Goal: Task Accomplishment & Management: Manage account settings

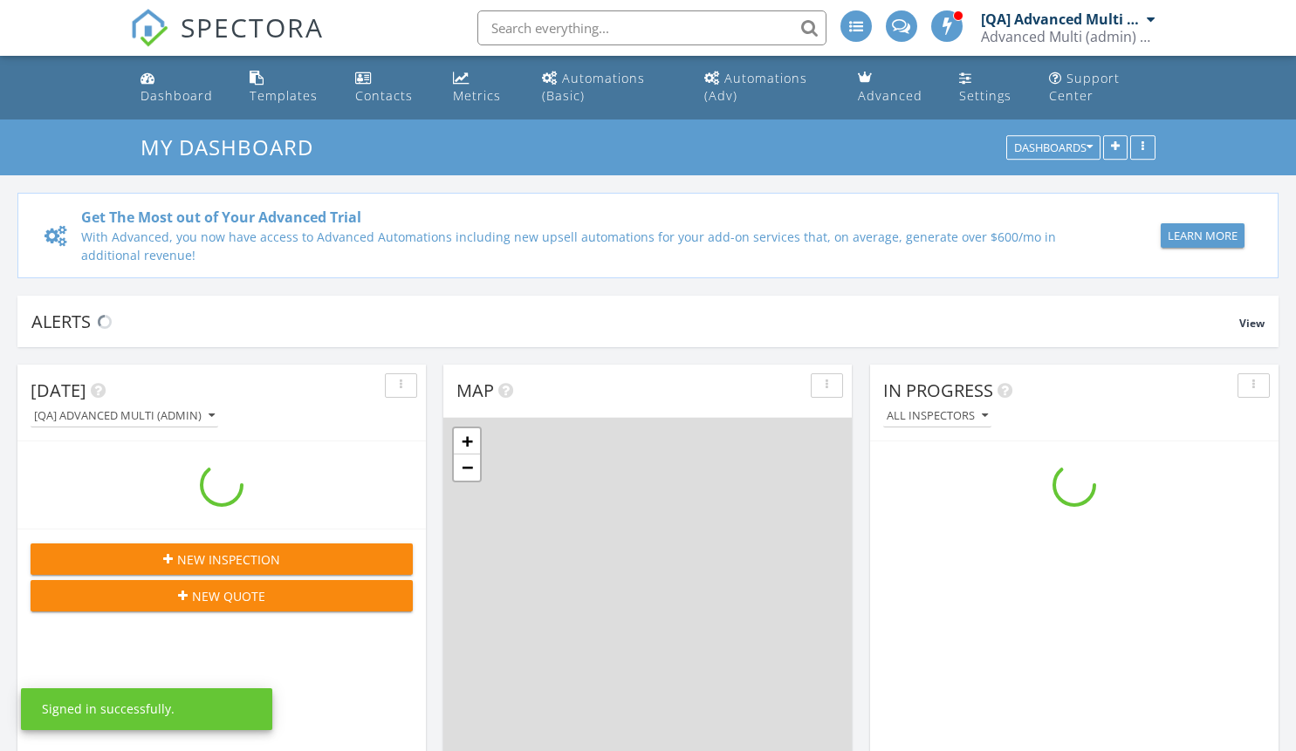
scroll to position [1615, 1323]
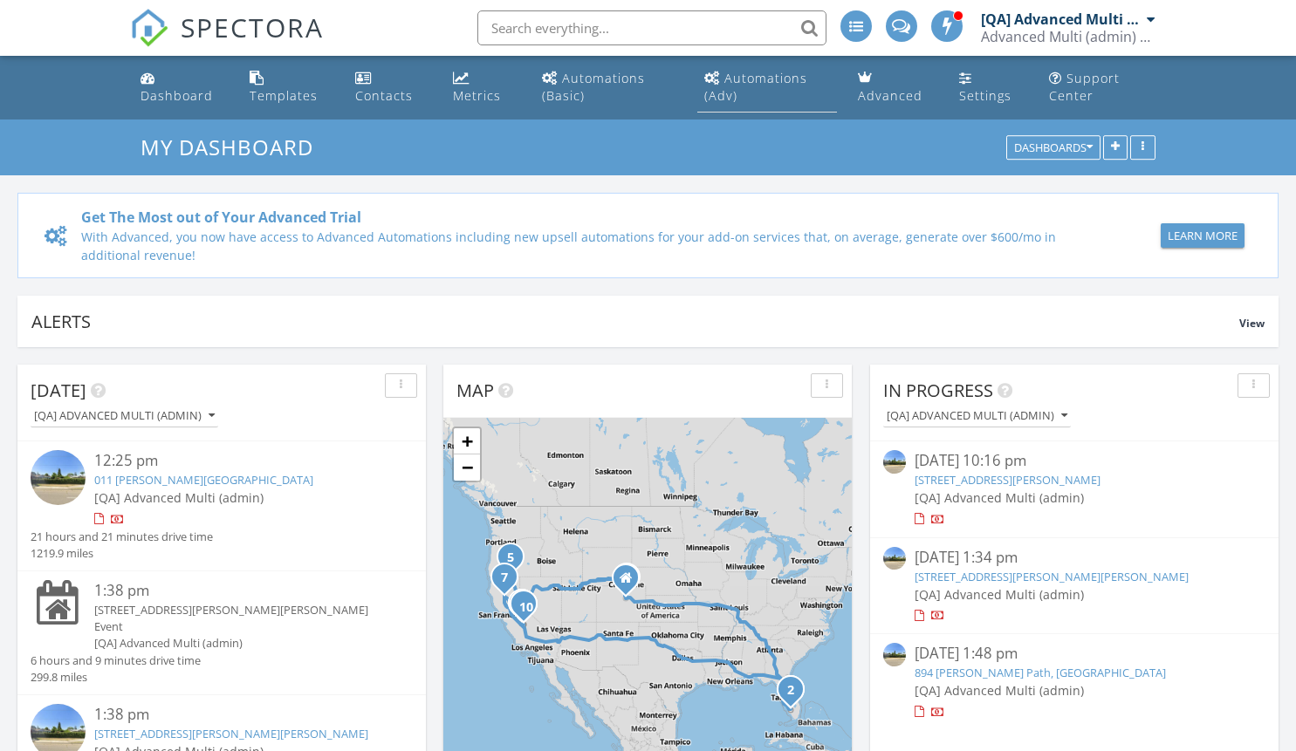
click at [766, 78] on div "Automations (Adv)" at bounding box center [755, 87] width 103 height 34
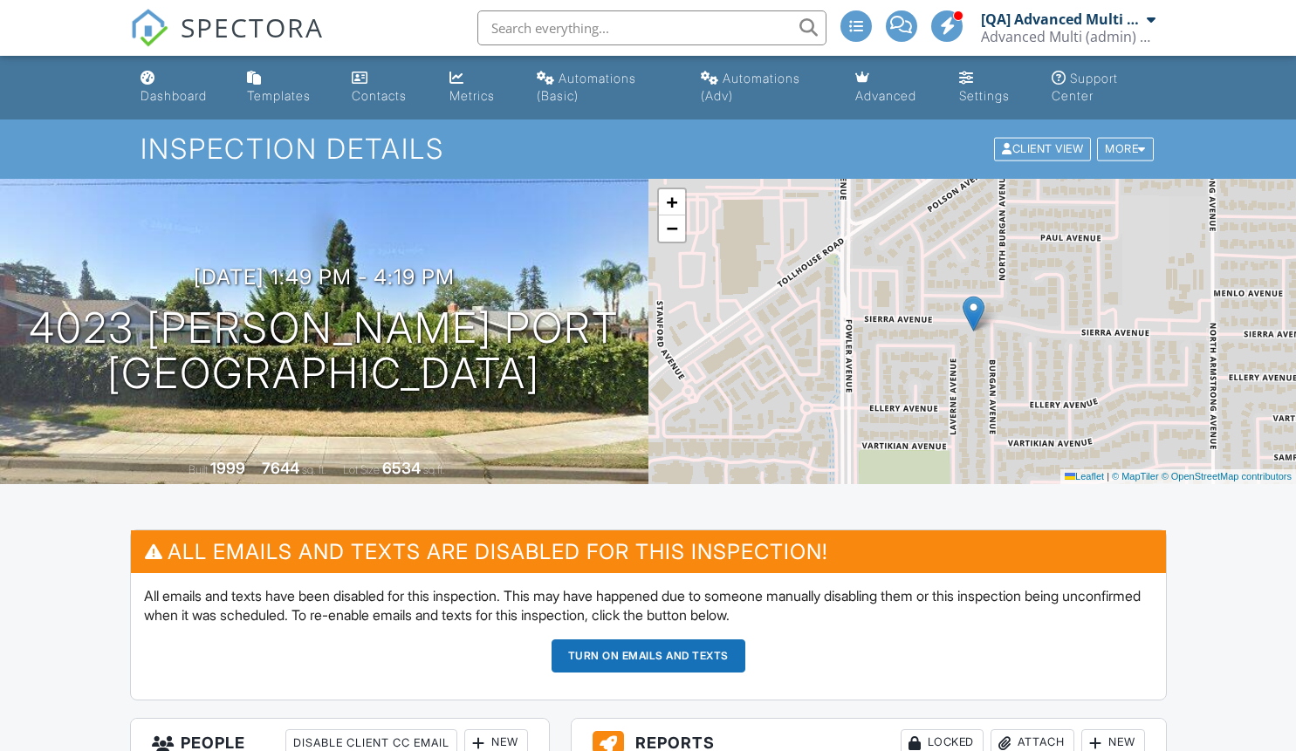
click at [647, 655] on button "Turn on emails and texts" at bounding box center [648, 655] width 194 height 33
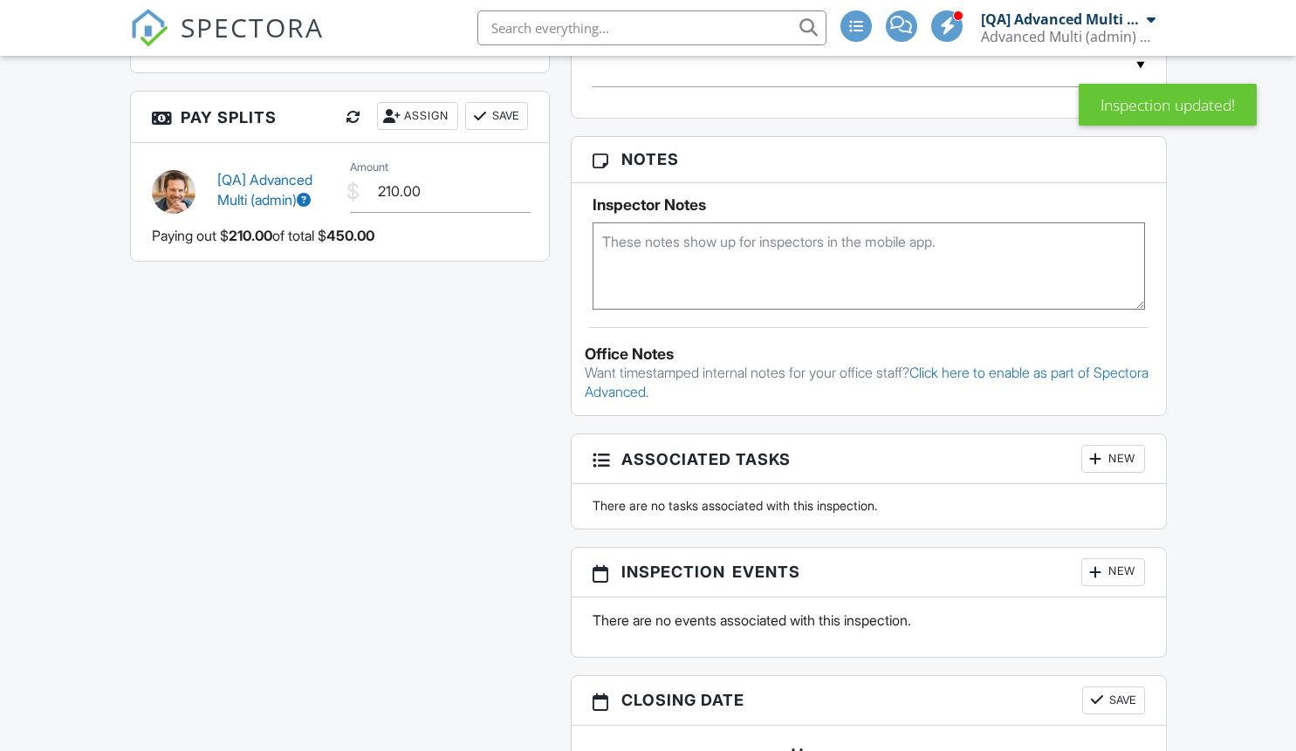
scroll to position [1843, 0]
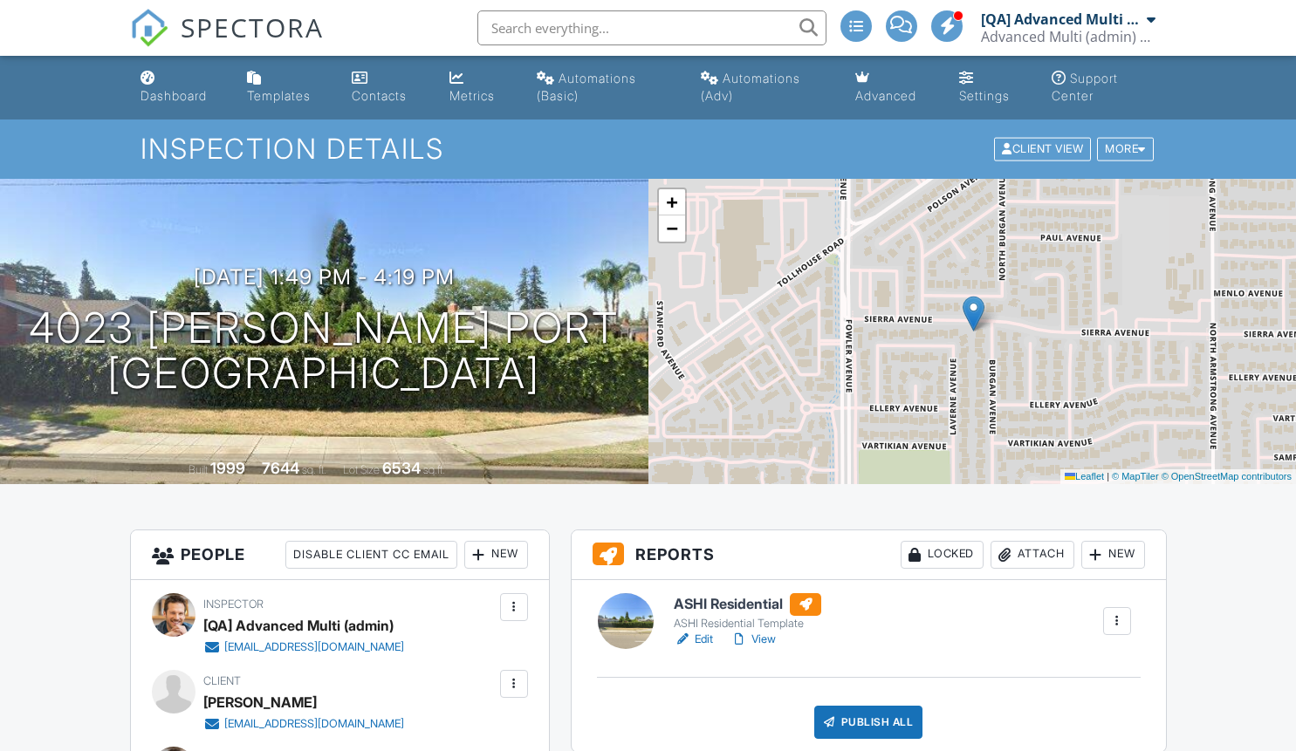
scroll to position [1843, 0]
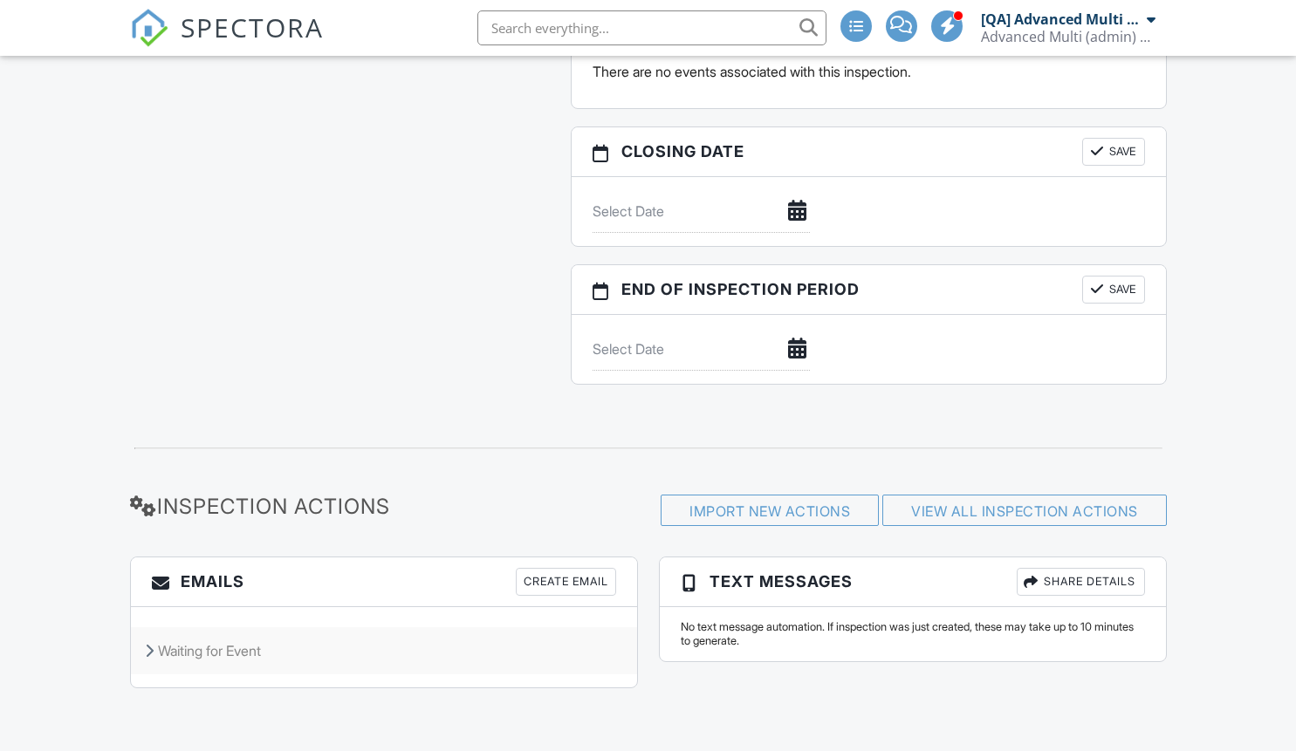
click at [383, 651] on div "Waiting for Event" at bounding box center [384, 650] width 506 height 47
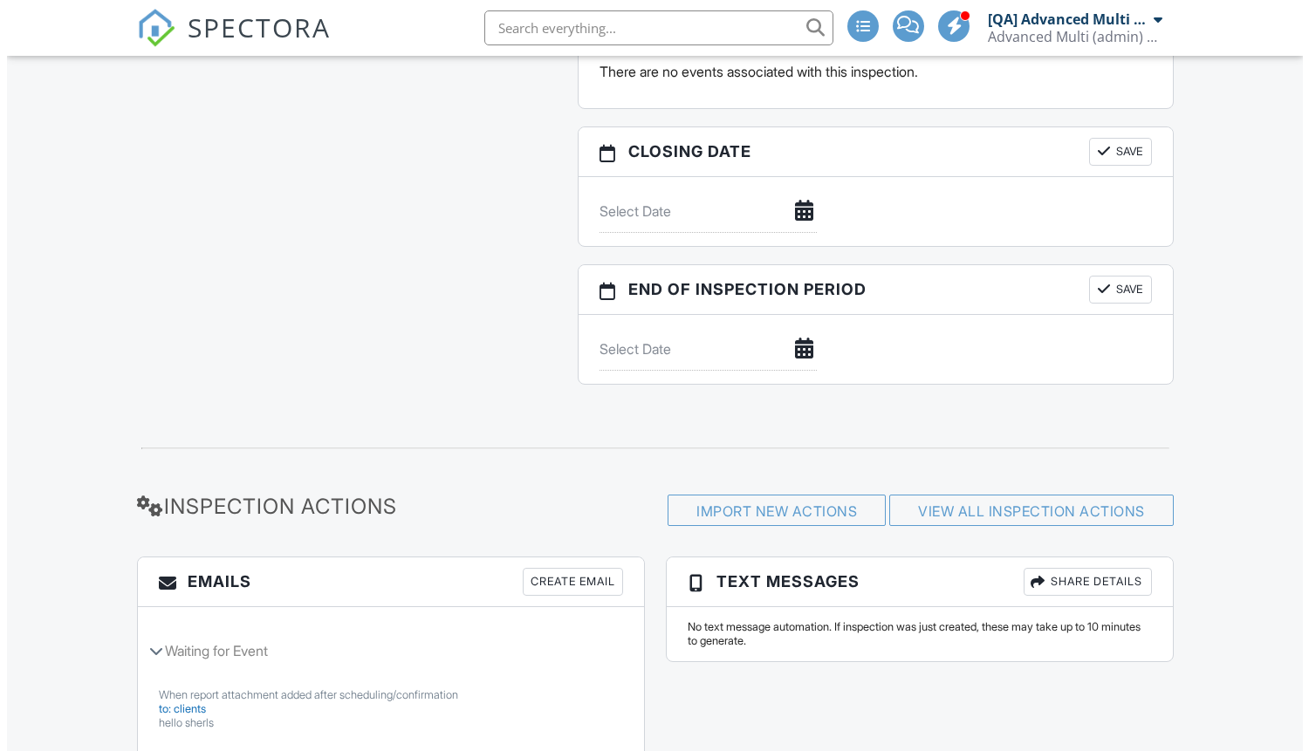
scroll to position [702, 0]
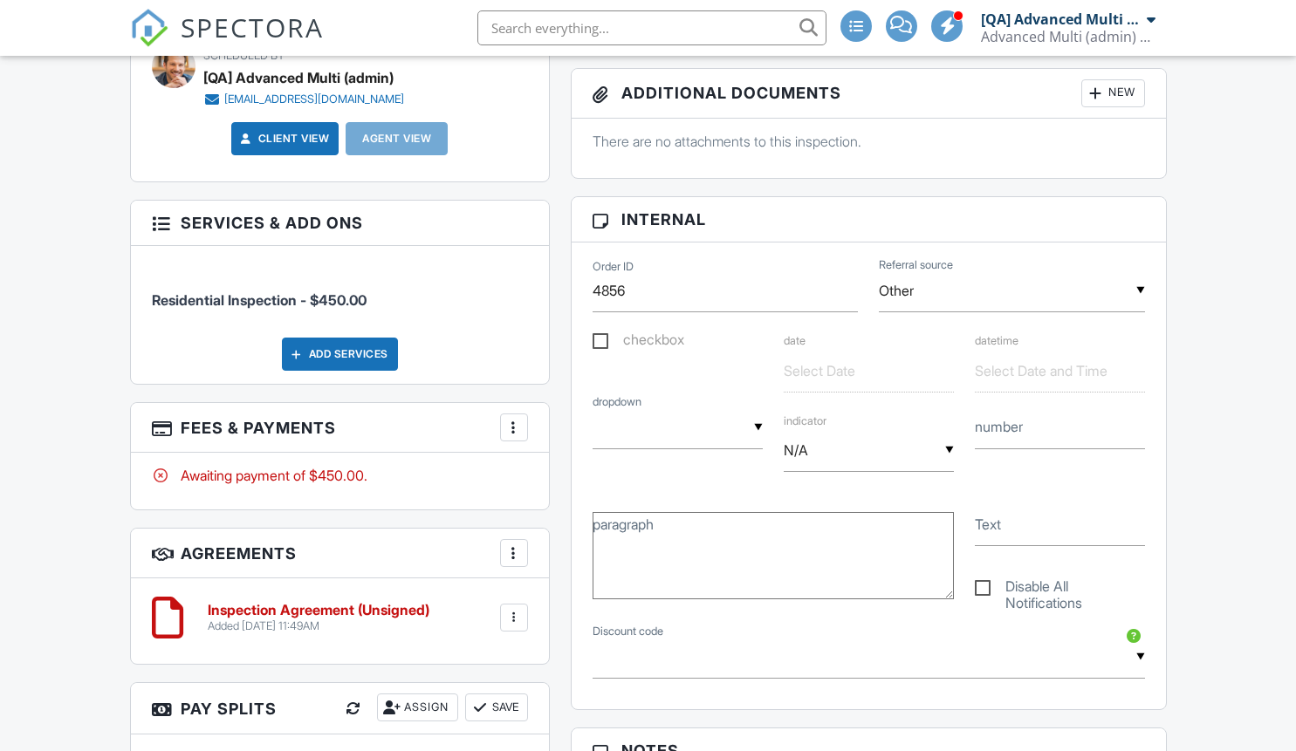
click at [339, 371] on div "Add Services" at bounding box center [340, 354] width 116 height 33
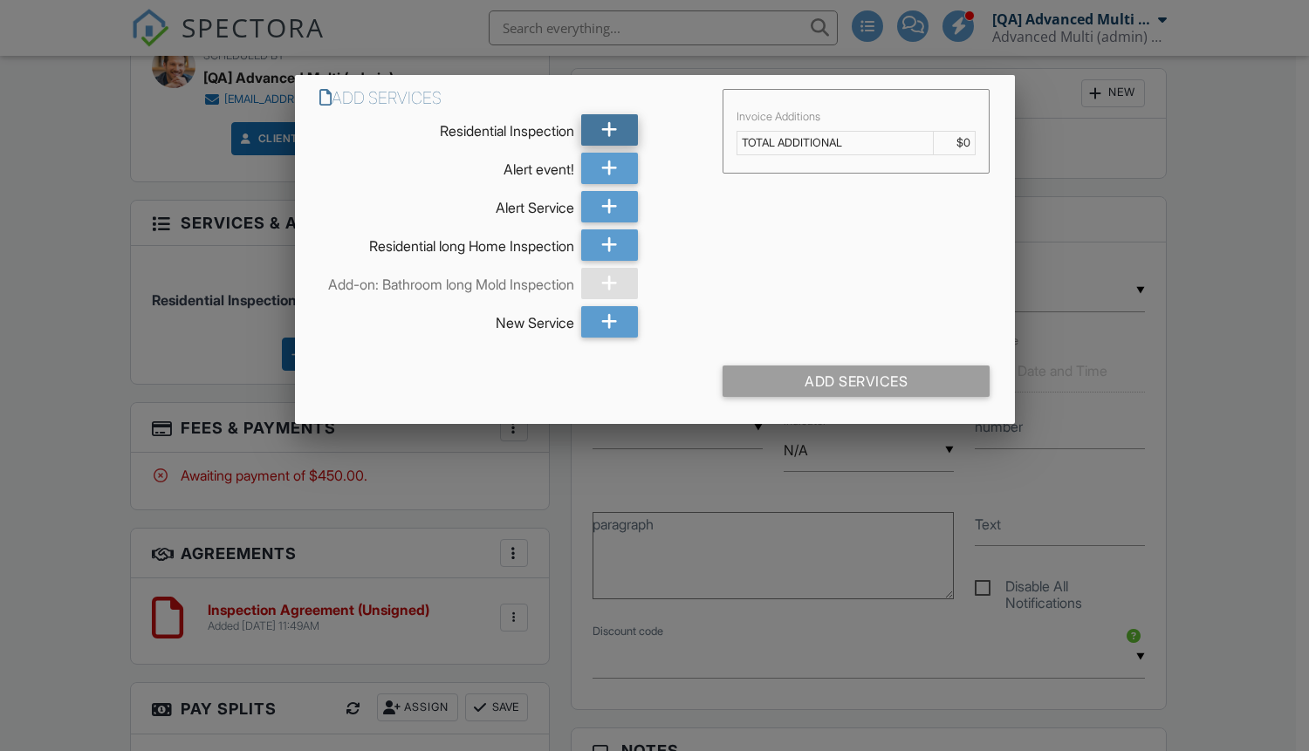
click at [609, 130] on icon at bounding box center [609, 129] width 17 height 31
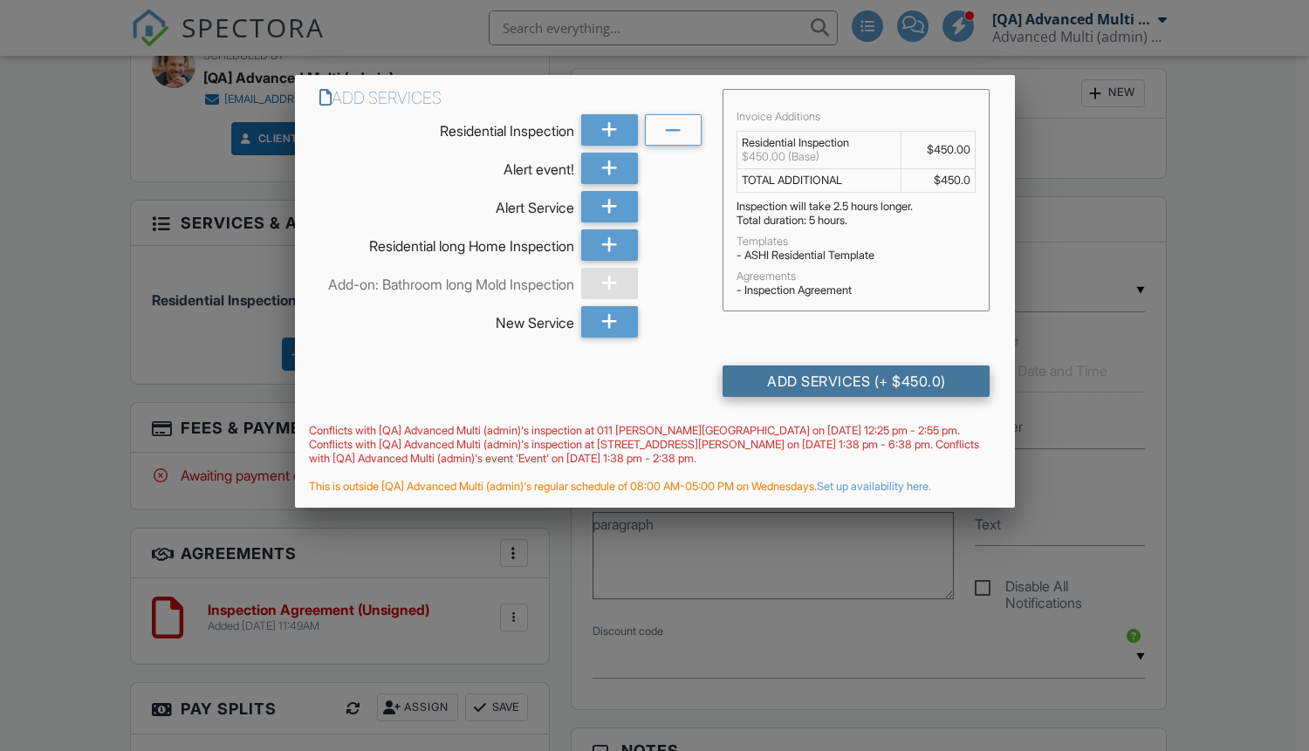
click at [856, 396] on div "Add Services (+ $450.0)" at bounding box center [855, 381] width 267 height 31
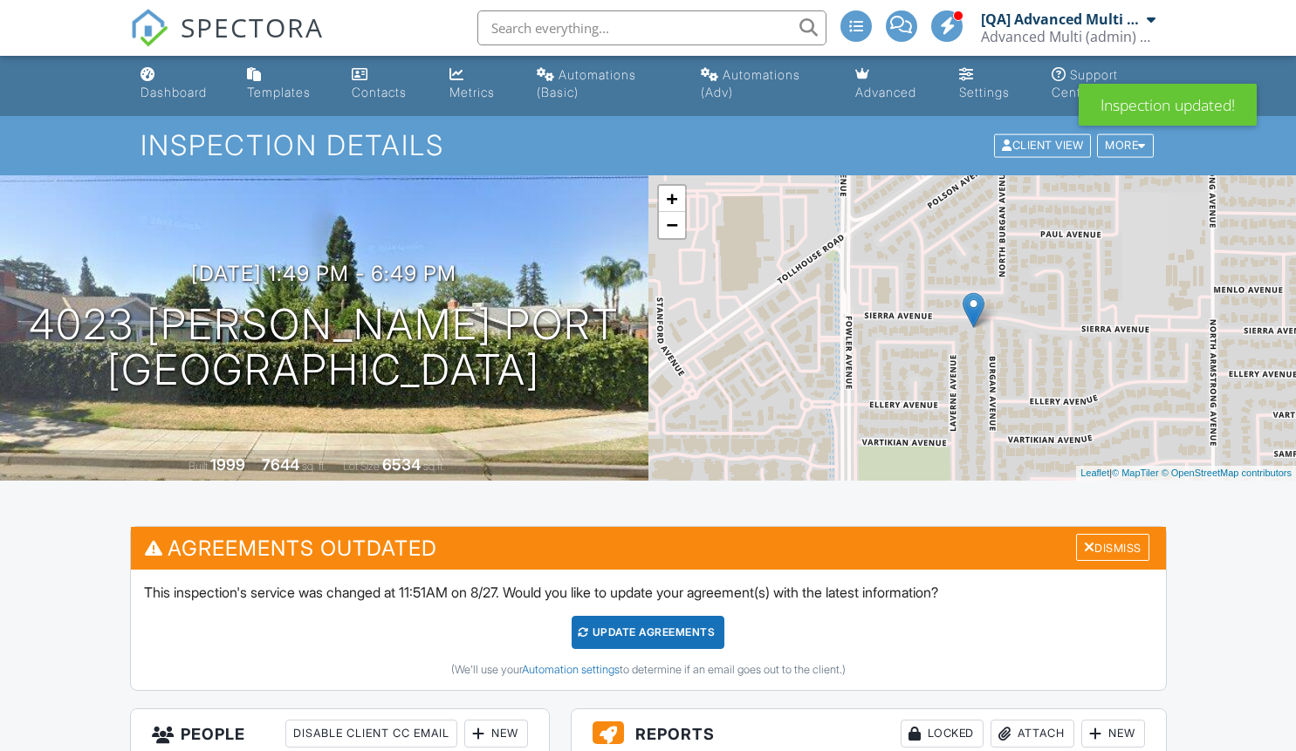
scroll to position [2103, 0]
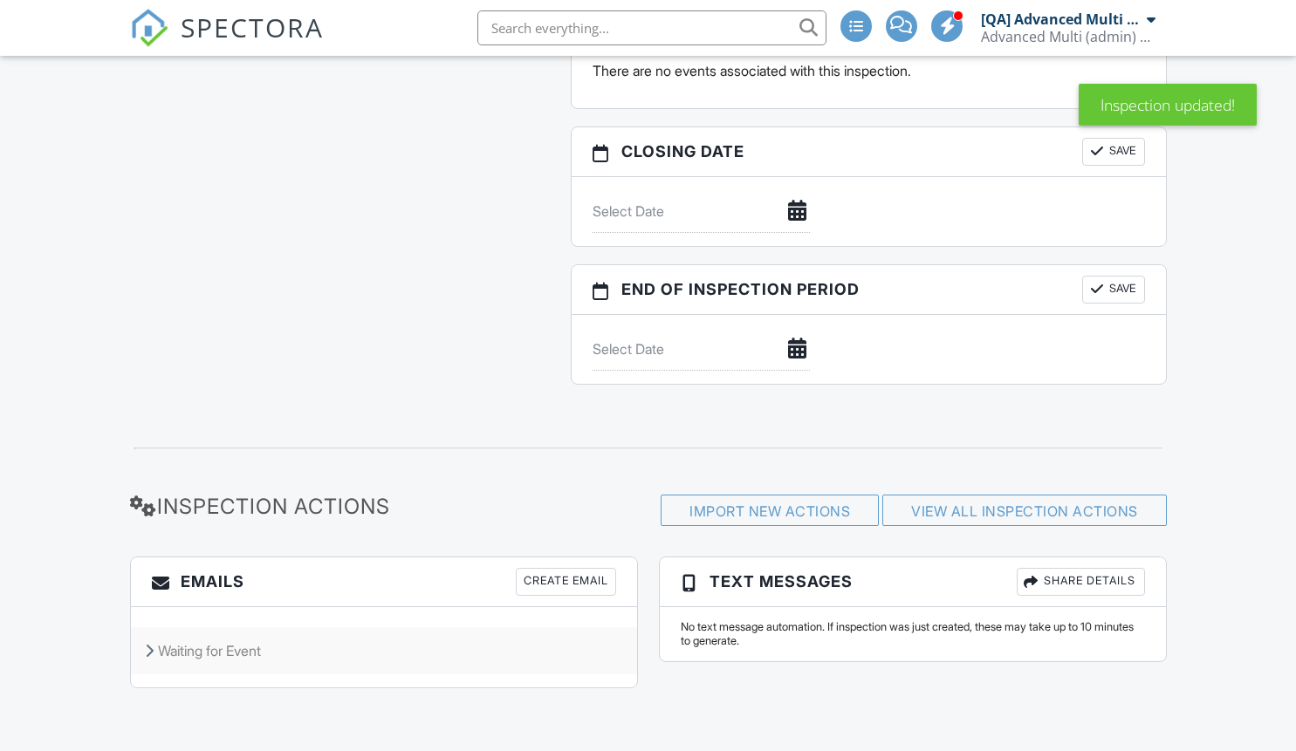
click at [383, 650] on div "Waiting for Event" at bounding box center [384, 650] width 506 height 47
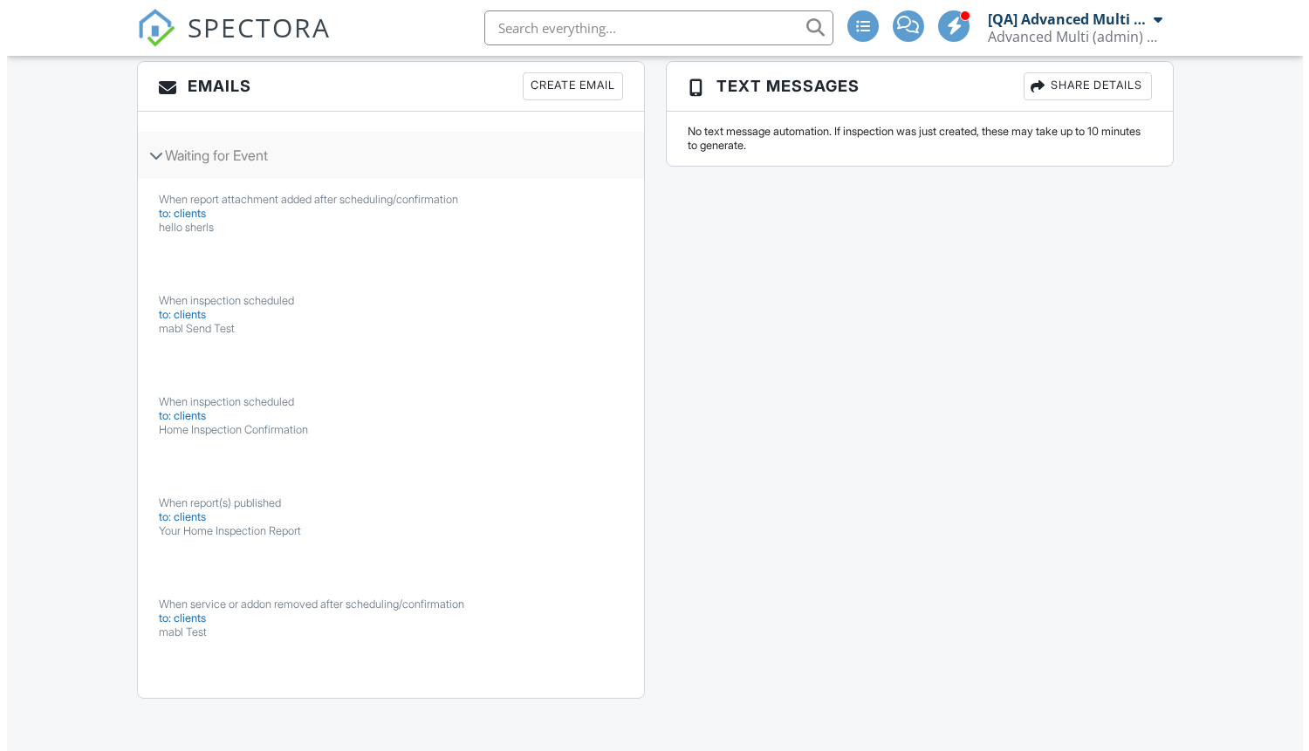
scroll to position [1750, 0]
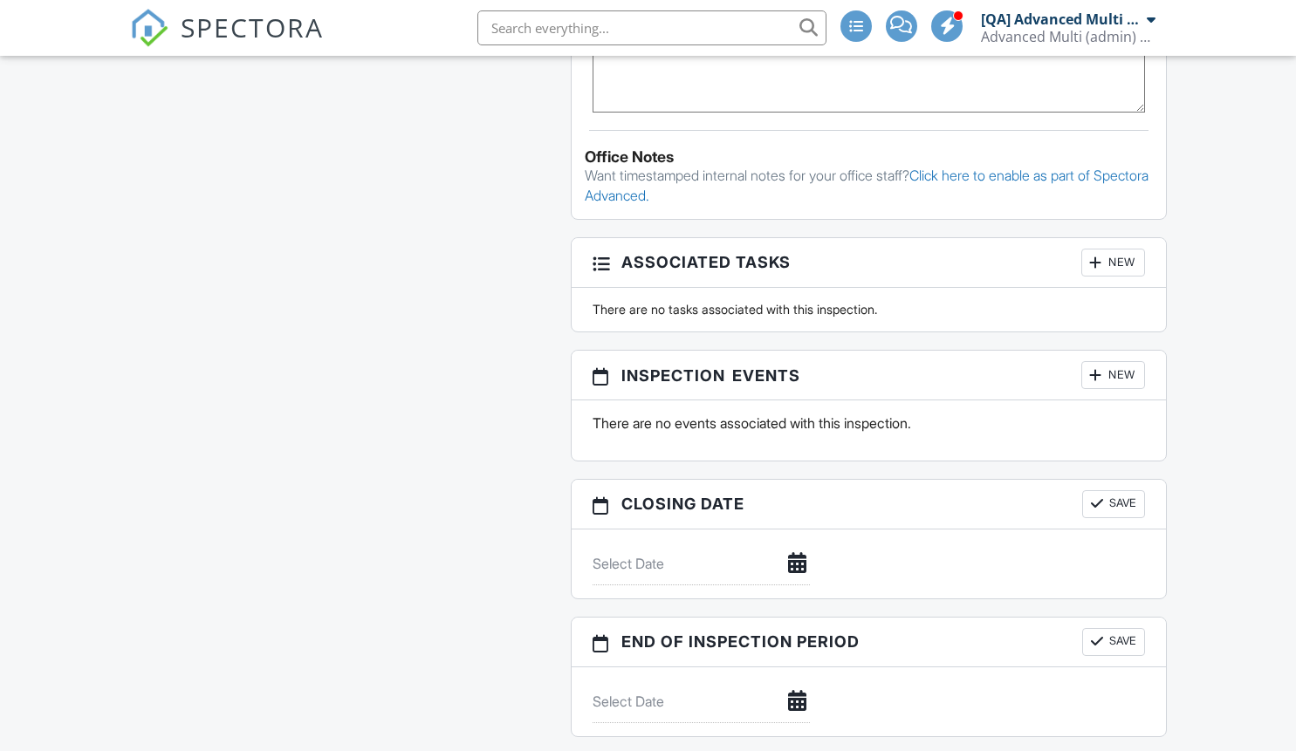
click at [1111, 375] on div "New" at bounding box center [1113, 375] width 64 height 28
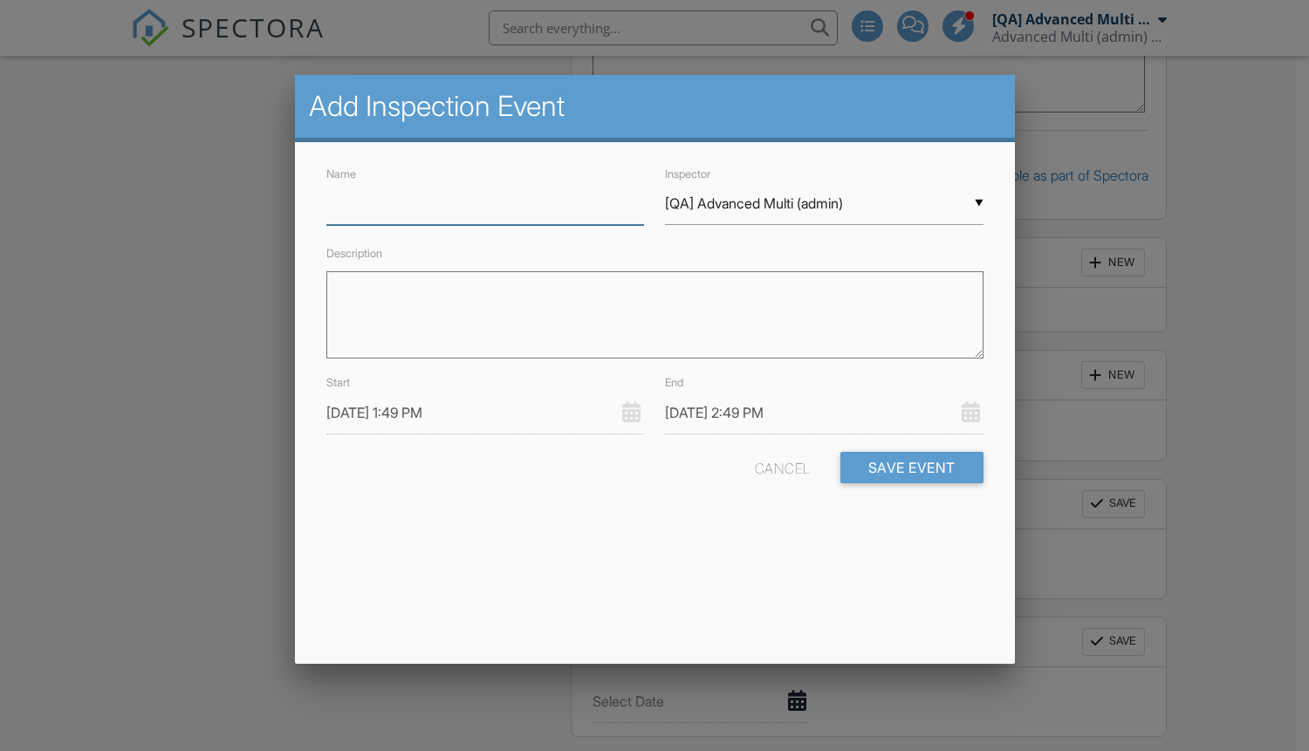
click at [484, 203] on input "Name" at bounding box center [485, 203] width 318 height 43
click at [910, 467] on button "Save Event" at bounding box center [911, 467] width 143 height 31
type input "Event"
click at [910, 467] on button "Save Event" at bounding box center [911, 467] width 143 height 31
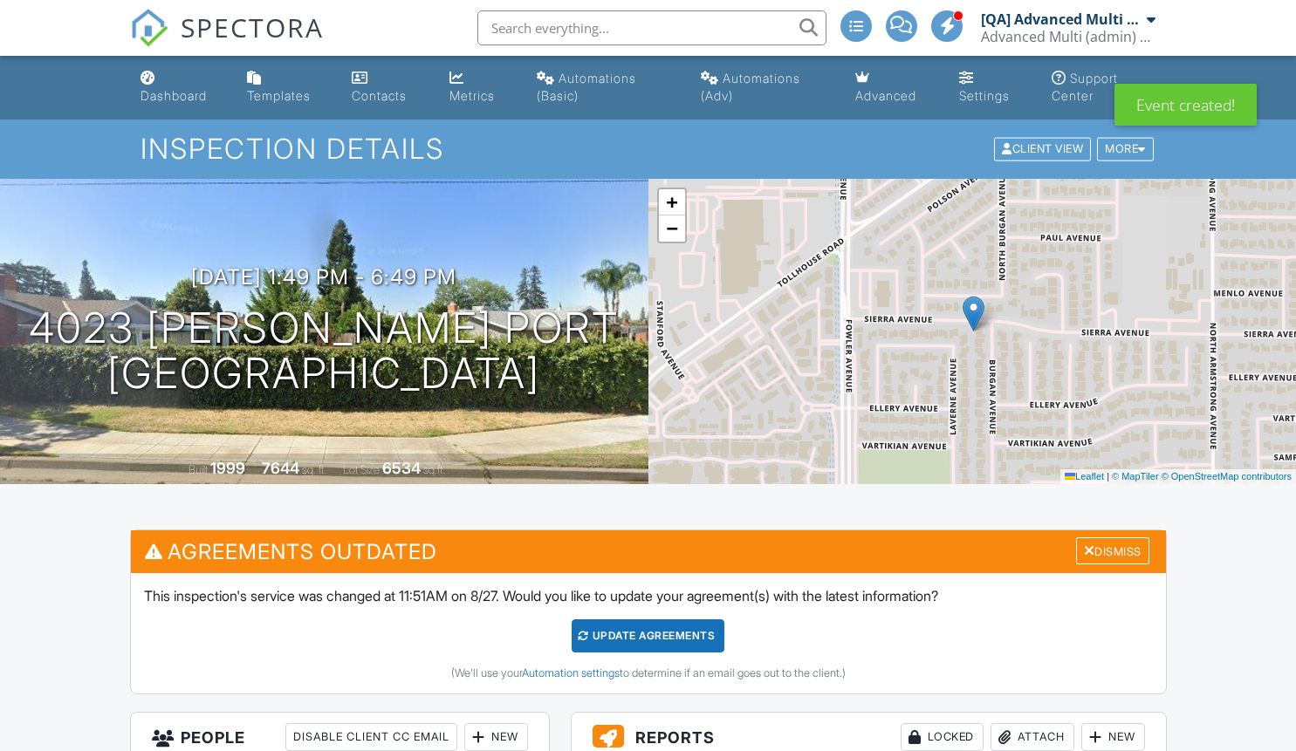
scroll to position [2117, 0]
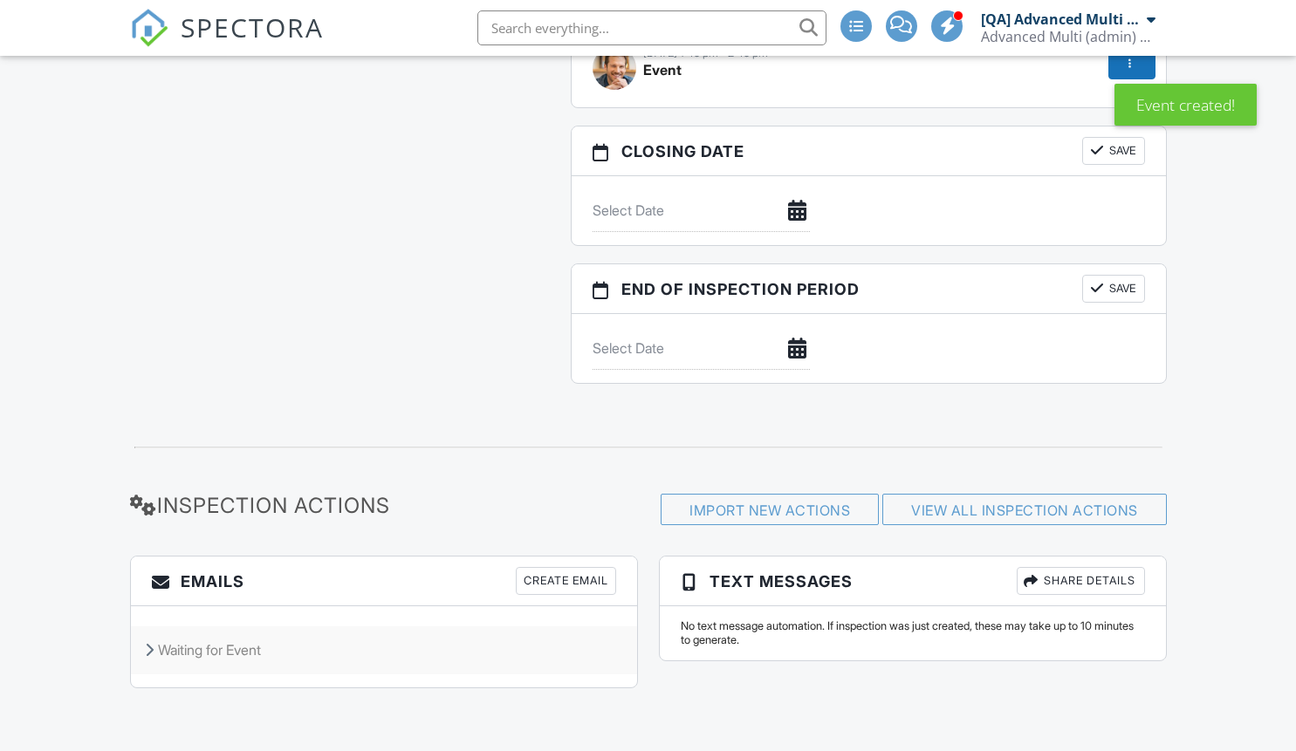
click at [383, 650] on div "Waiting for Event" at bounding box center [384, 649] width 506 height 47
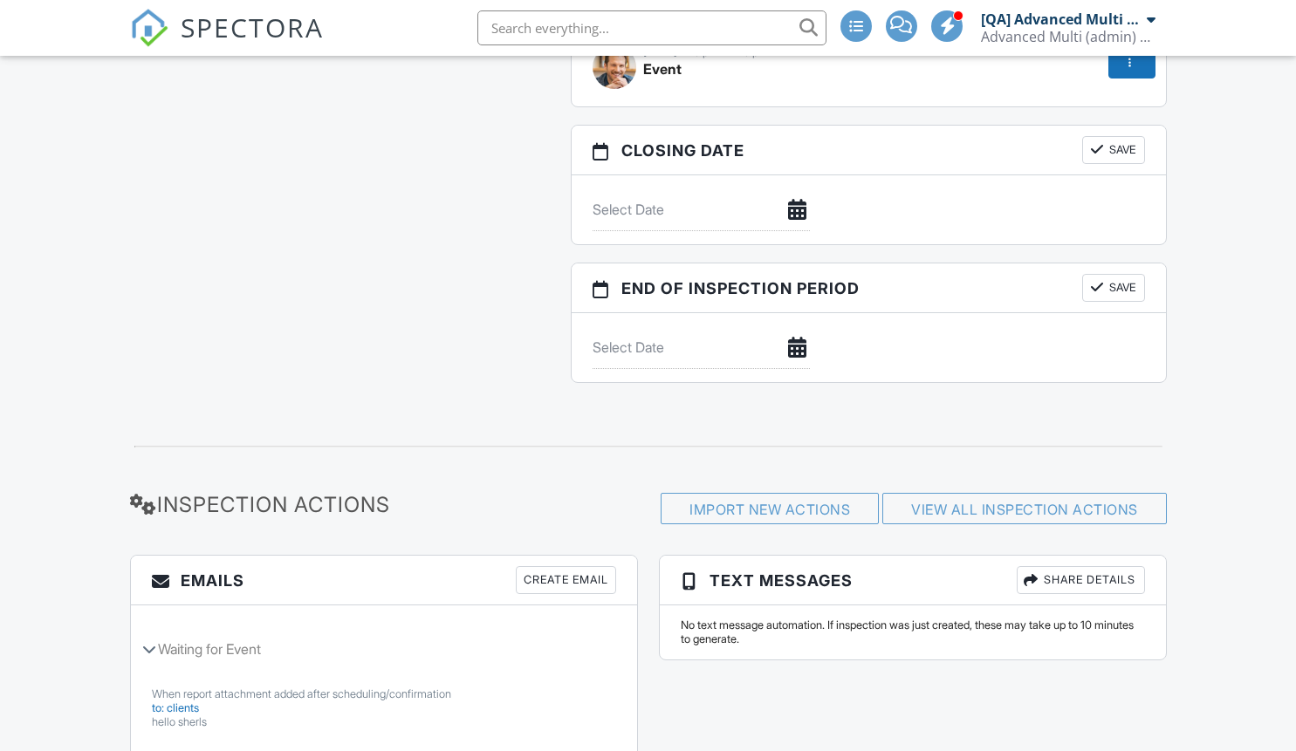
scroll to position [2079, 0]
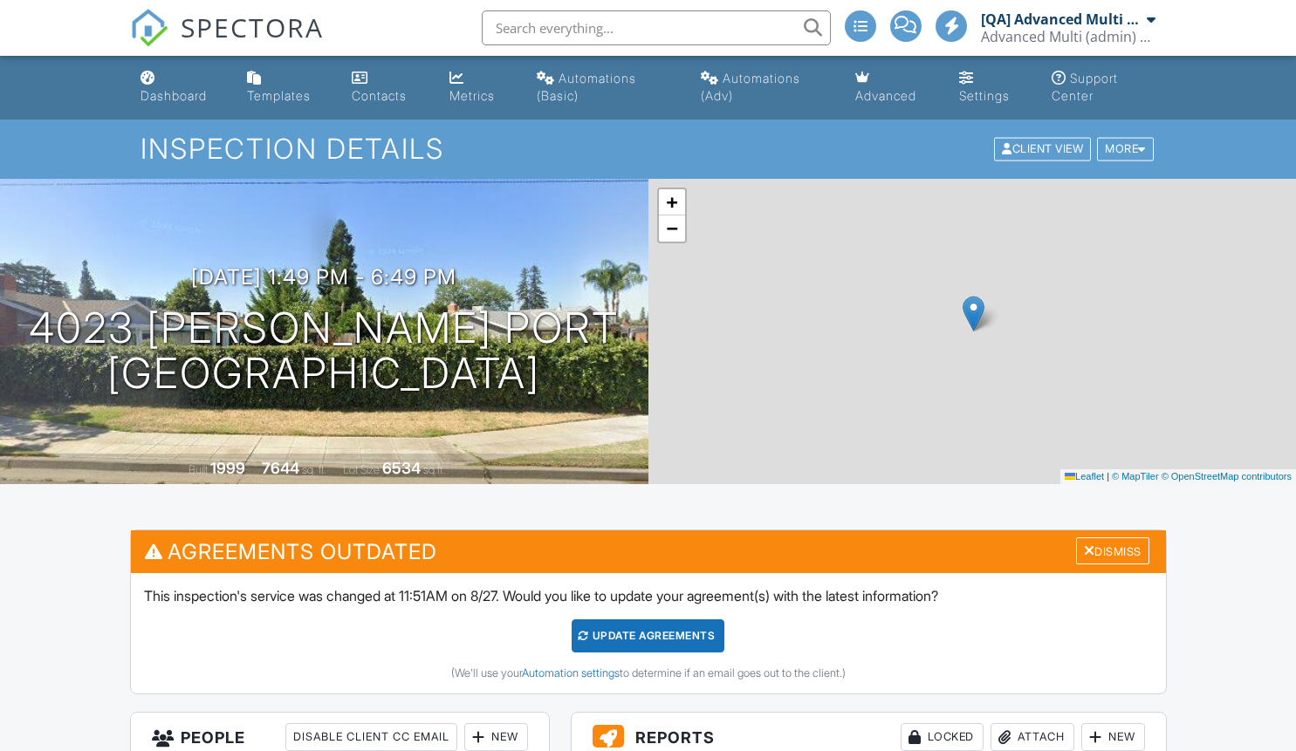
scroll to position [2079, 0]
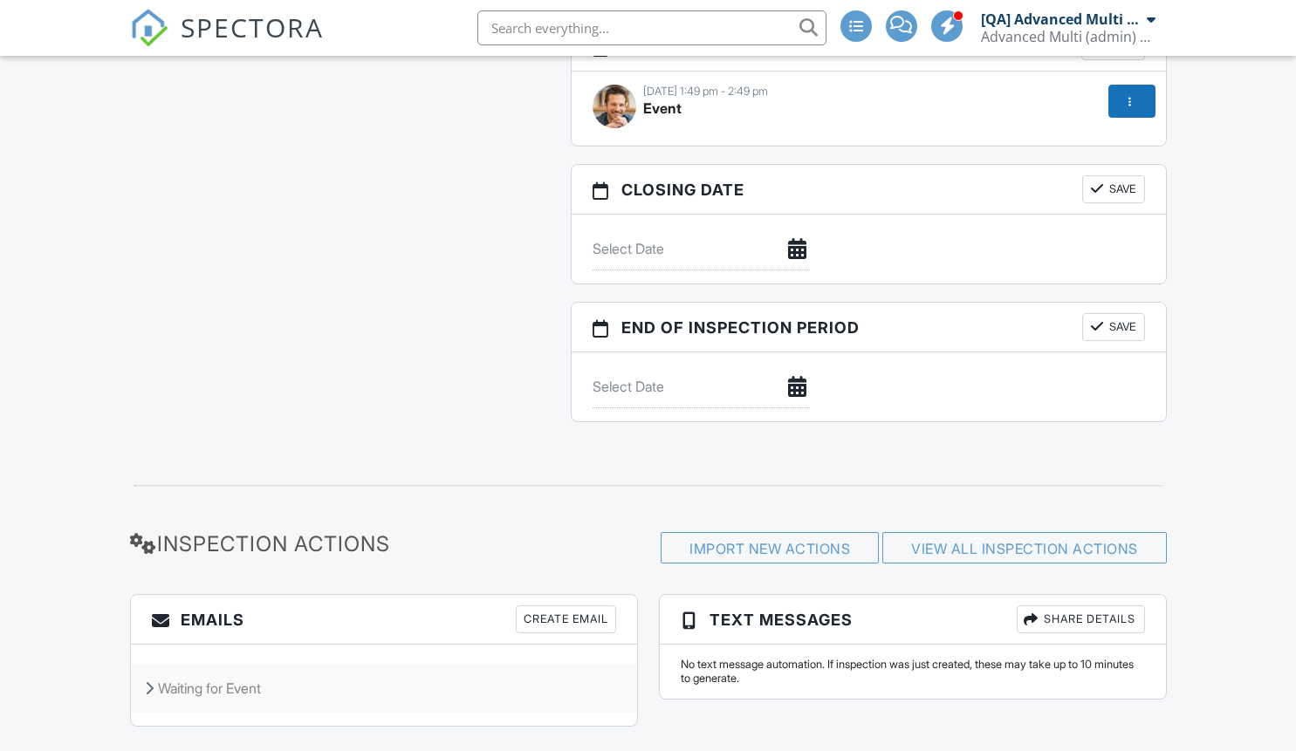
click at [241, 692] on div "Waiting for Event" at bounding box center [384, 688] width 506 height 47
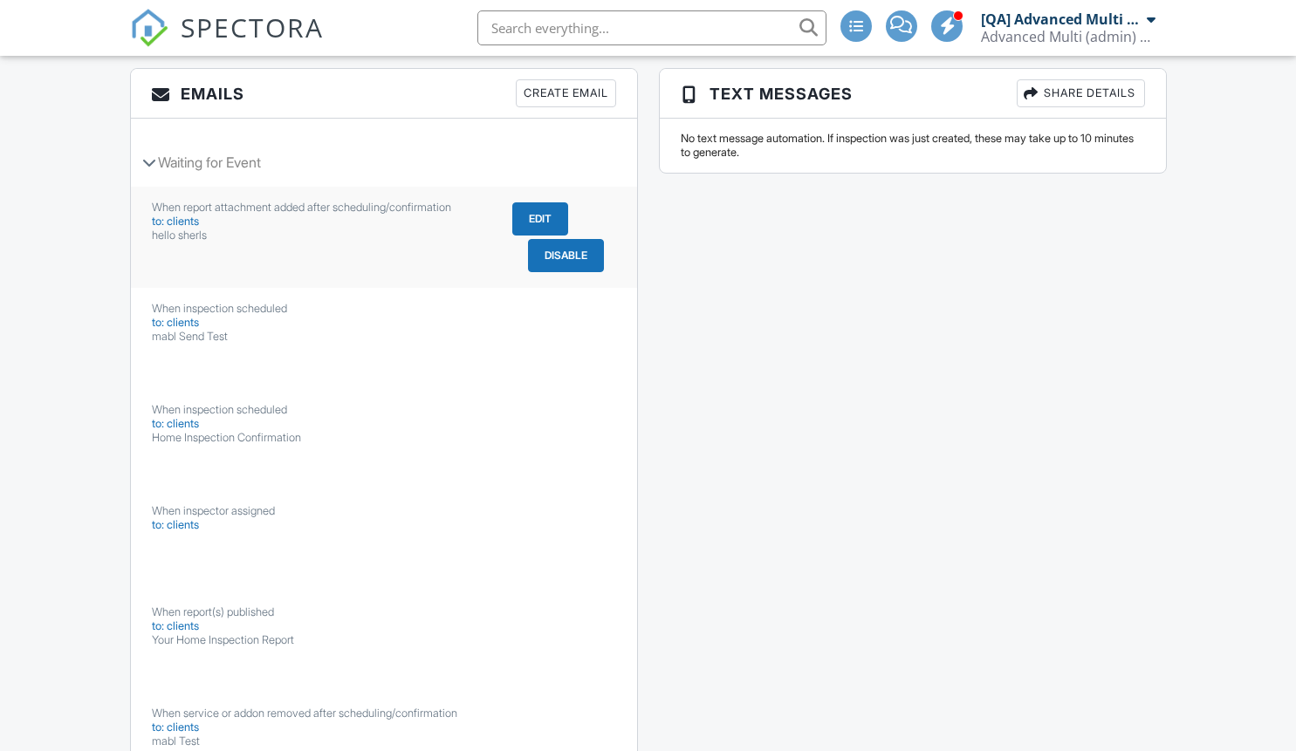
scroll to position [2713, 0]
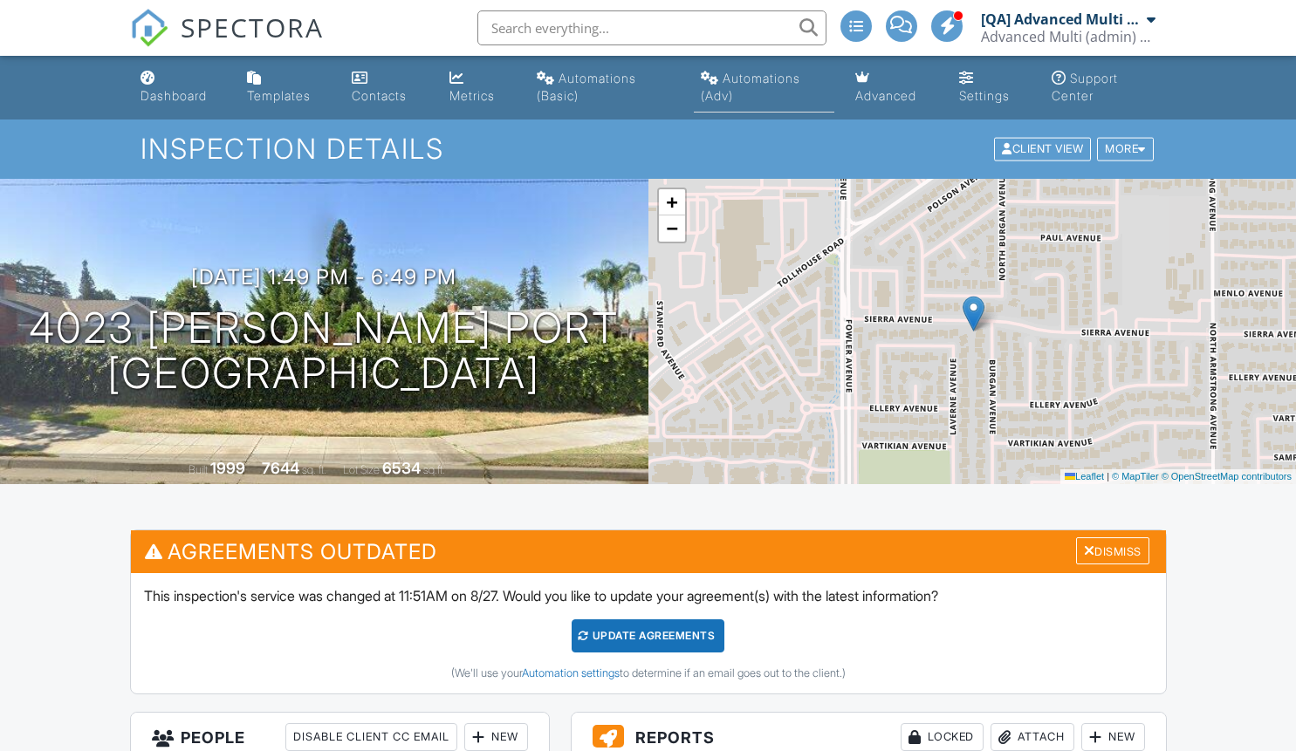
click at [734, 85] on link "Automations (Adv)" at bounding box center [764, 88] width 140 height 50
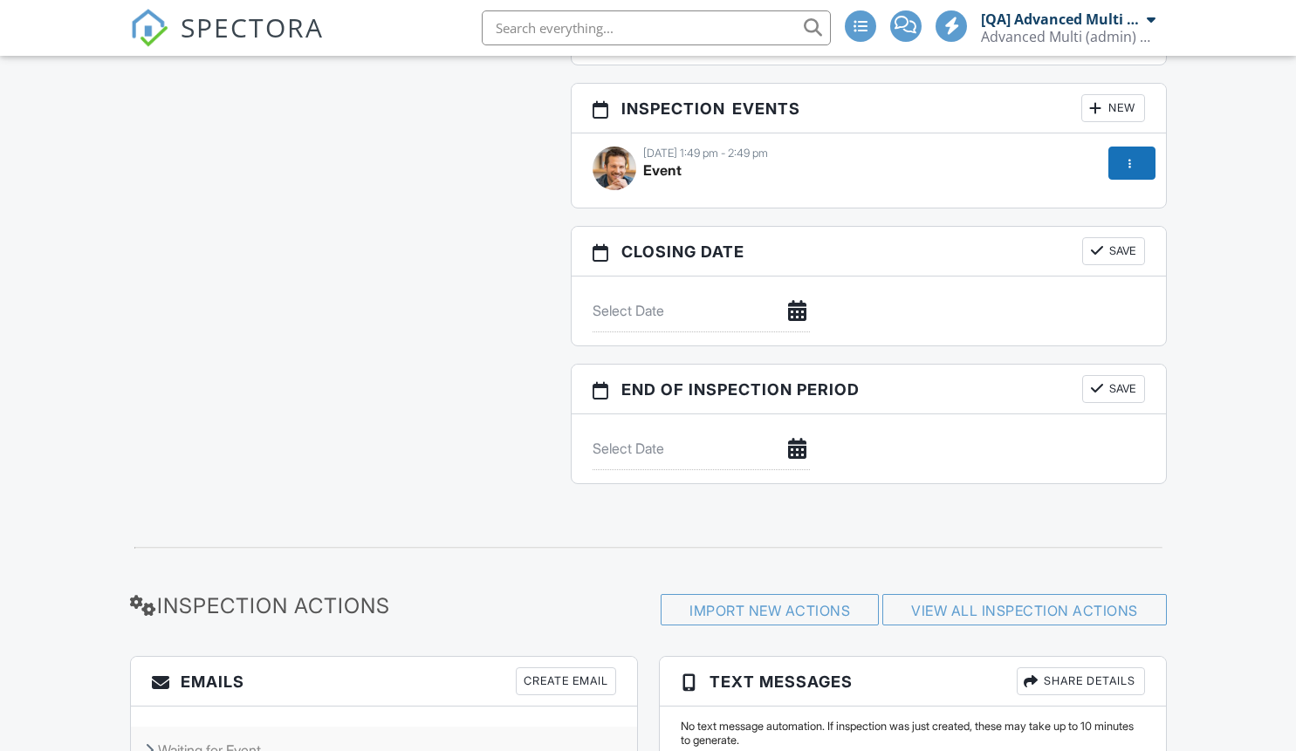
scroll to position [2117, 0]
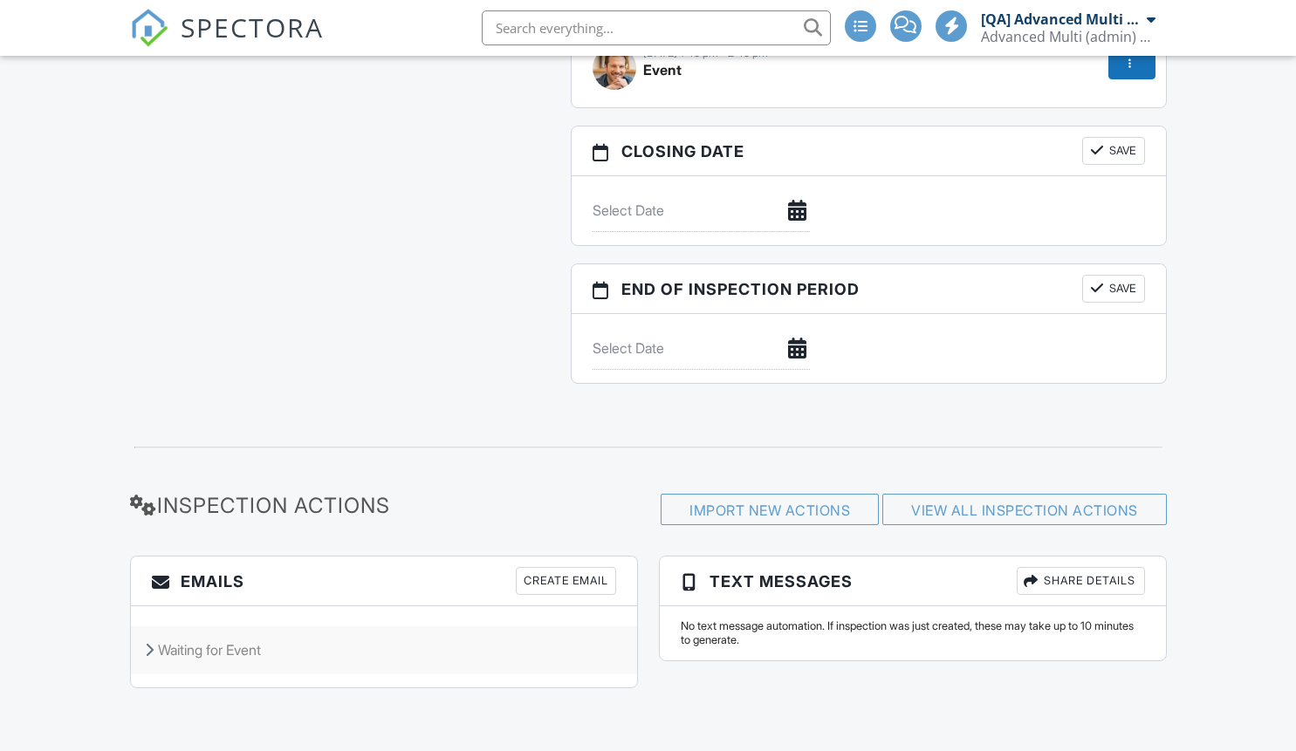
click at [262, 635] on div "Waiting for Event" at bounding box center [384, 649] width 506 height 47
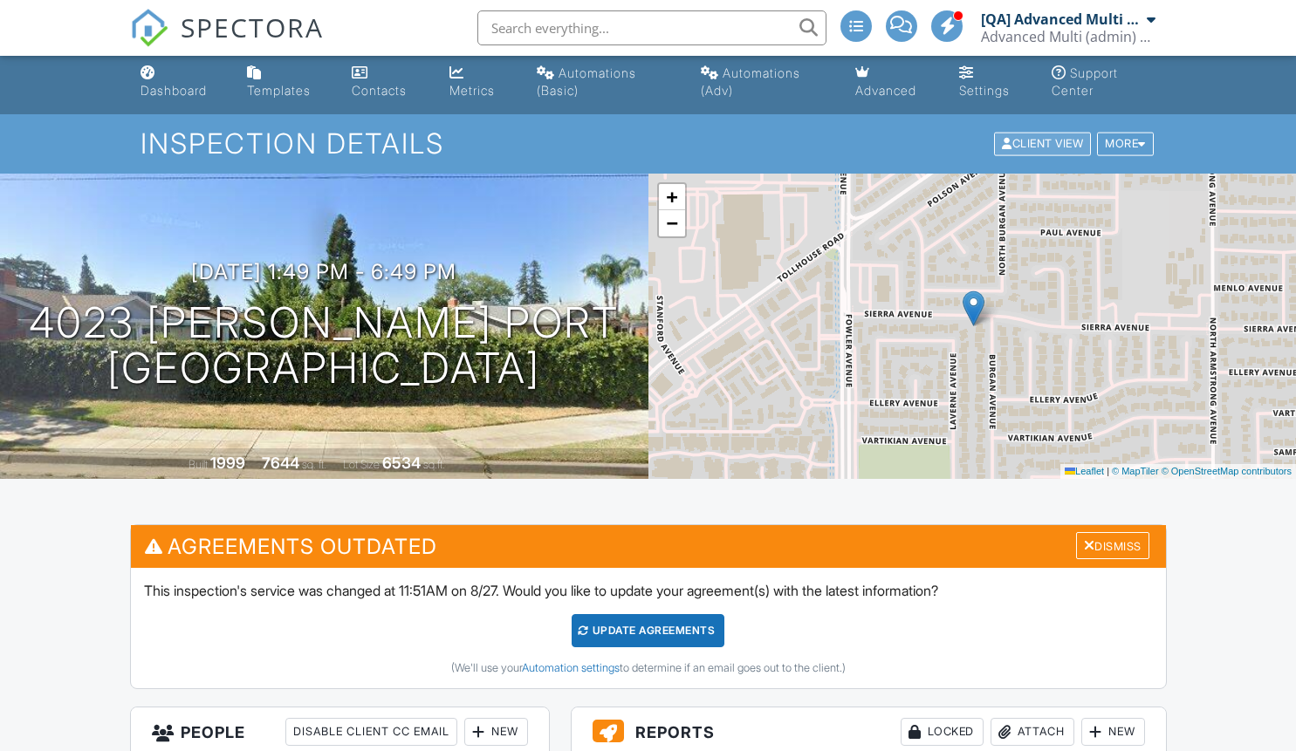
scroll to position [0, 0]
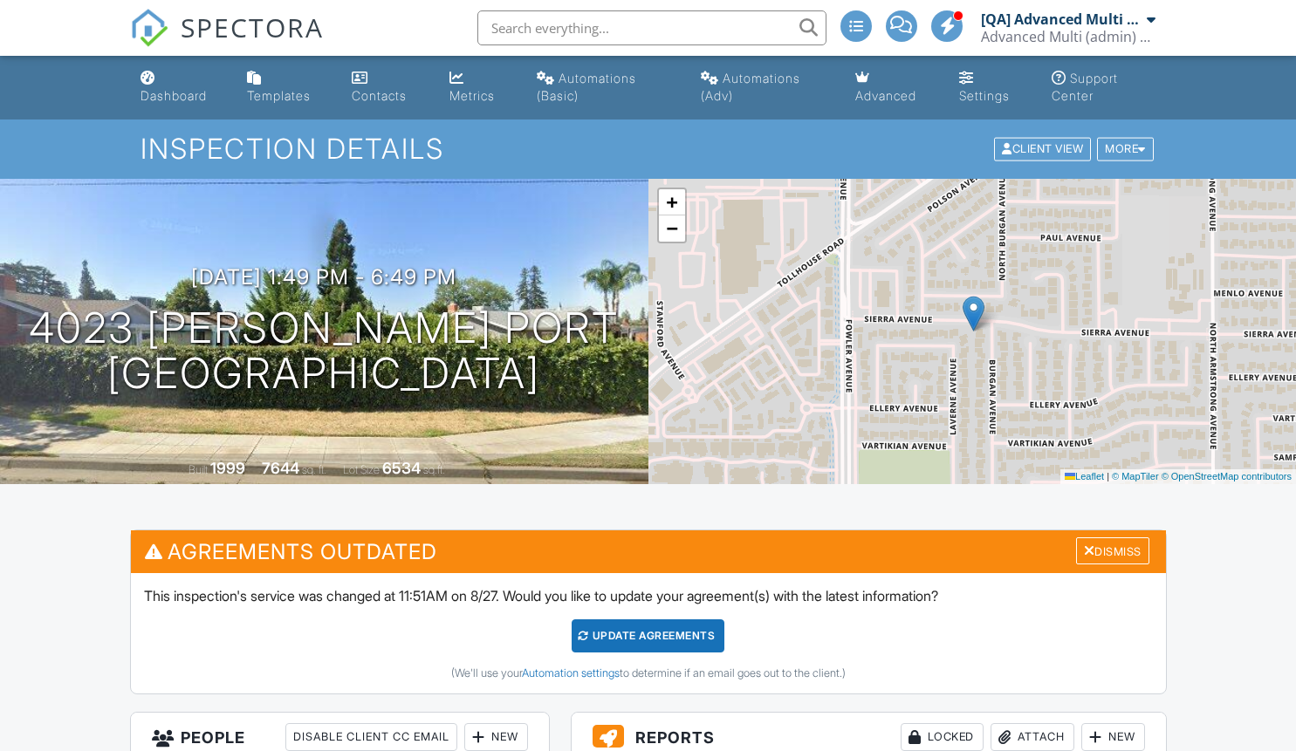
click at [1088, 154] on link "Client View" at bounding box center [1043, 147] width 103 height 13
click at [776, 88] on link "Automations (Adv)" at bounding box center [764, 88] width 140 height 50
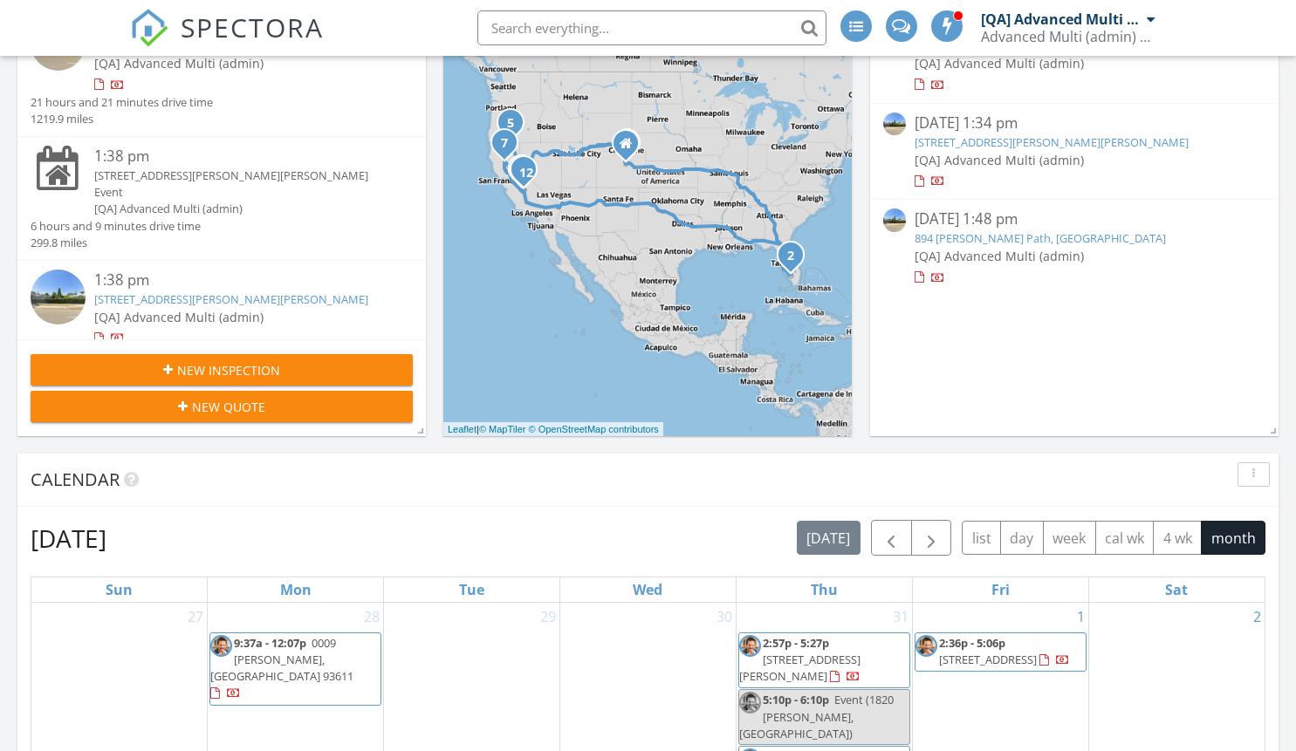
scroll to position [443, 0]
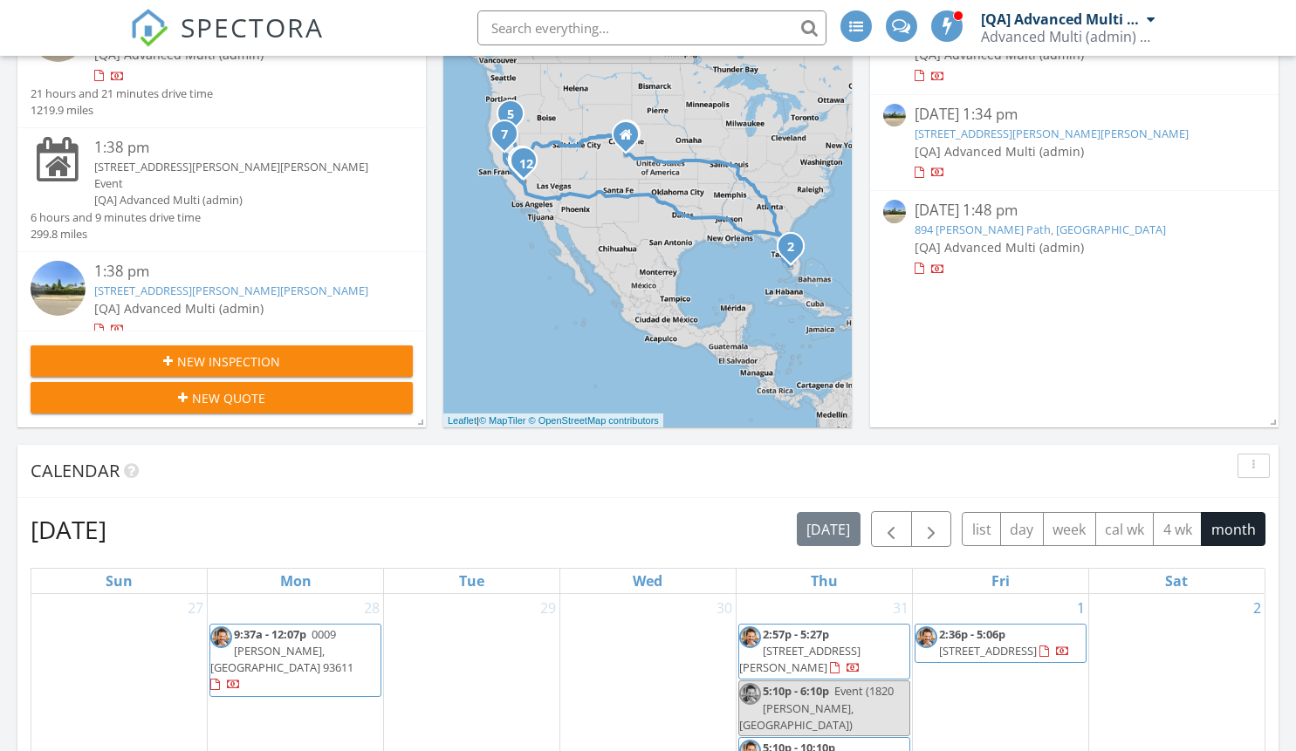
click at [268, 361] on span "New Inspection" at bounding box center [228, 361] width 103 height 18
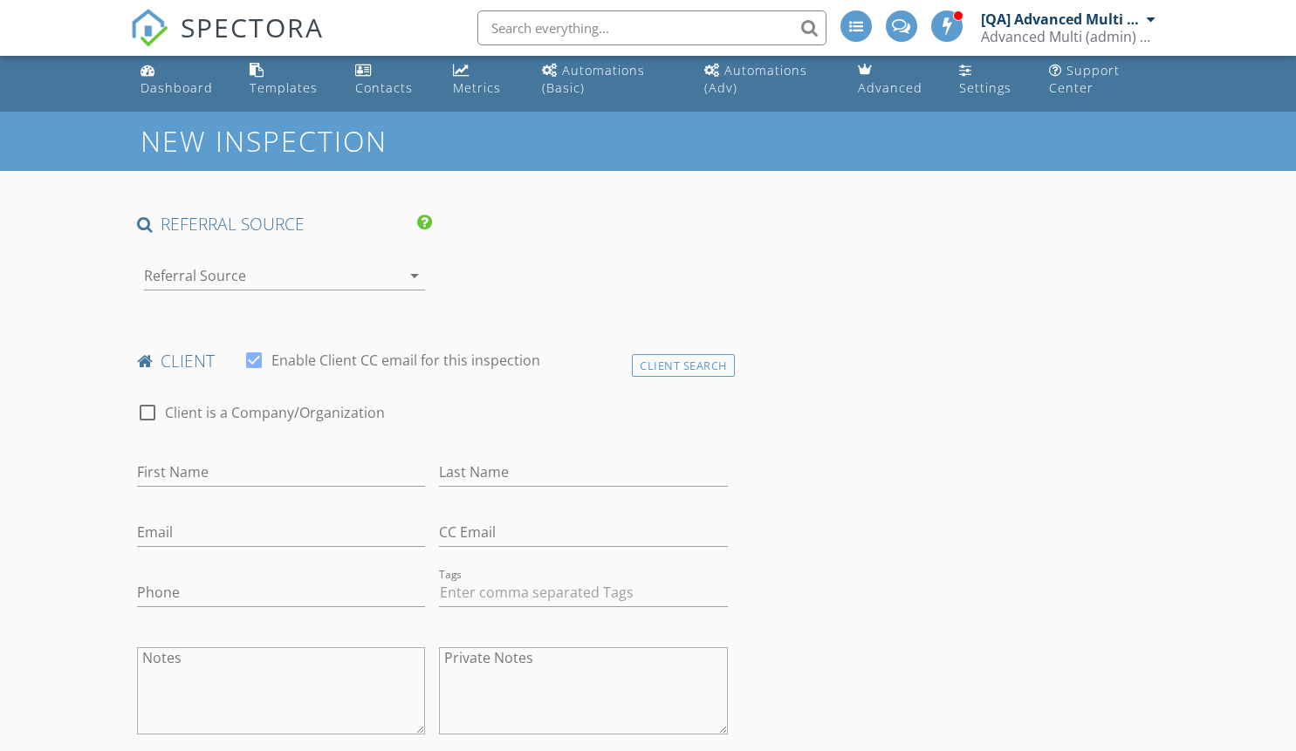
scroll to position [28, 0]
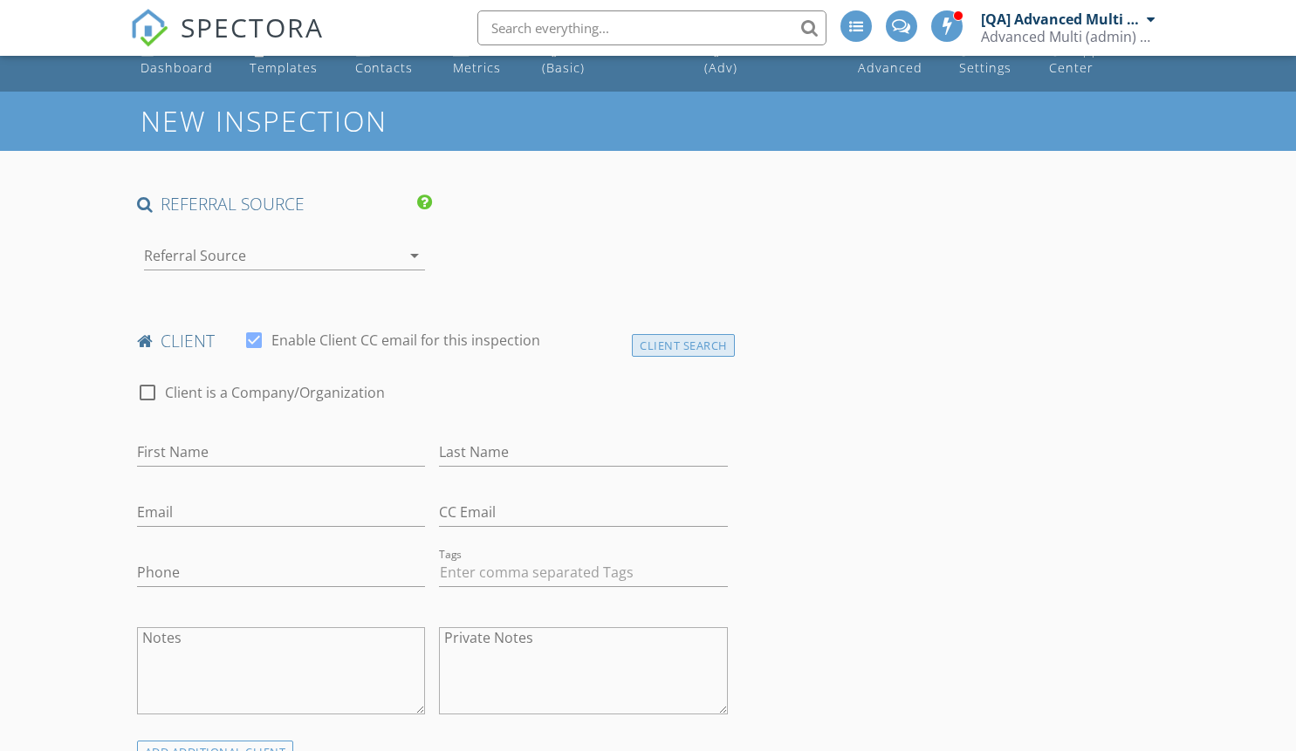
click at [718, 345] on div "Client Search" at bounding box center [683, 346] width 103 height 24
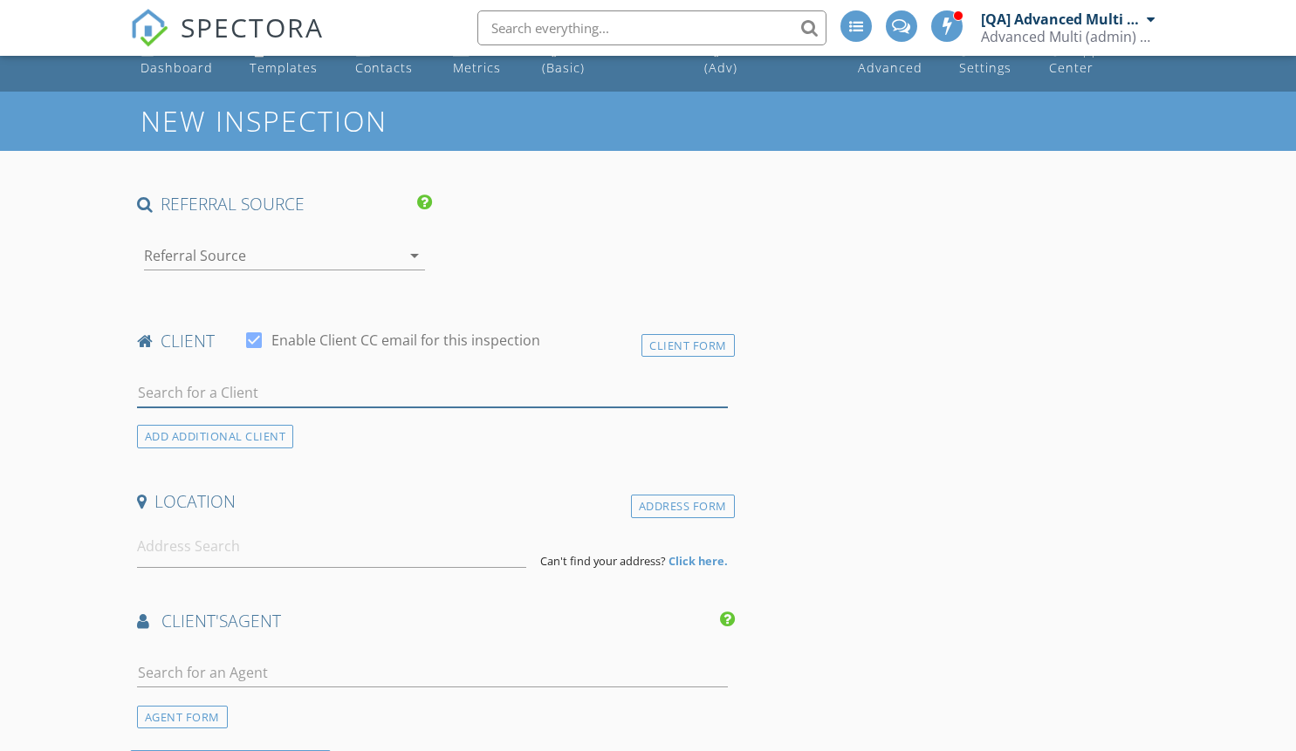
click at [292, 393] on input "text" at bounding box center [432, 393] width 591 height 29
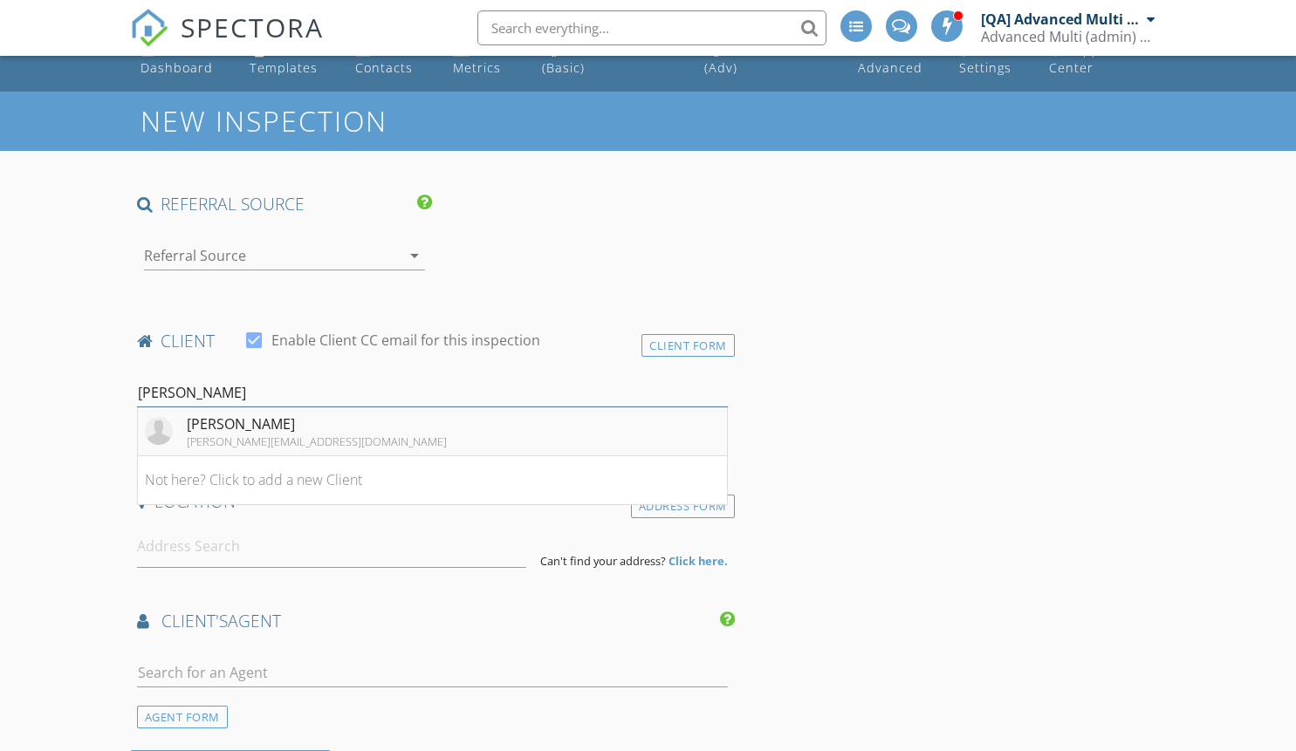
type input "sherly"
click at [326, 436] on div "[PERSON_NAME][EMAIL_ADDRESS][DOMAIN_NAME]" at bounding box center [317, 441] width 260 height 14
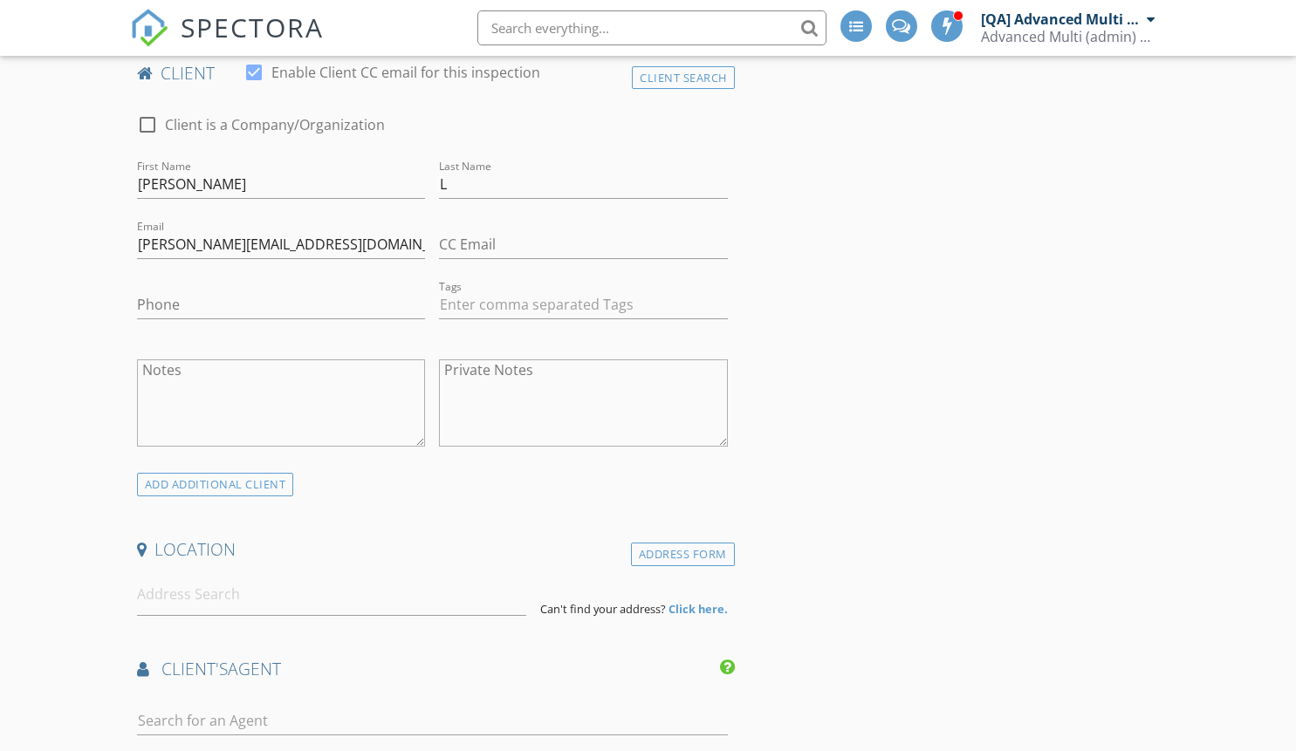
scroll to position [351, 0]
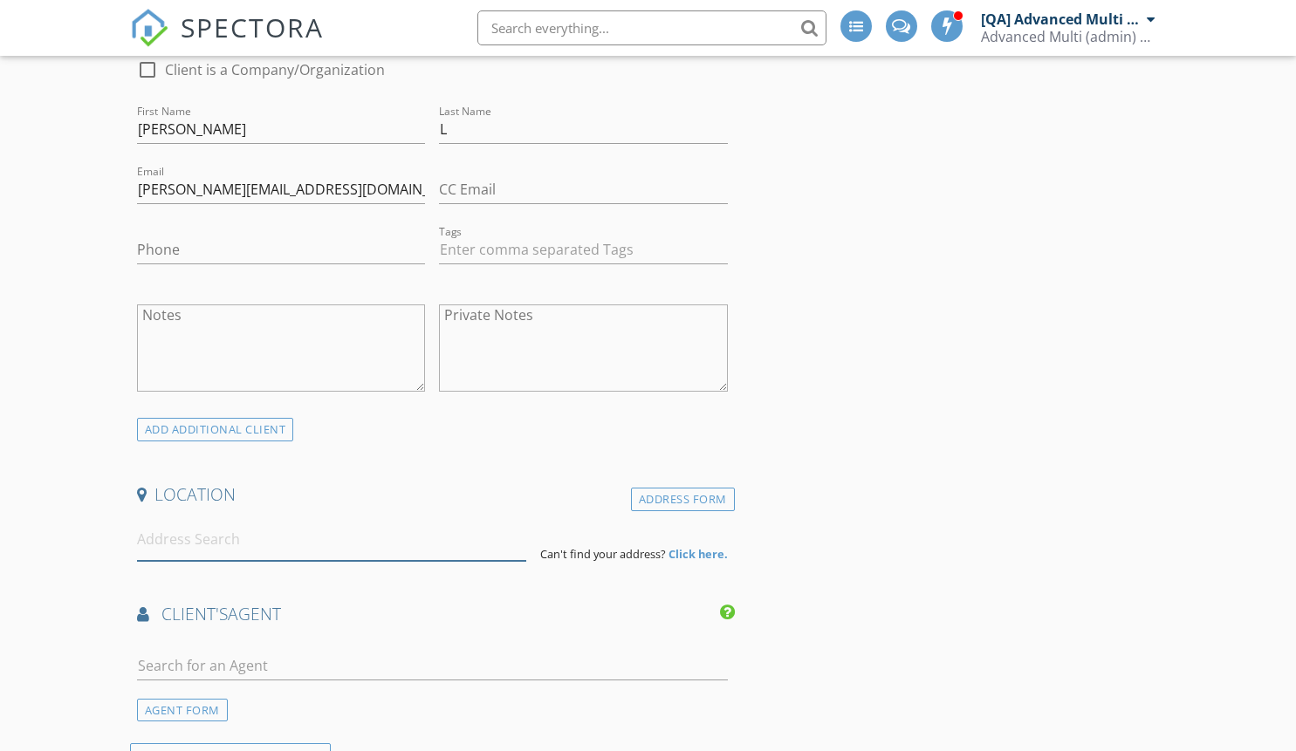
click at [343, 533] on input at bounding box center [331, 539] width 389 height 43
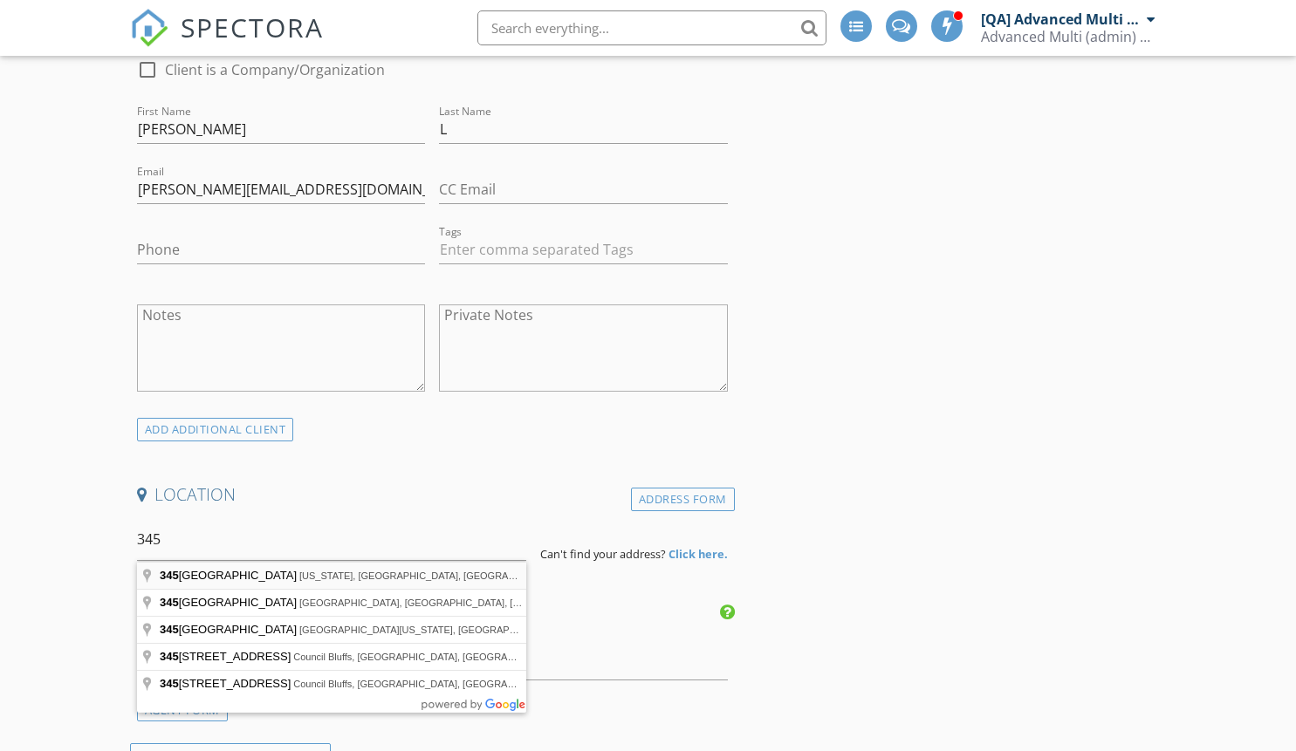
type input "345 Park Avenue, New York, NY, USA"
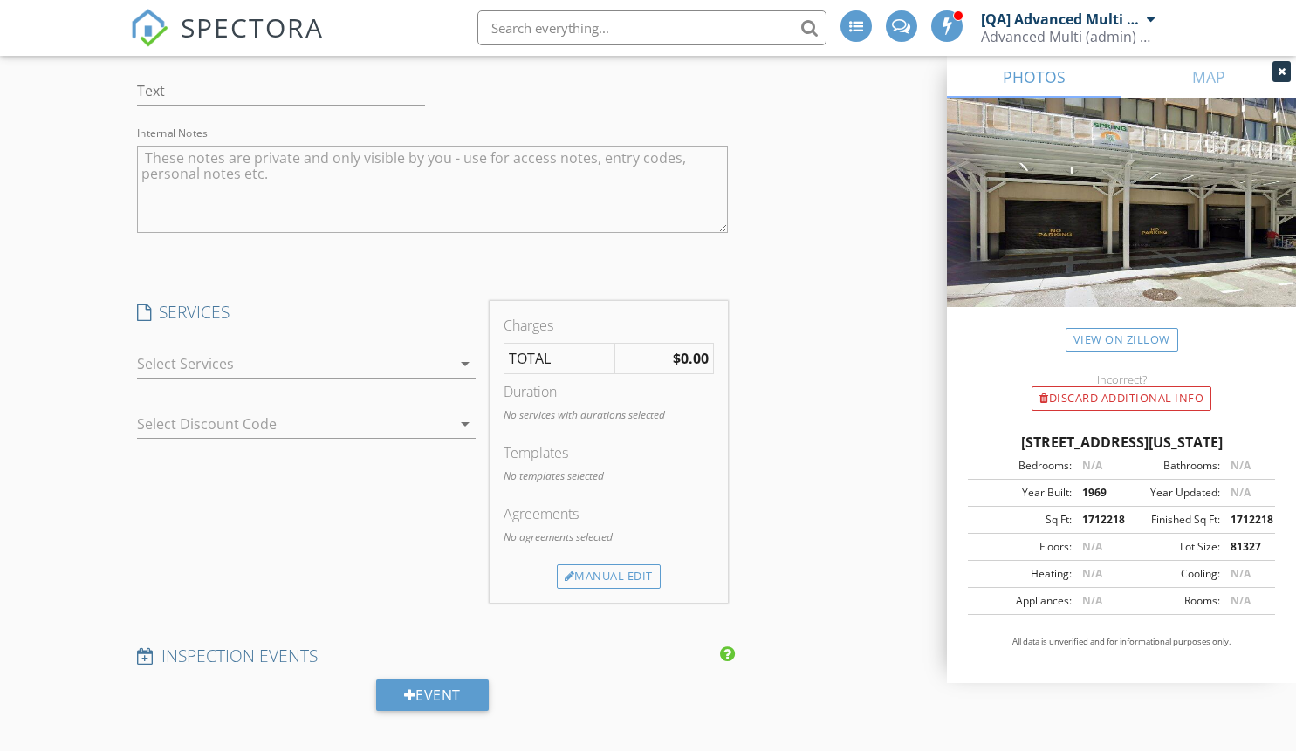
scroll to position [1949, 0]
click at [246, 363] on div at bounding box center [294, 360] width 314 height 28
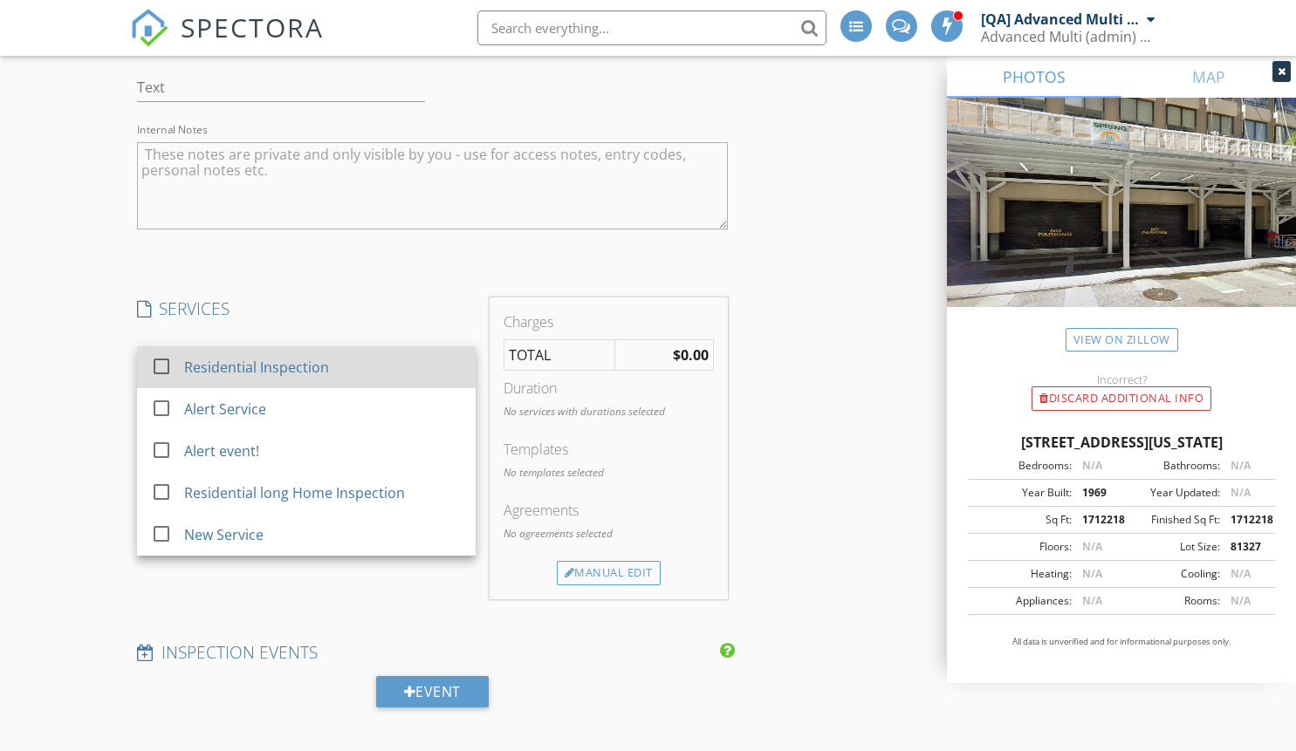
click at [298, 376] on div "Residential Inspection" at bounding box center [255, 367] width 145 height 21
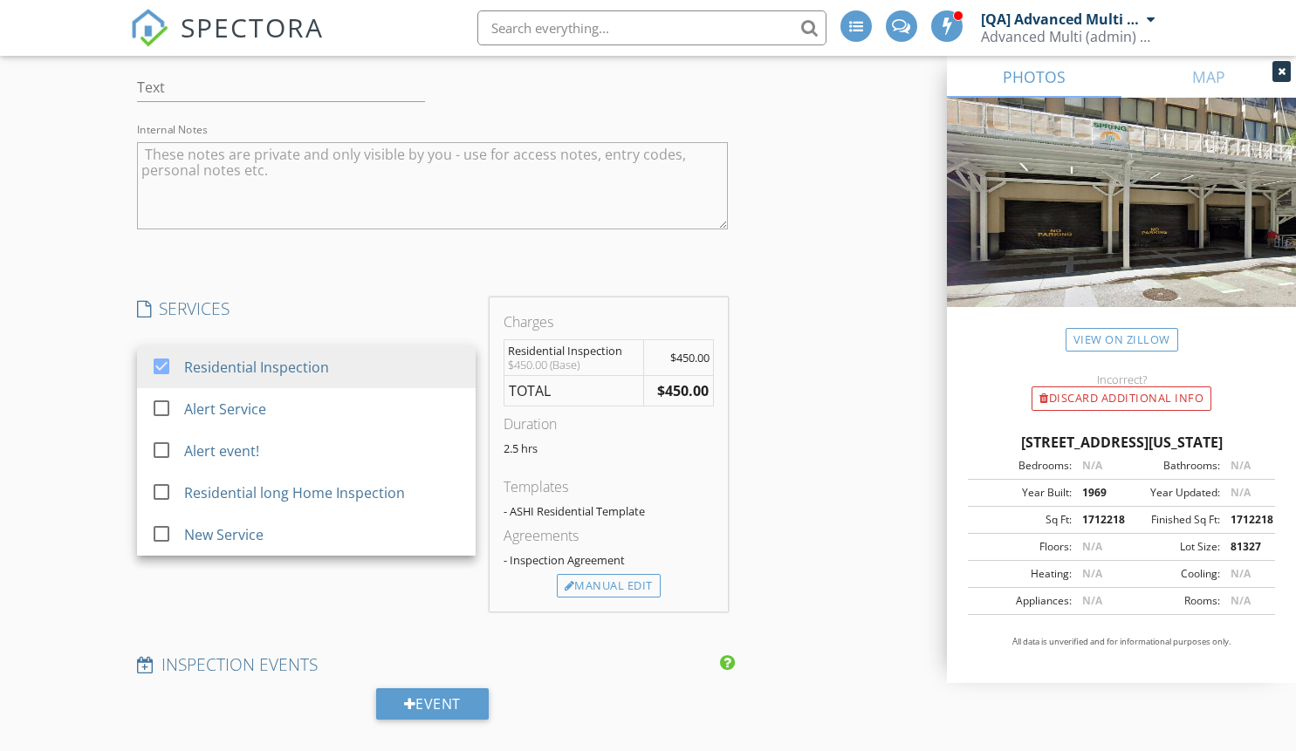
click at [357, 595] on div "SERVICES check_box Residential Inspection check_box_outline_blank Alert Service…" at bounding box center [306, 455] width 352 height 314
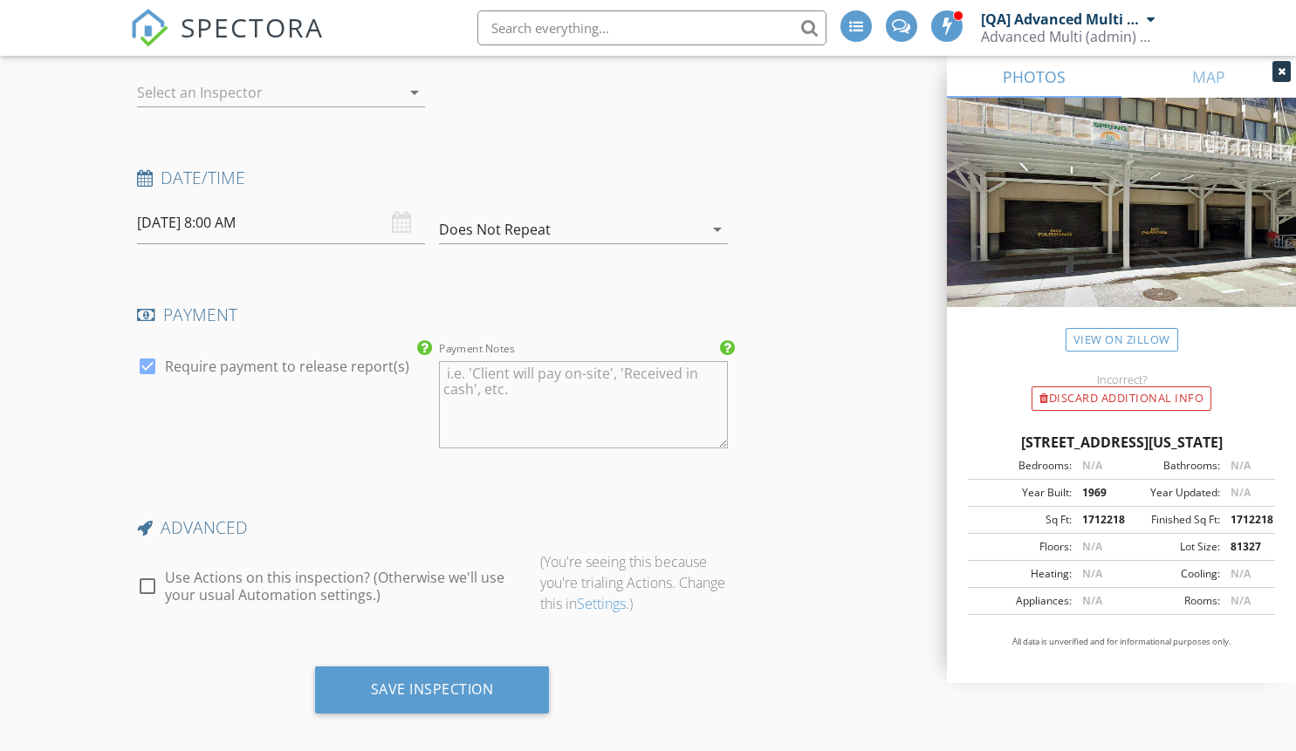
scroll to position [2694, 0]
click at [374, 100] on div at bounding box center [269, 93] width 264 height 28
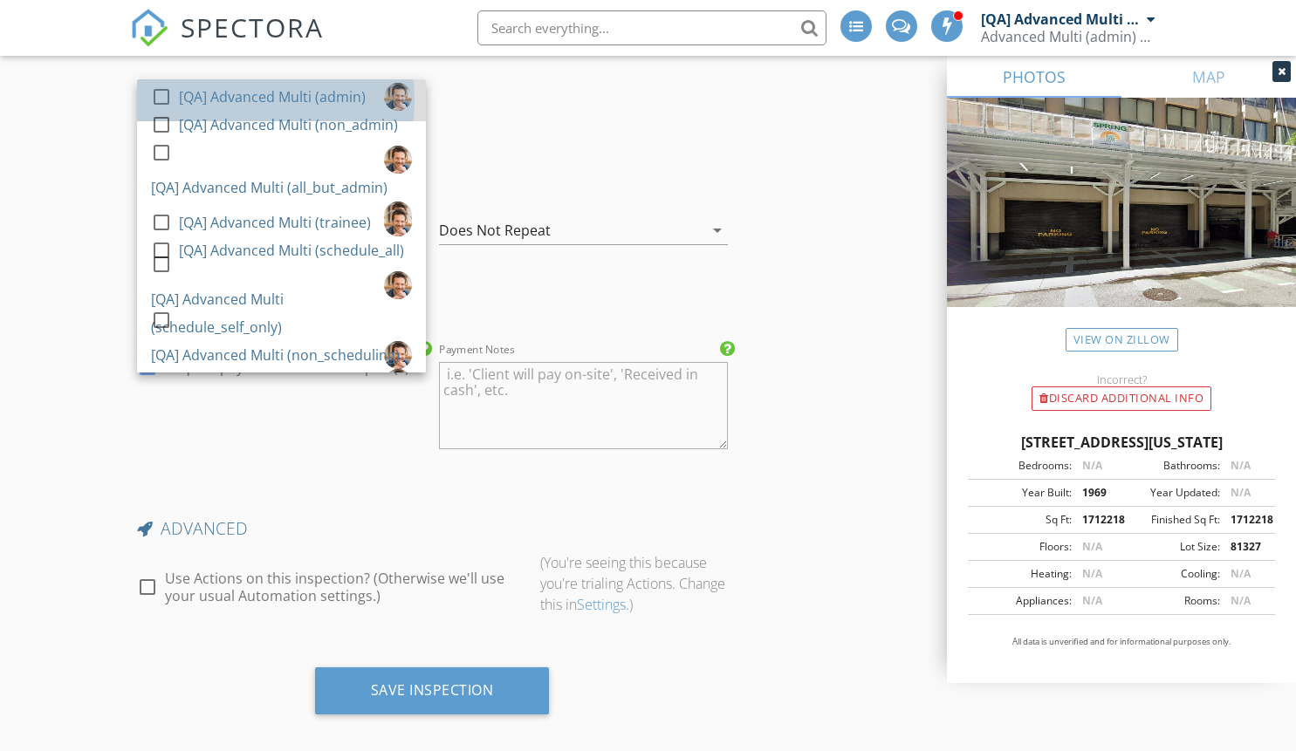
click at [305, 87] on div "[QA] Advanced Multi (admin)" at bounding box center [272, 97] width 187 height 28
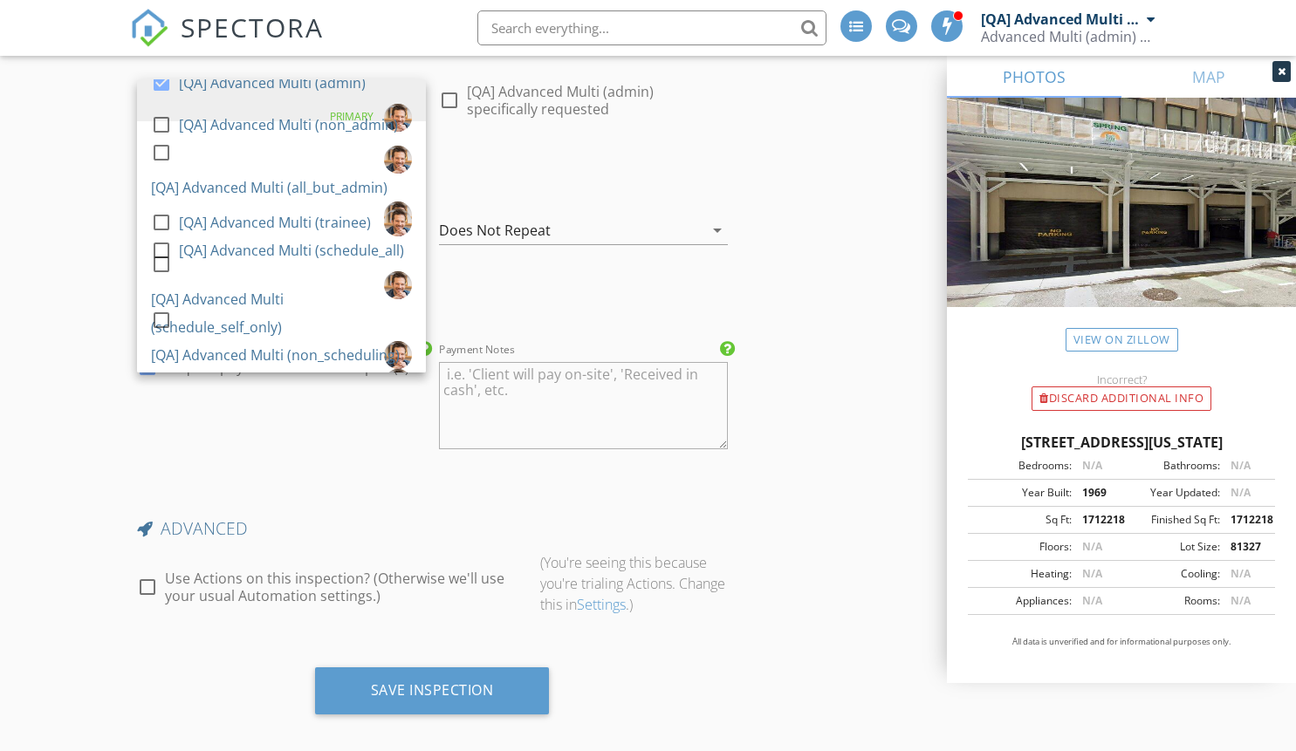
scroll to position [2869, 0]
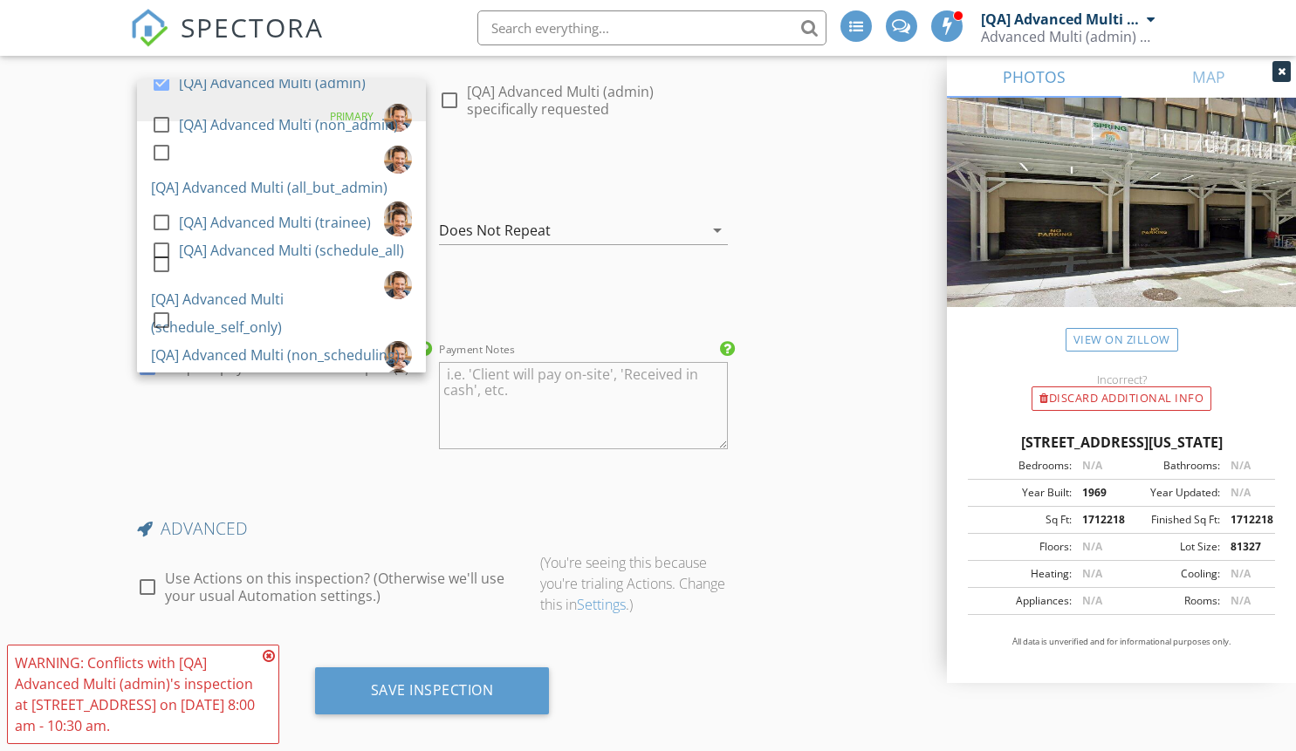
click at [631, 171] on h4 "Date/Time" at bounding box center [432, 179] width 591 height 23
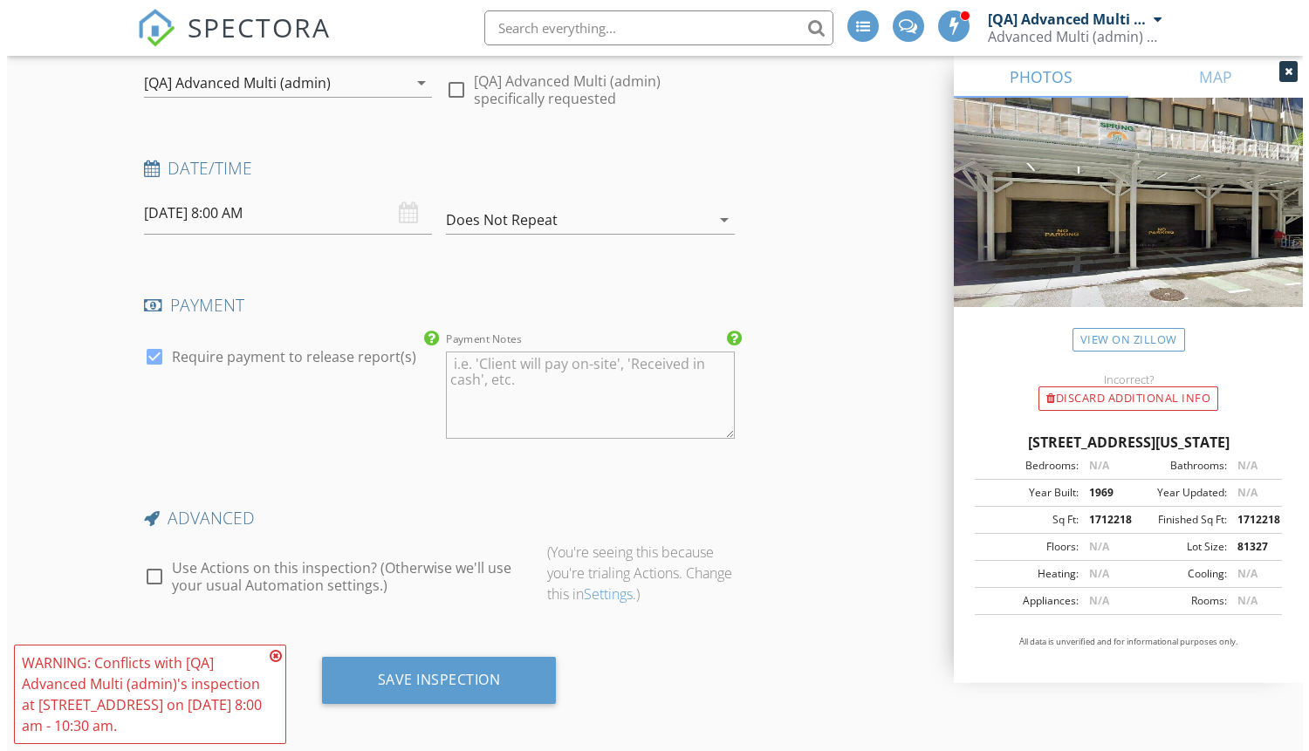
scroll to position [2887, 0]
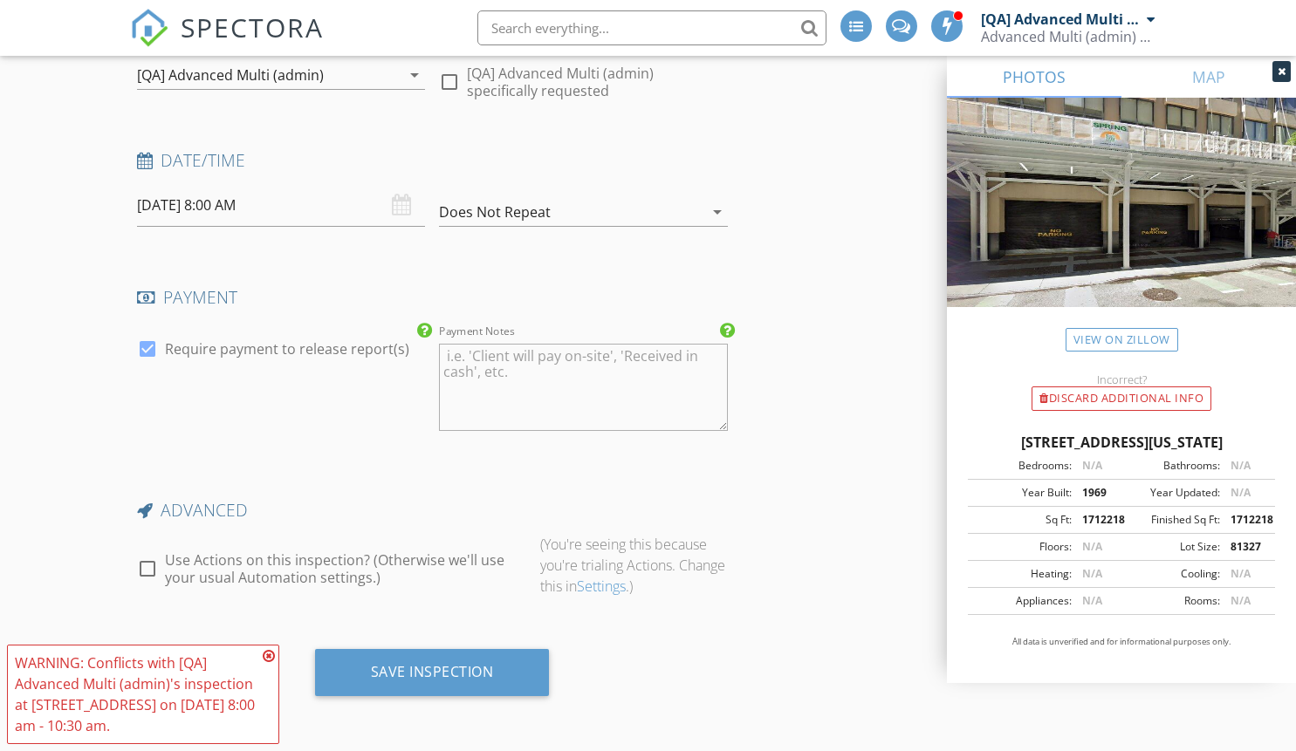
click at [235, 566] on label "Use Actions on this inspection? (Otherwise we'll use your usual Automation sett…" at bounding box center [345, 568] width 361 height 35
checkbox input "true"
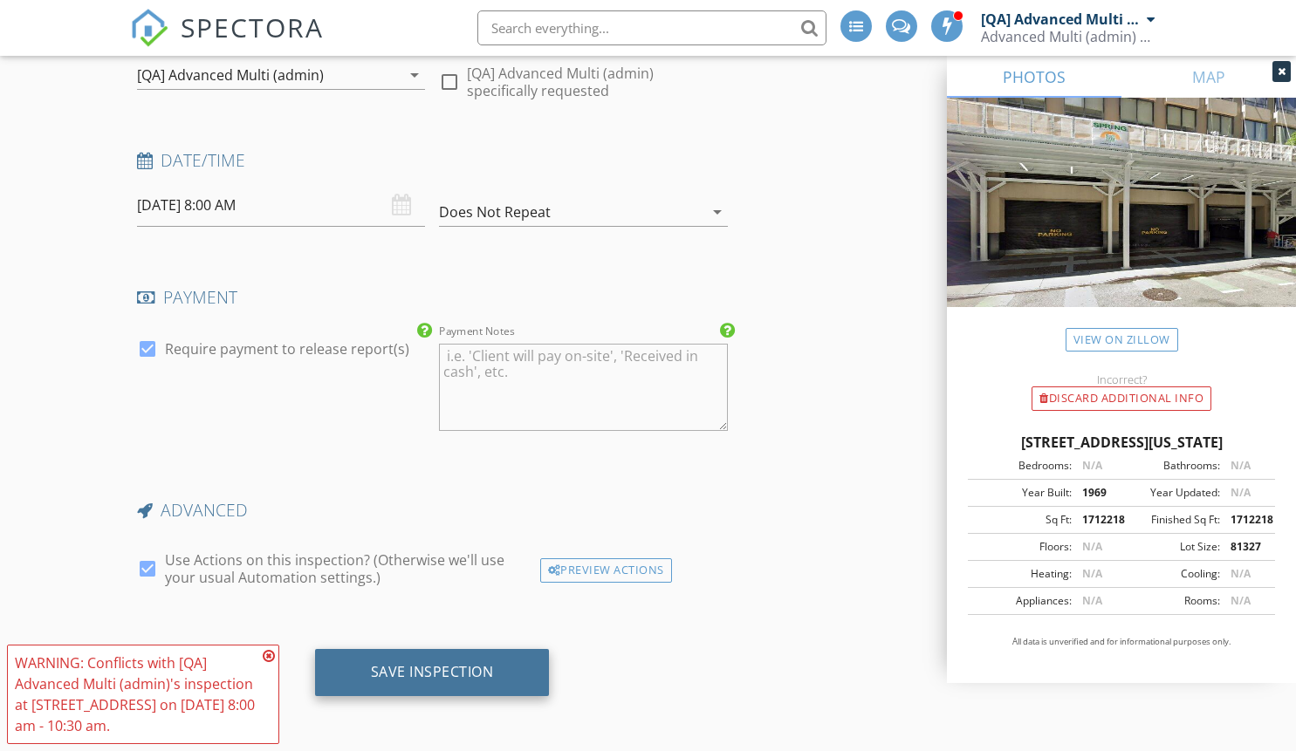
click at [374, 669] on div "Save Inspection" at bounding box center [432, 671] width 123 height 17
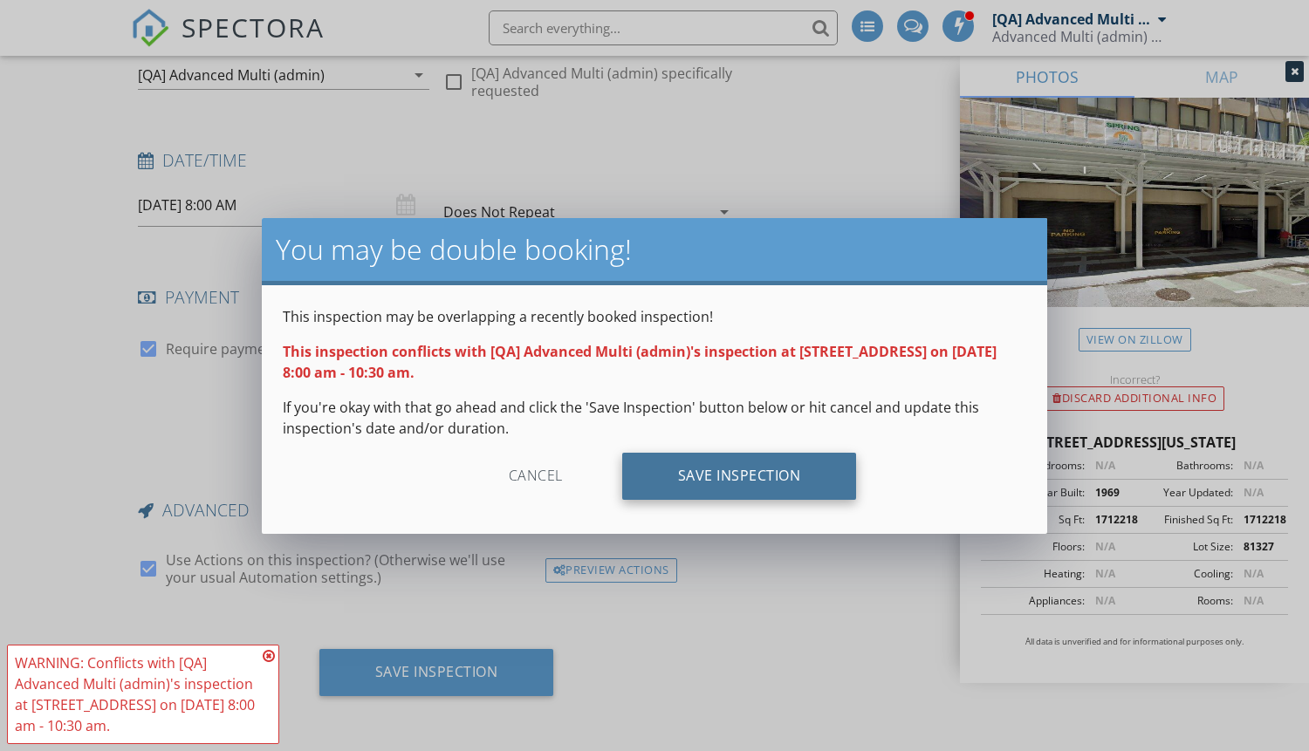
click at [703, 458] on div "Save Inspection" at bounding box center [739, 476] width 235 height 47
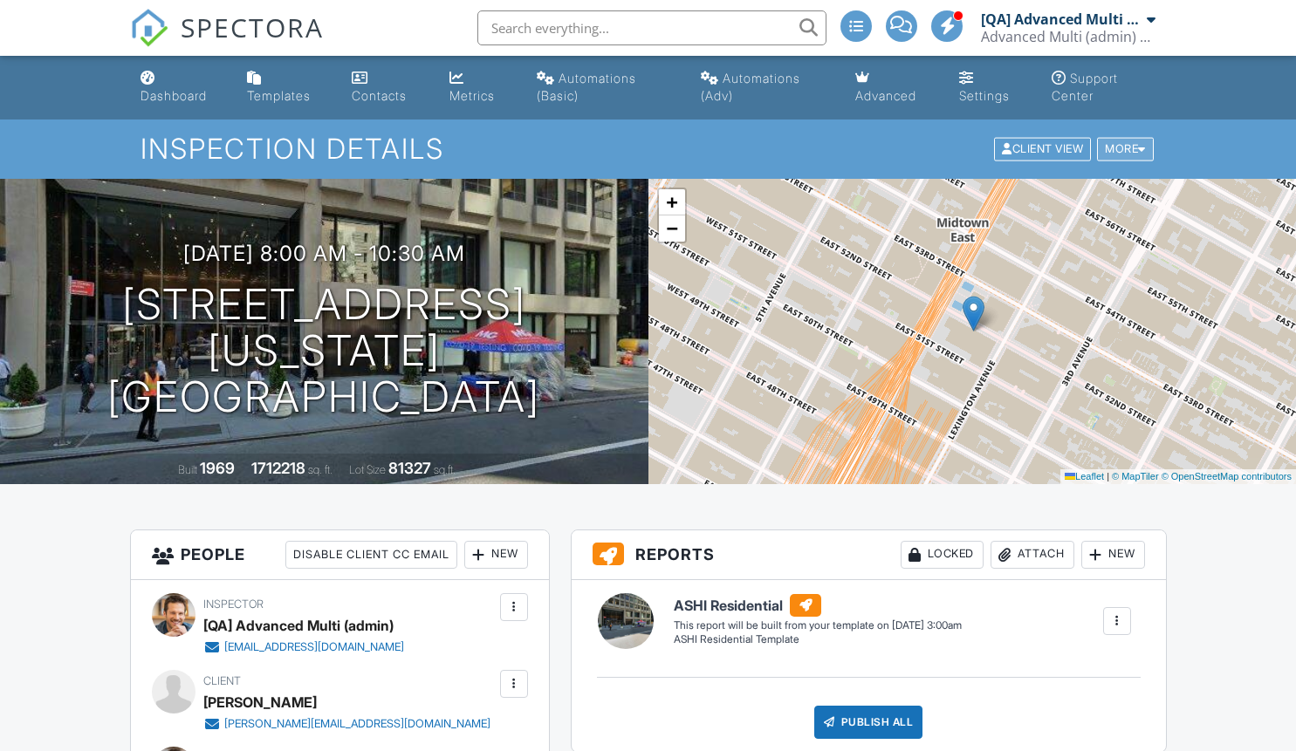
click at [1119, 141] on div "More" at bounding box center [1125, 150] width 57 height 24
click at [1122, 157] on div "More" at bounding box center [1125, 150] width 57 height 24
click at [1109, 142] on div "More" at bounding box center [1125, 150] width 57 height 24
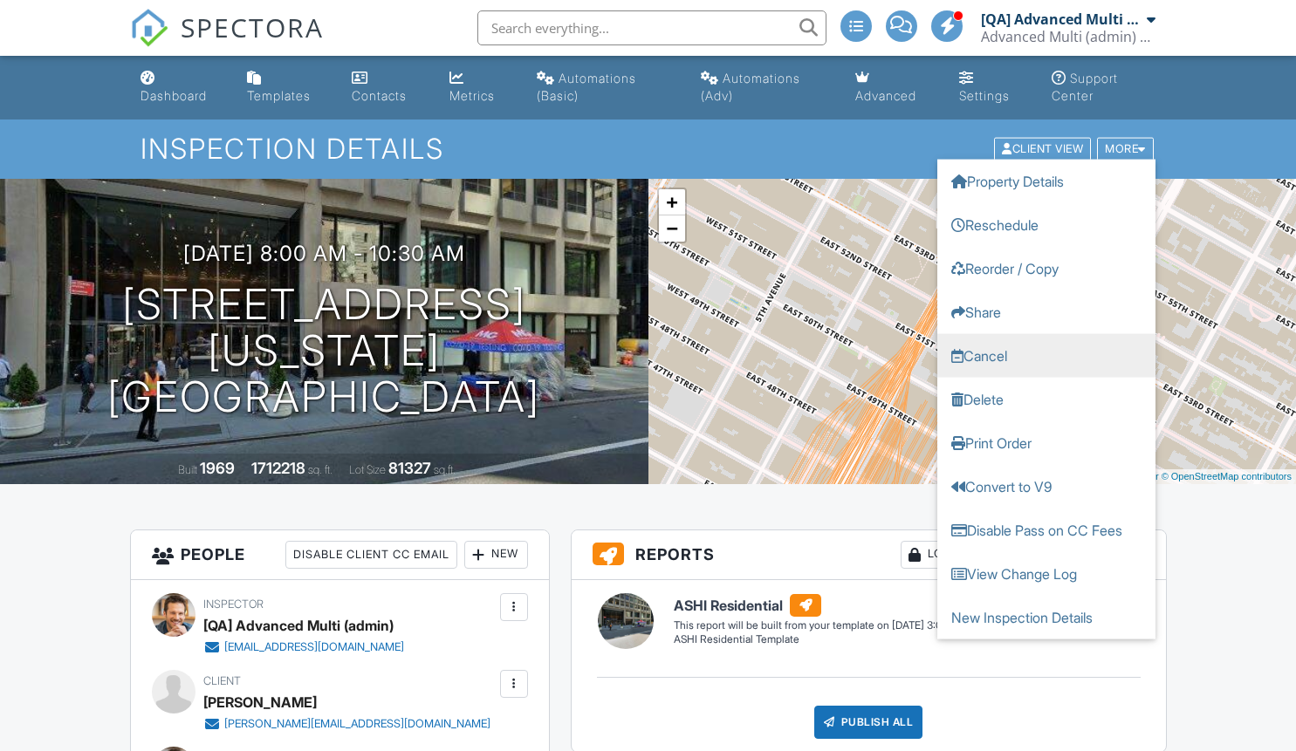
click at [1038, 364] on link "Cancel" at bounding box center [1046, 356] width 218 height 44
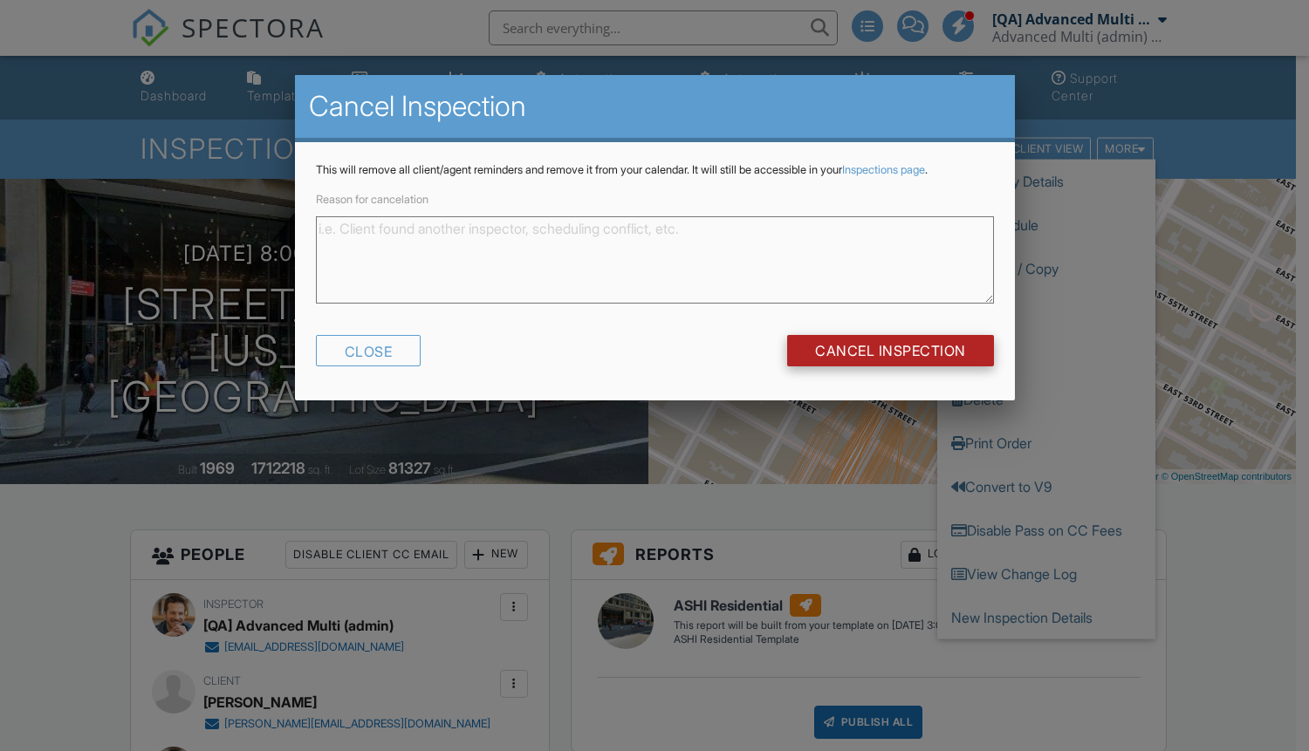
click at [892, 339] on input "Cancel Inspection" at bounding box center [890, 350] width 207 height 31
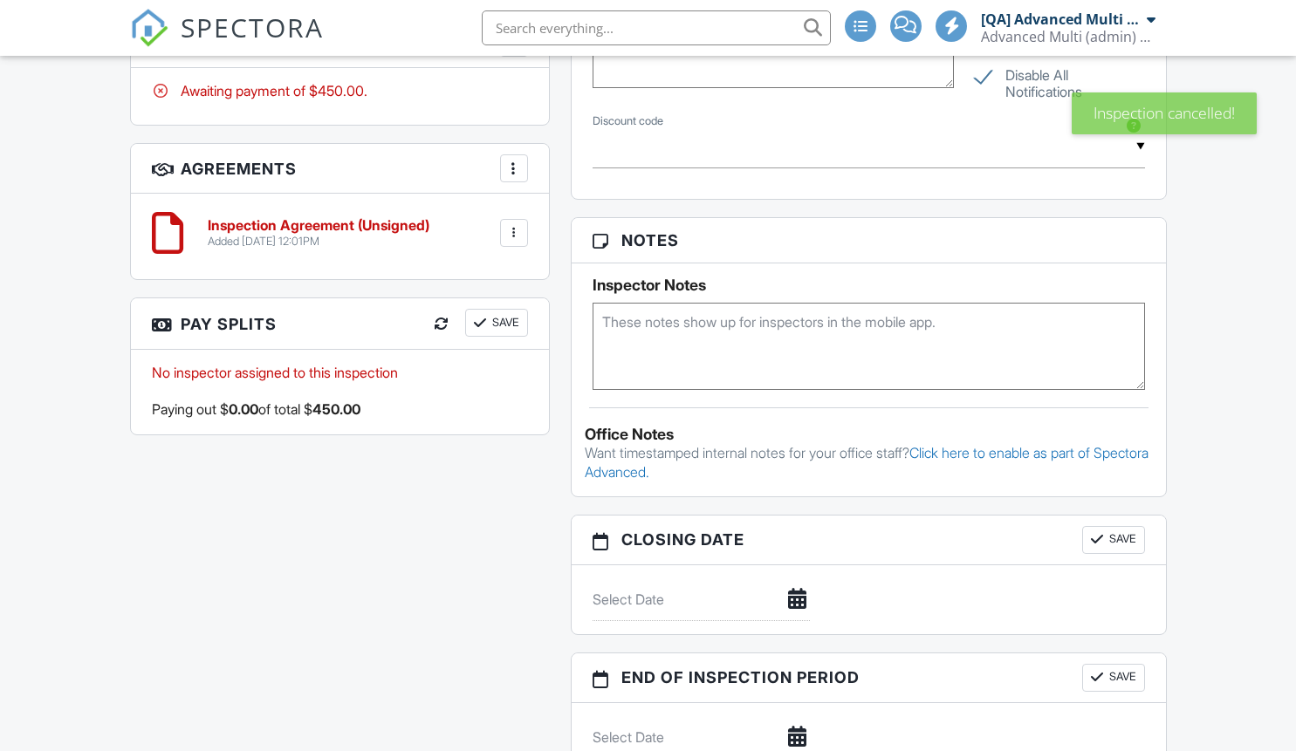
scroll to position [1681, 0]
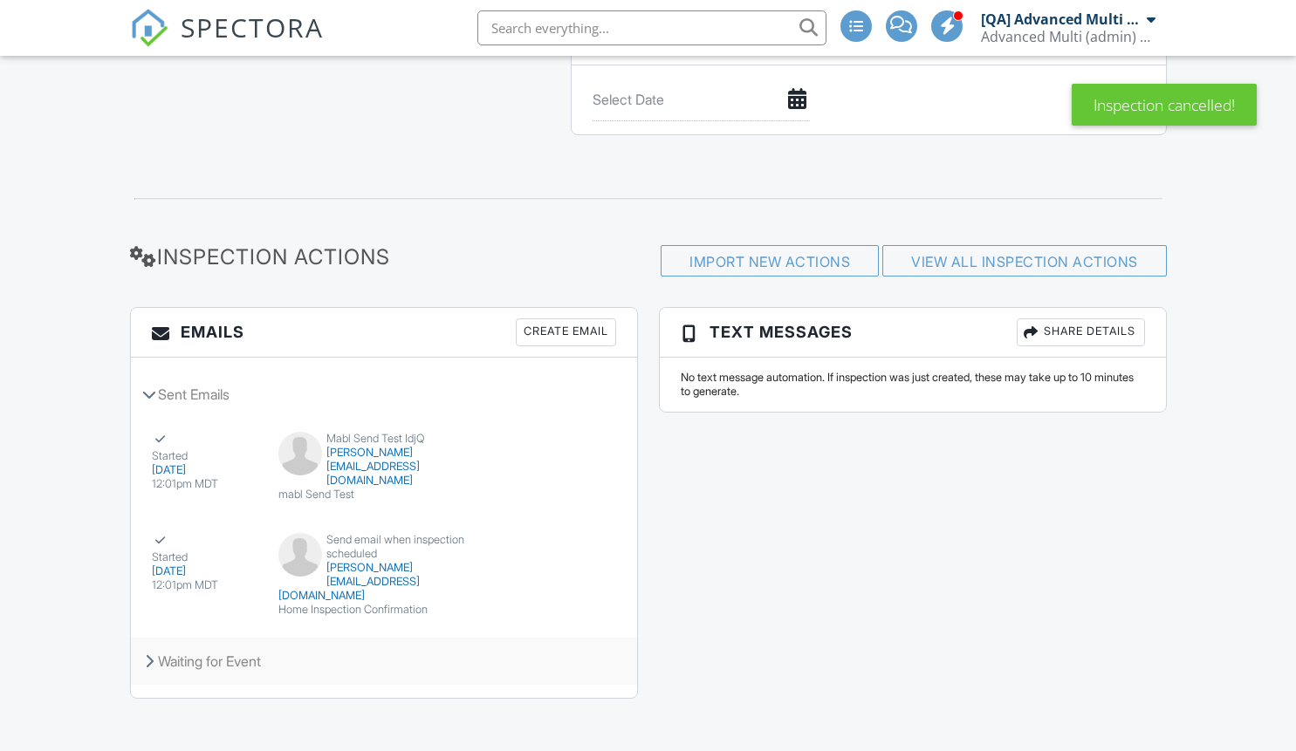
click at [204, 660] on div "Waiting for Event" at bounding box center [384, 661] width 506 height 47
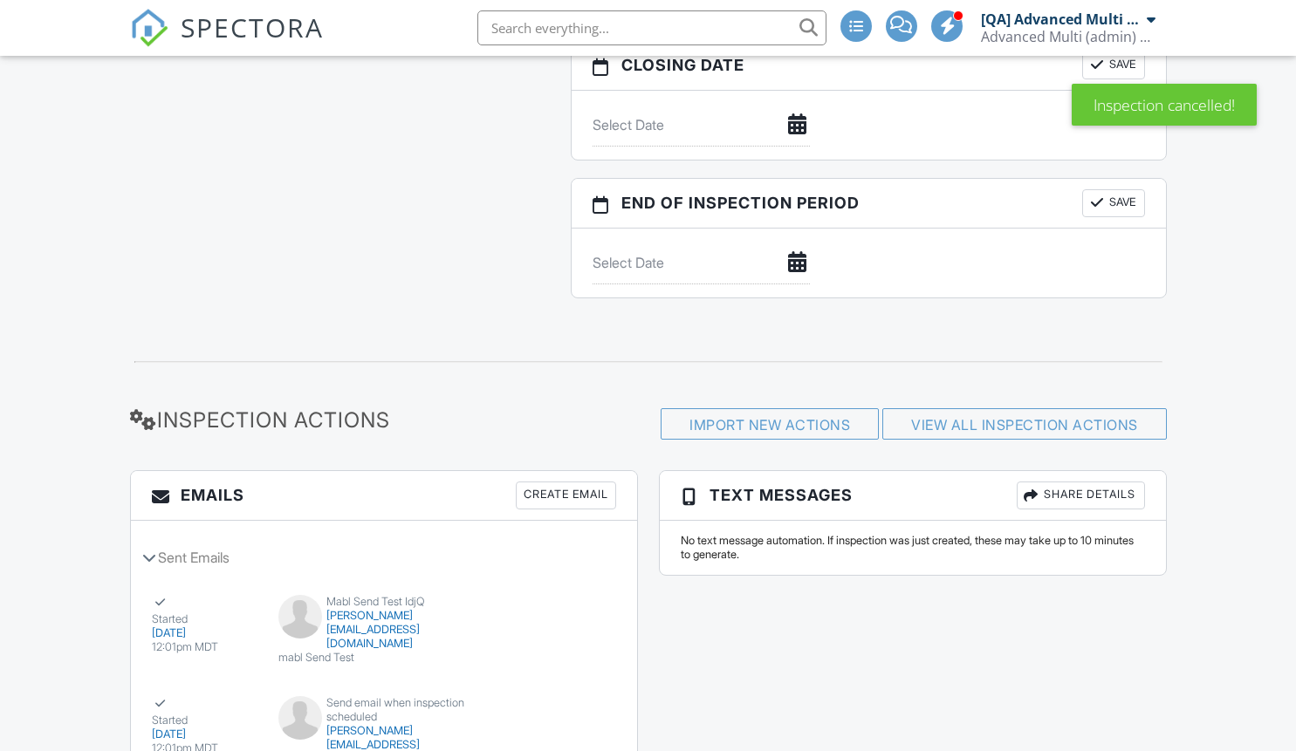
scroll to position [2086, 0]
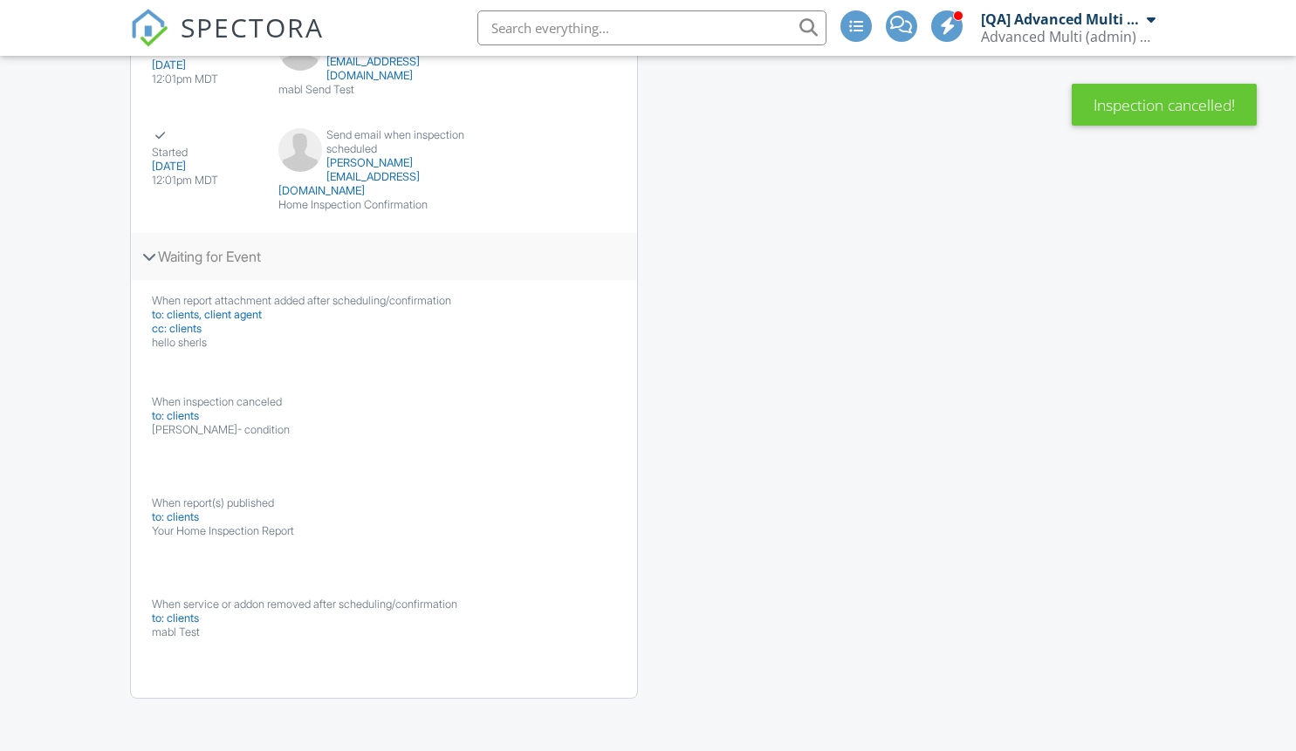
click at [259, 250] on div "Waiting for Event" at bounding box center [384, 256] width 506 height 47
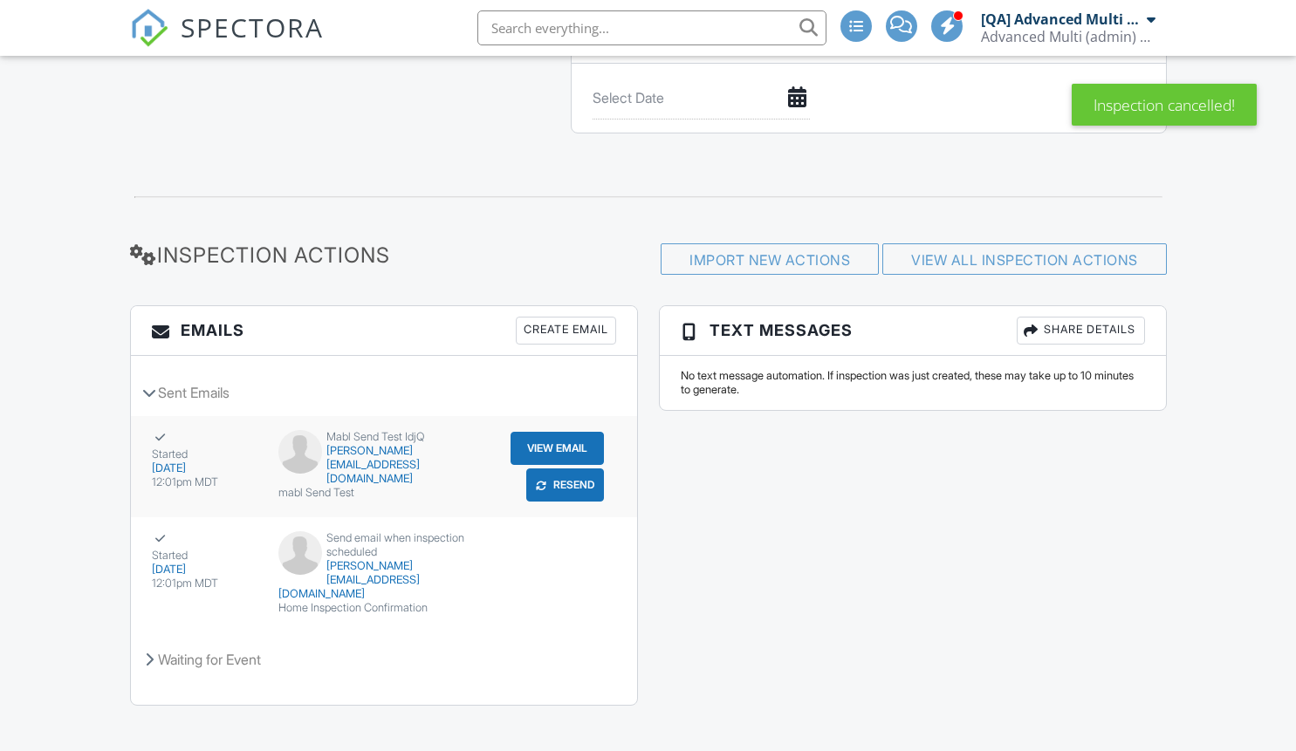
scroll to position [1681, 0]
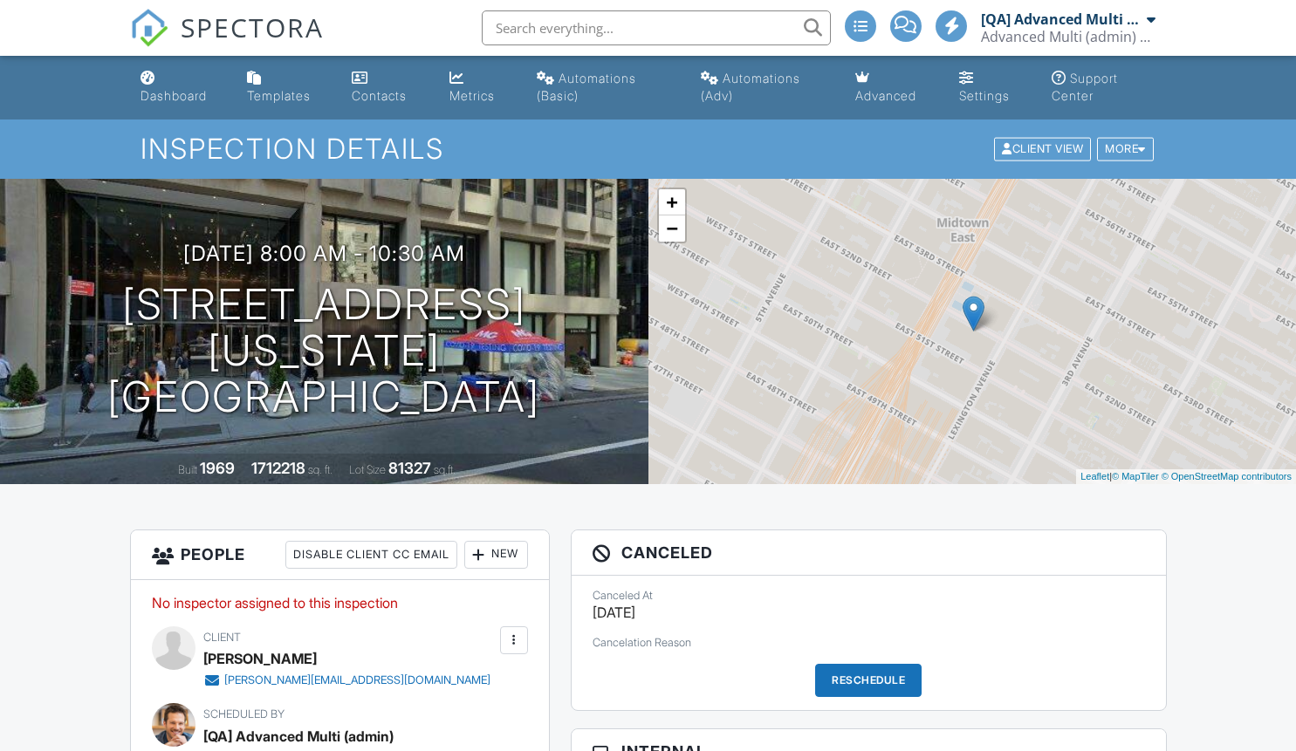
scroll to position [1681, 0]
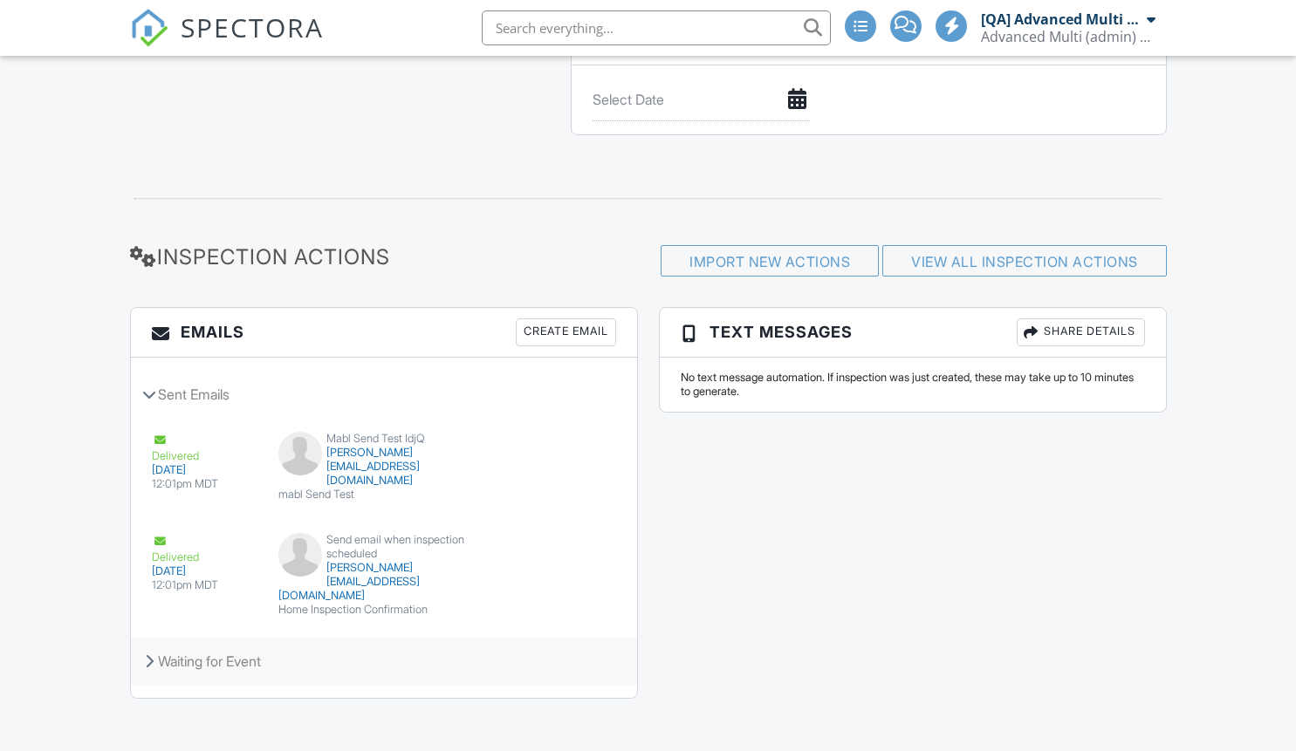
click at [284, 646] on div "Waiting for Event" at bounding box center [384, 661] width 506 height 47
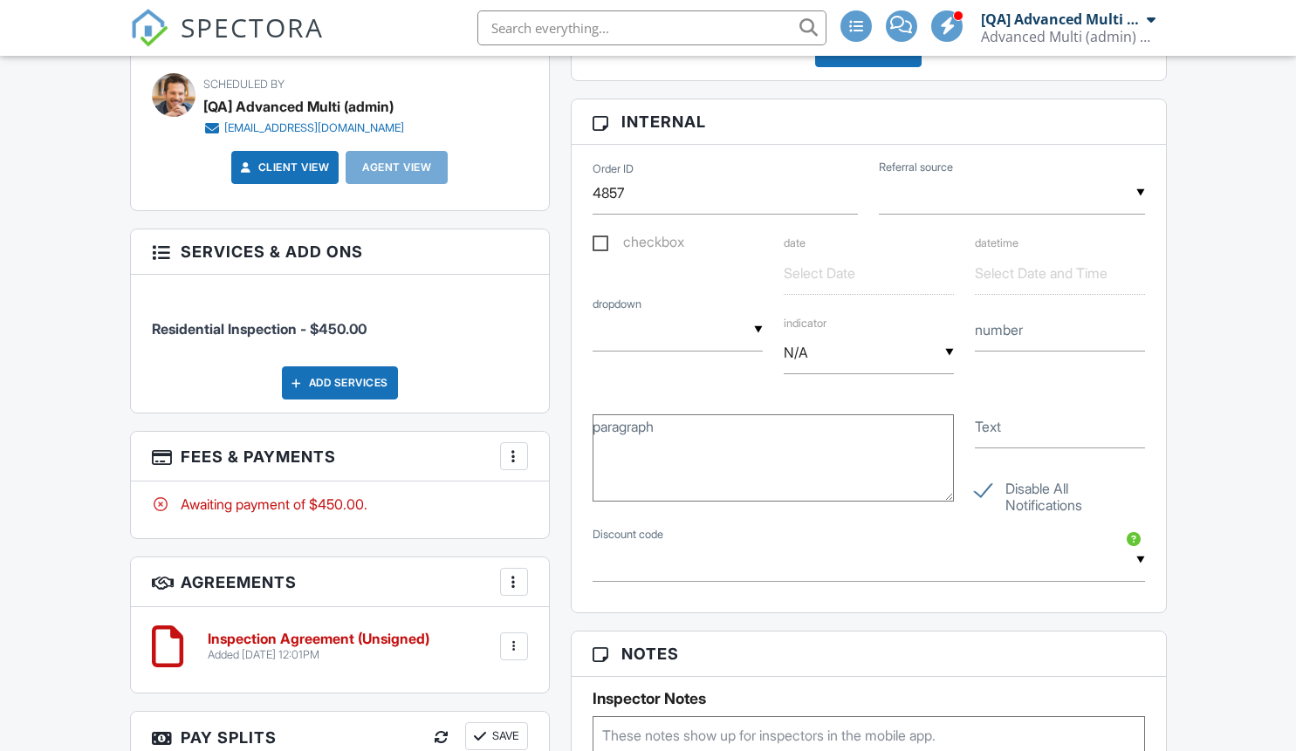
scroll to position [0, 0]
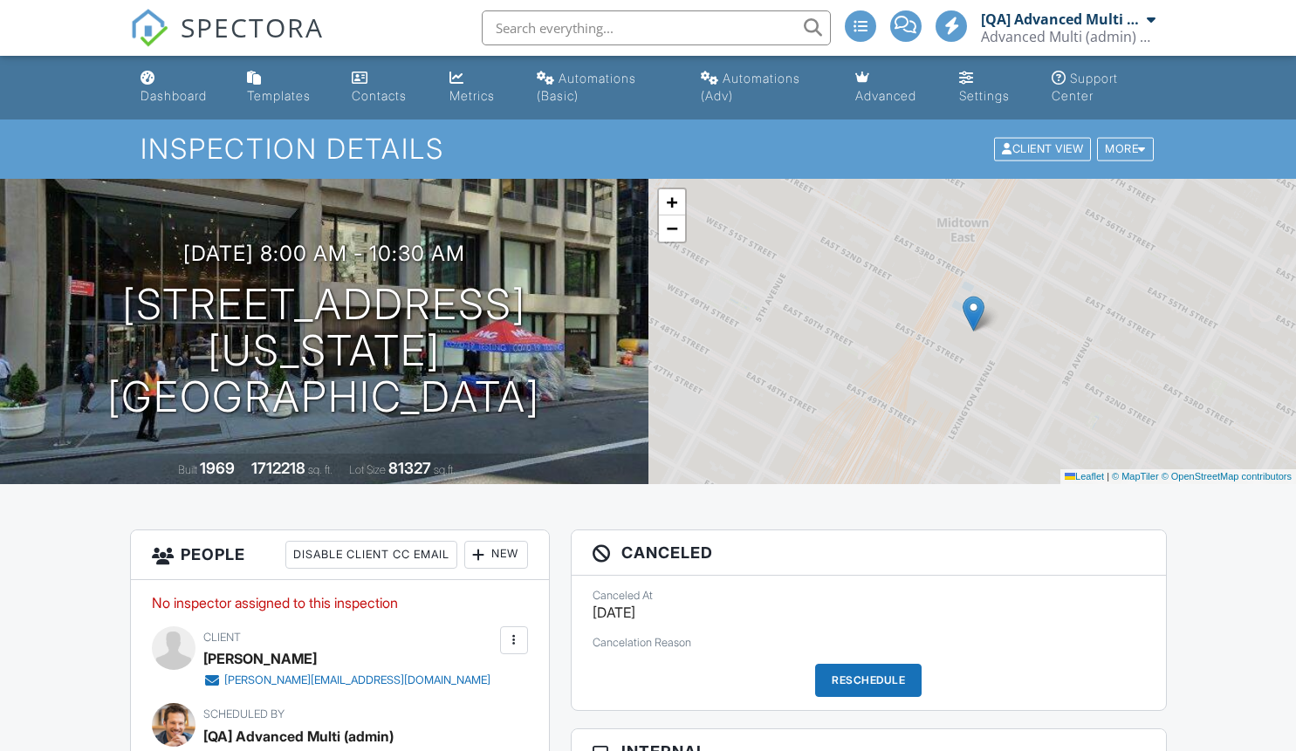
click at [744, 89] on link "Automations (Adv)" at bounding box center [764, 88] width 140 height 50
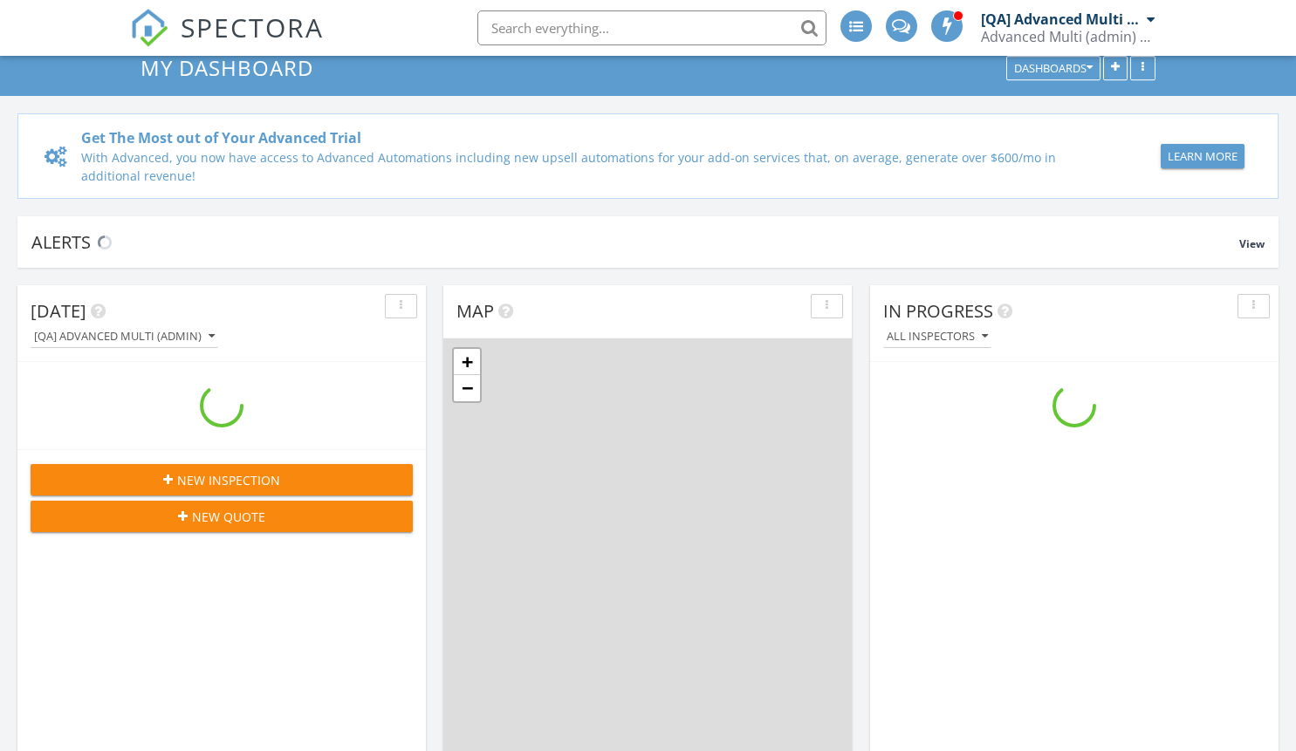
scroll to position [99, 0]
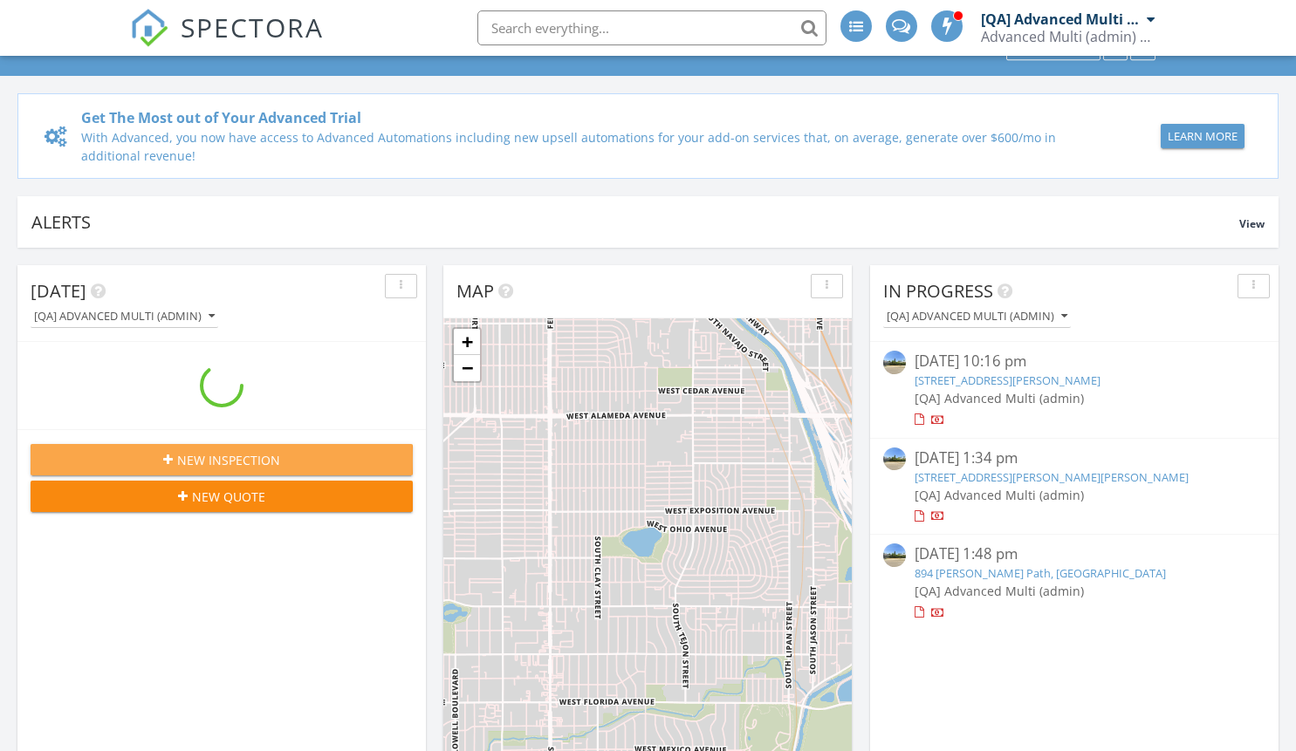
click at [252, 461] on span "New Inspection" at bounding box center [228, 460] width 103 height 18
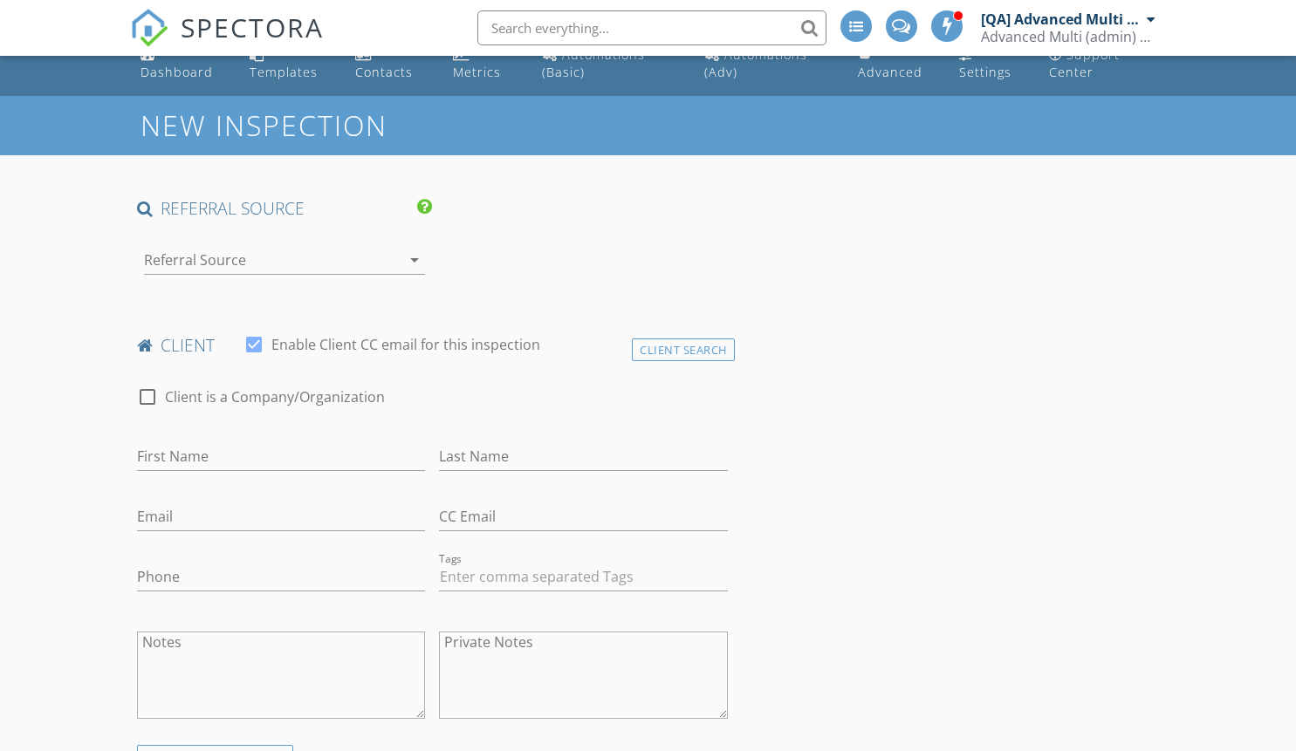
scroll to position [28, 0]
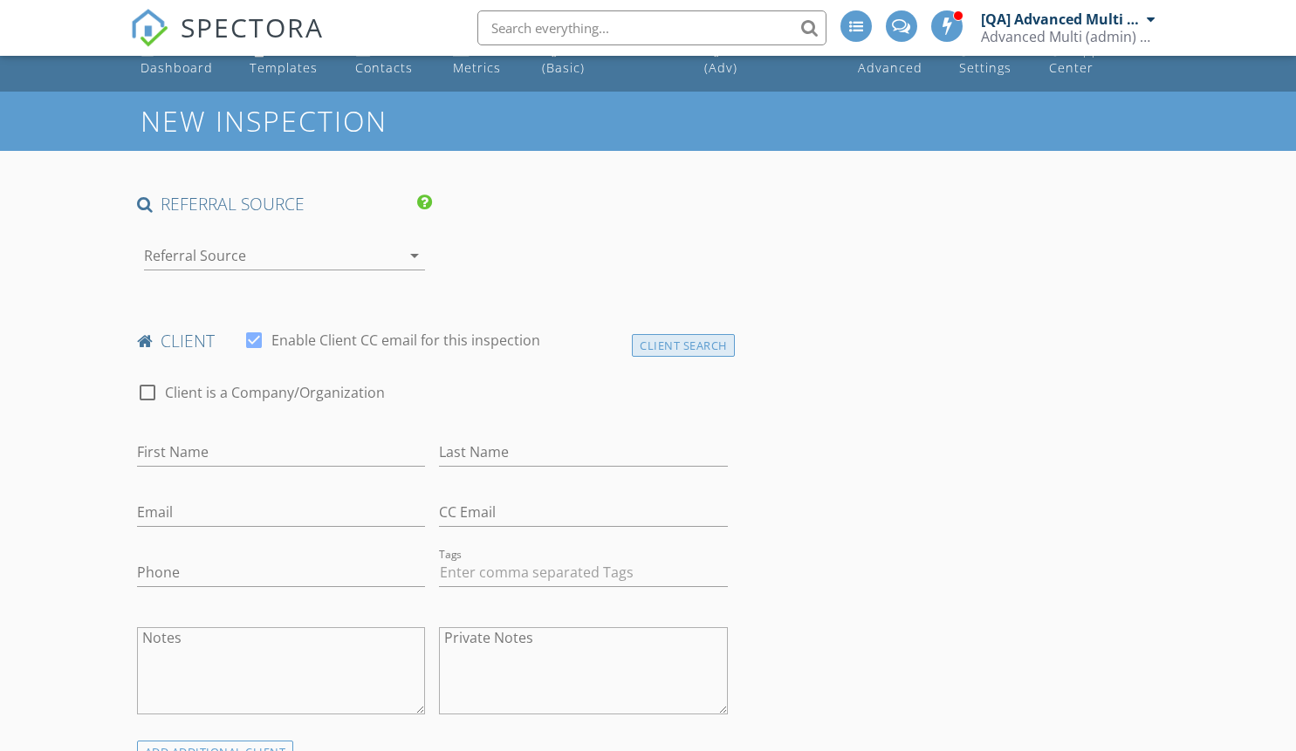
click at [696, 349] on div "Client Search" at bounding box center [683, 346] width 103 height 24
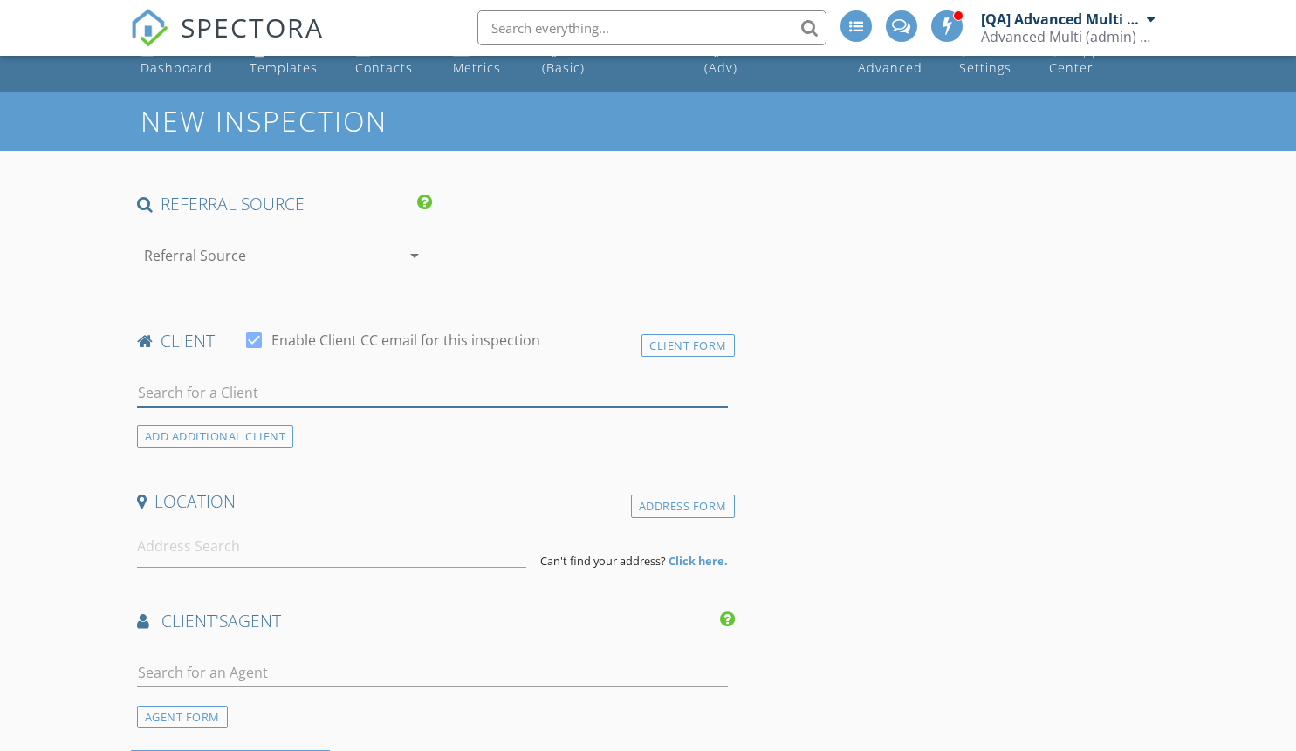
click at [331, 386] on input "text" at bounding box center [432, 393] width 591 height 29
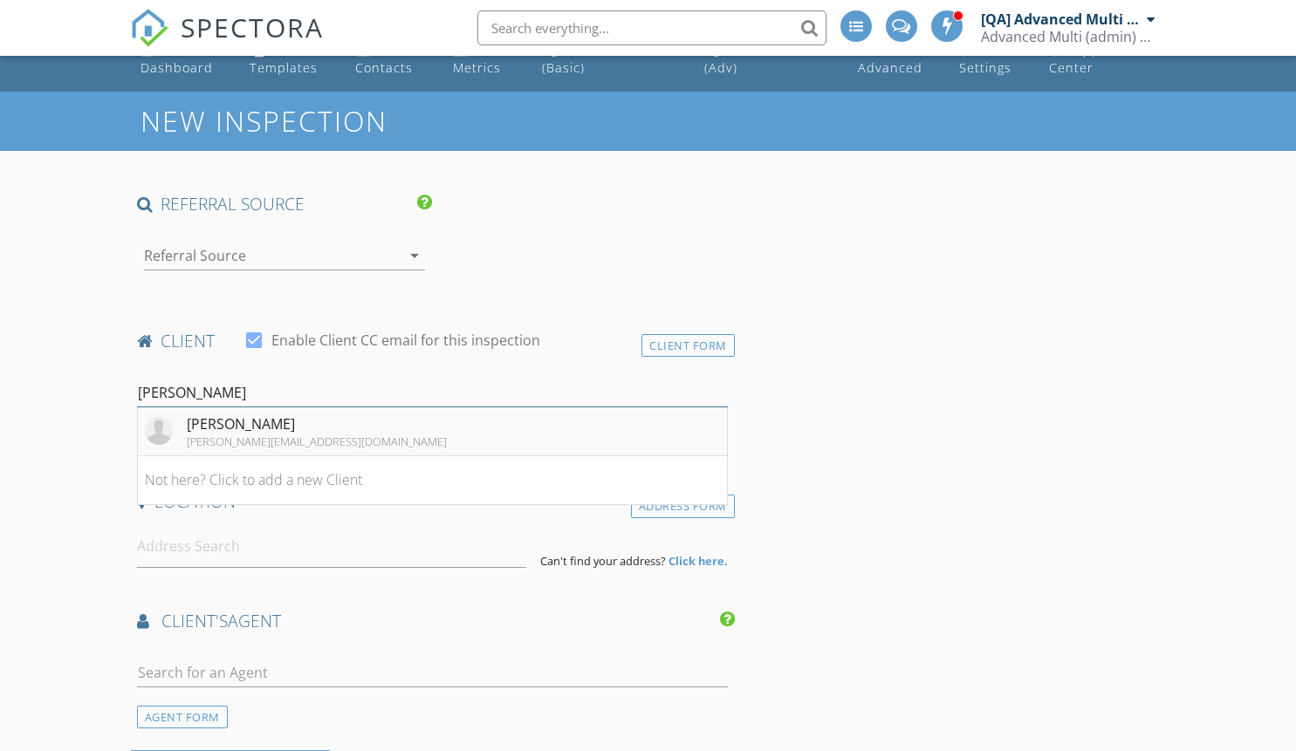
type input "[PERSON_NAME]"
click at [330, 441] on li "Thomas L [EMAIL_ADDRESS][DOMAIN_NAME]" at bounding box center [432, 431] width 589 height 49
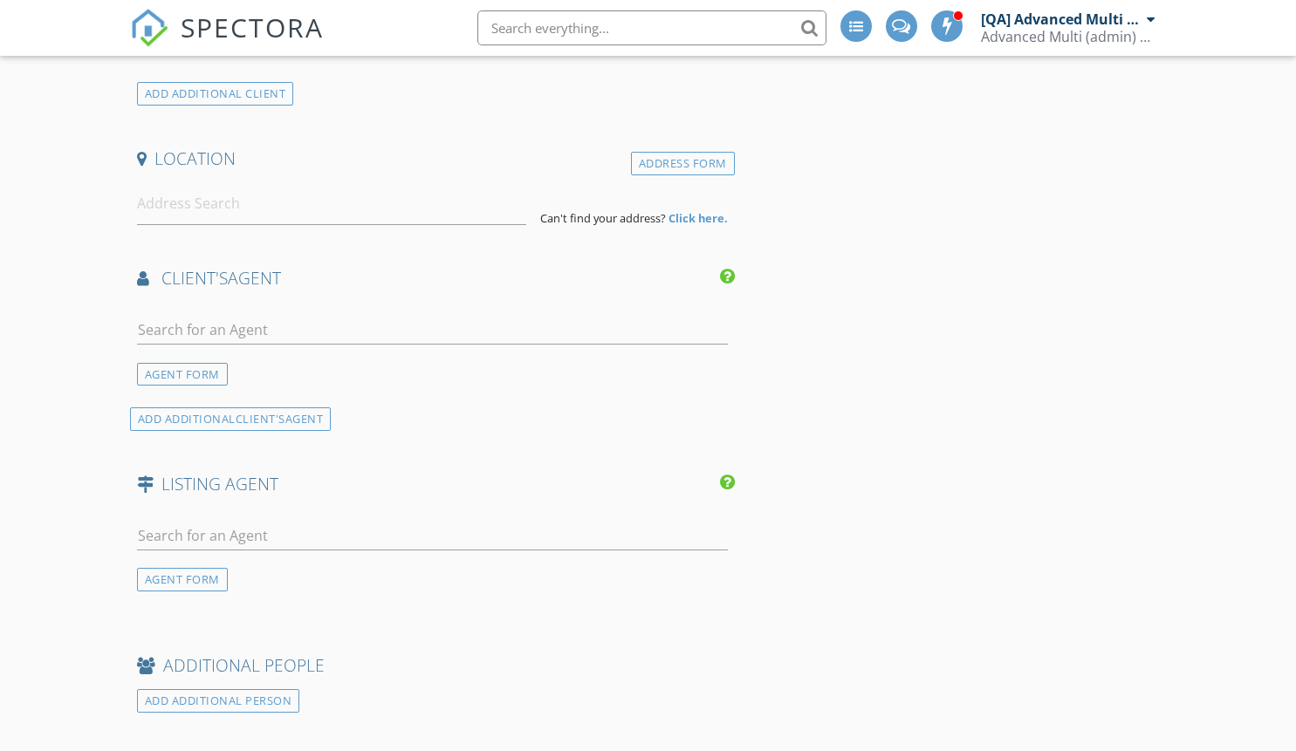
scroll to position [690, 0]
click at [327, 211] on input at bounding box center [331, 200] width 389 height 43
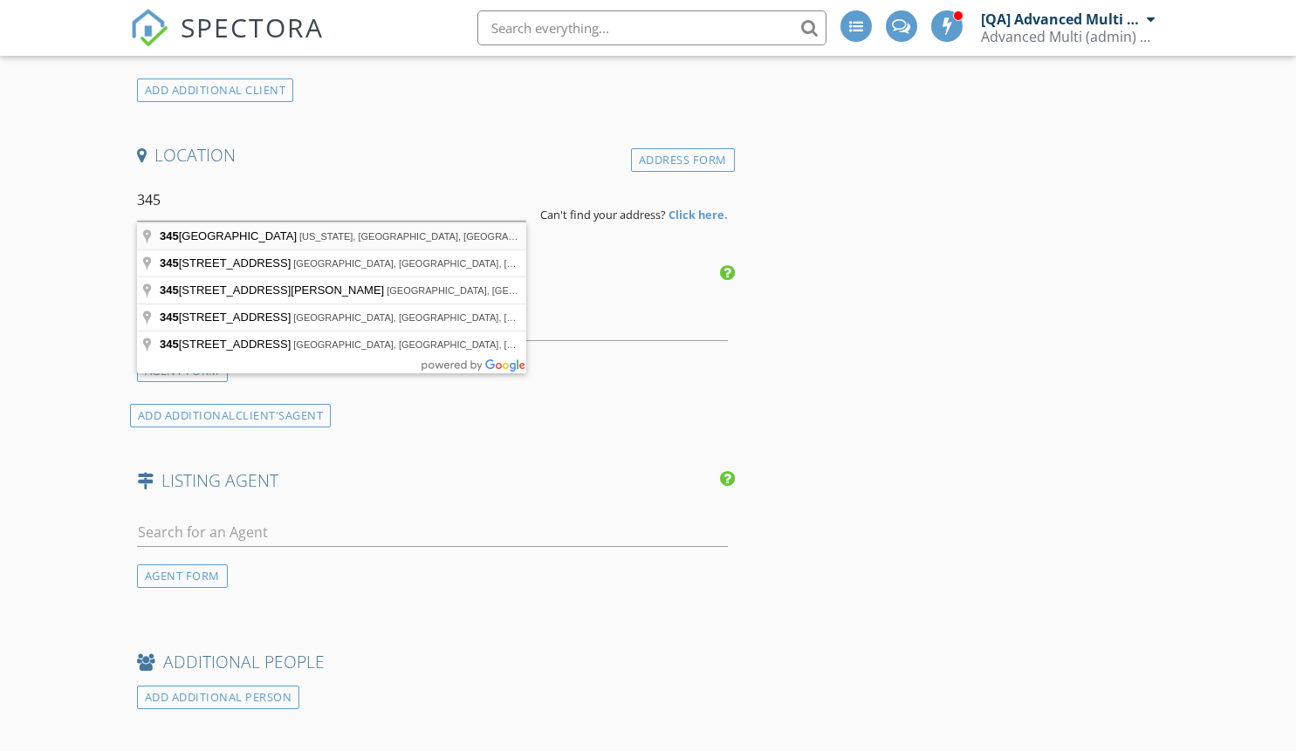
type input "[STREET_ADDRESS][US_STATE]"
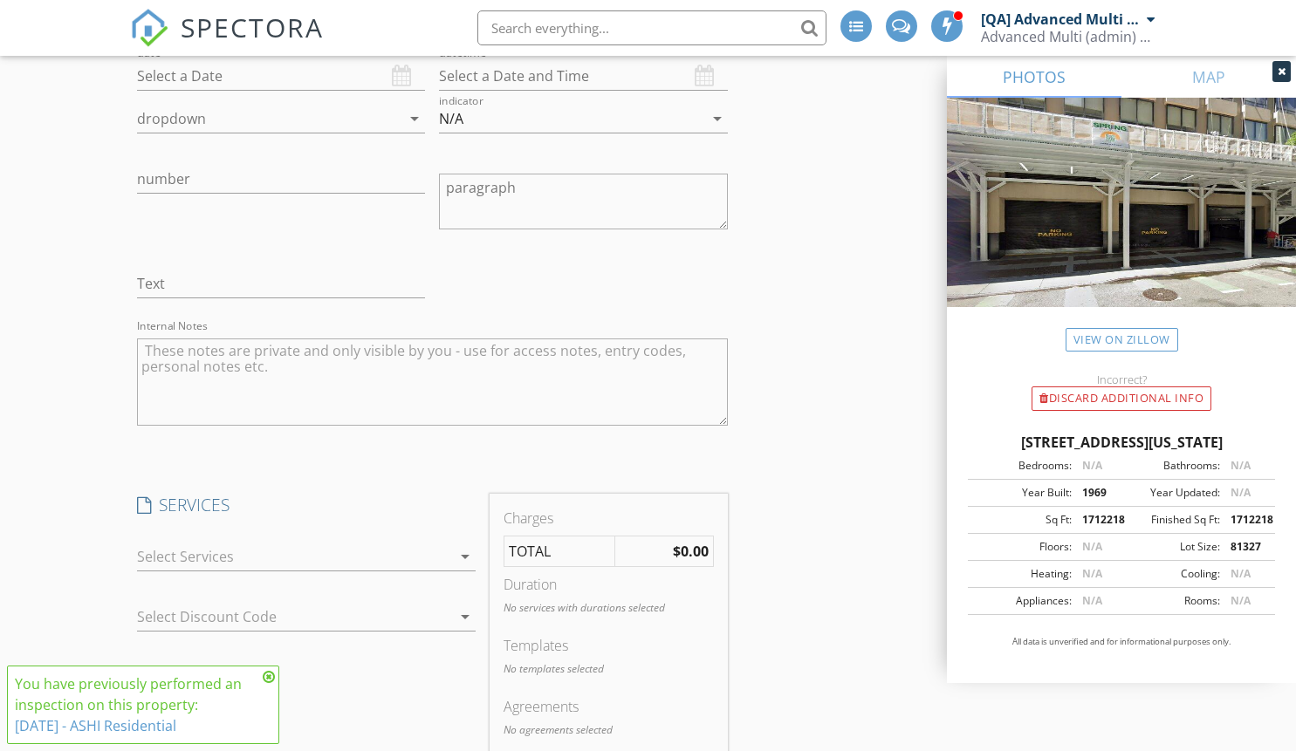
scroll to position [1755, 0]
click at [344, 548] on div at bounding box center [294, 554] width 314 height 28
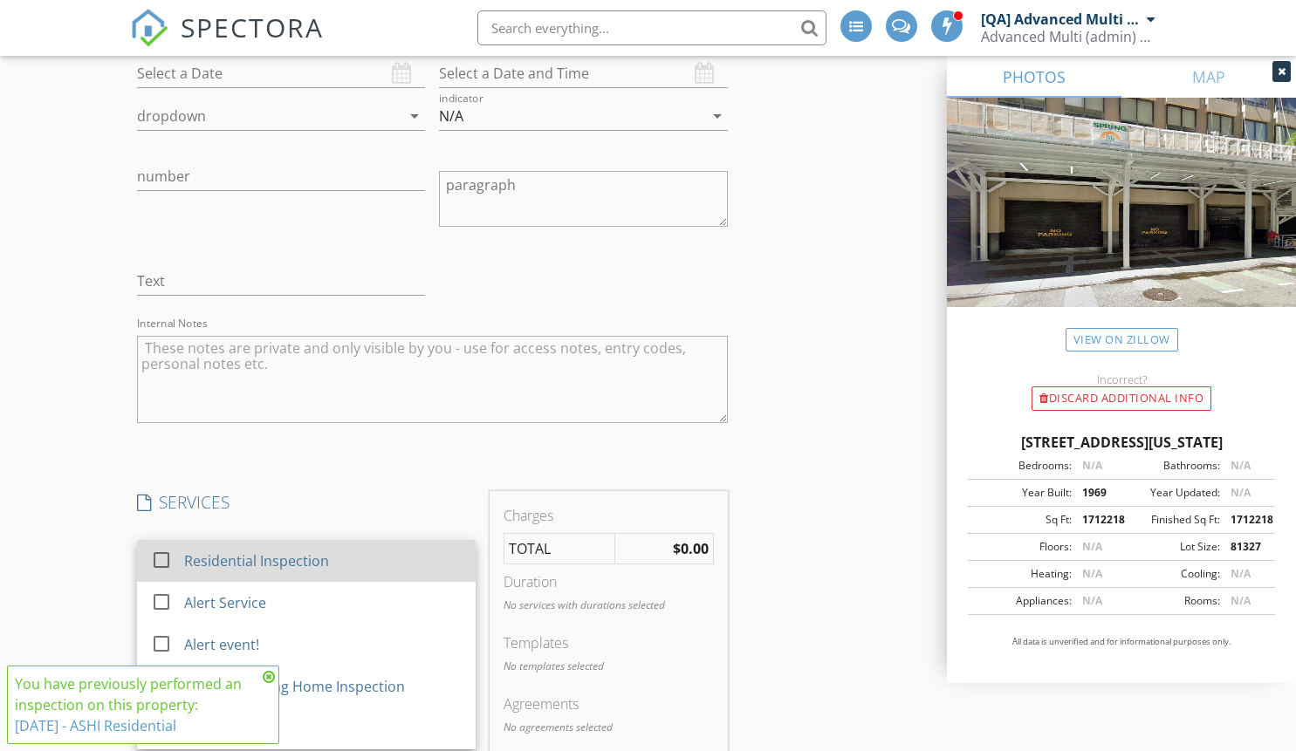
click at [319, 564] on div "Residential Inspection" at bounding box center [255, 561] width 145 height 21
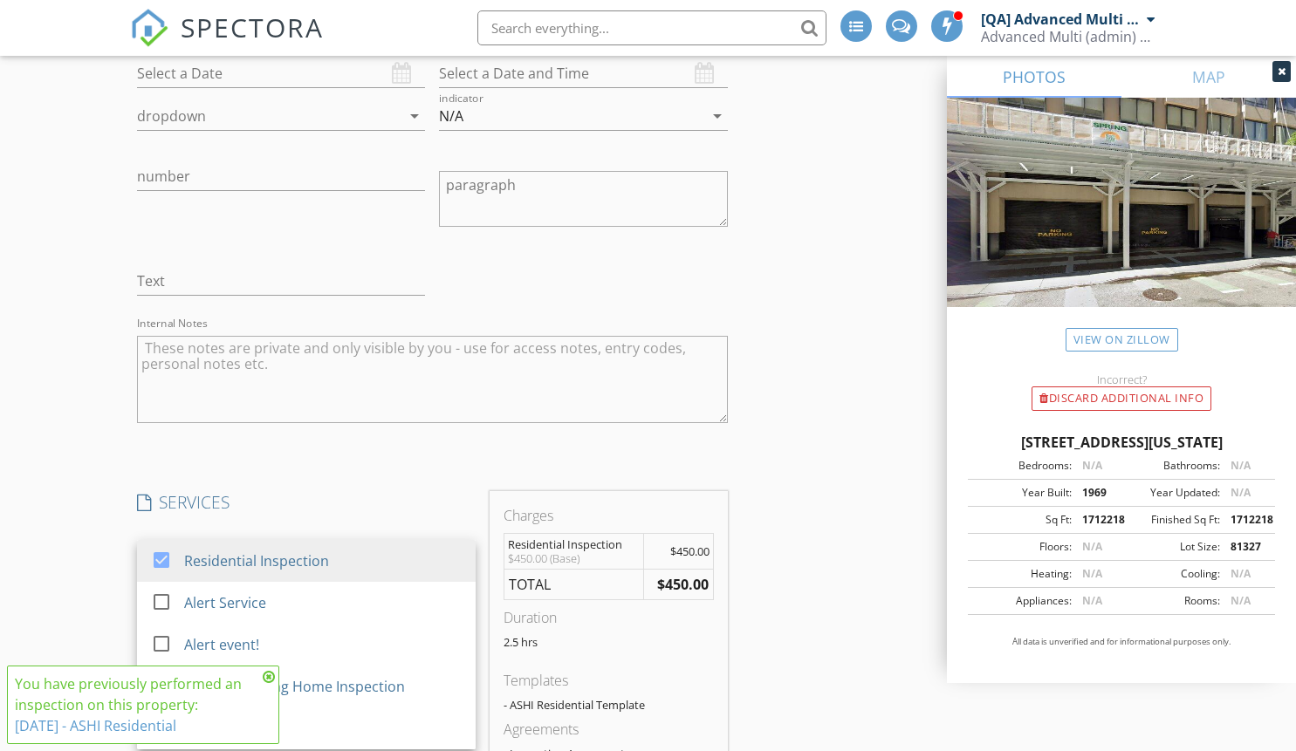
click at [414, 495] on h4 "SERVICES" at bounding box center [306, 502] width 339 height 23
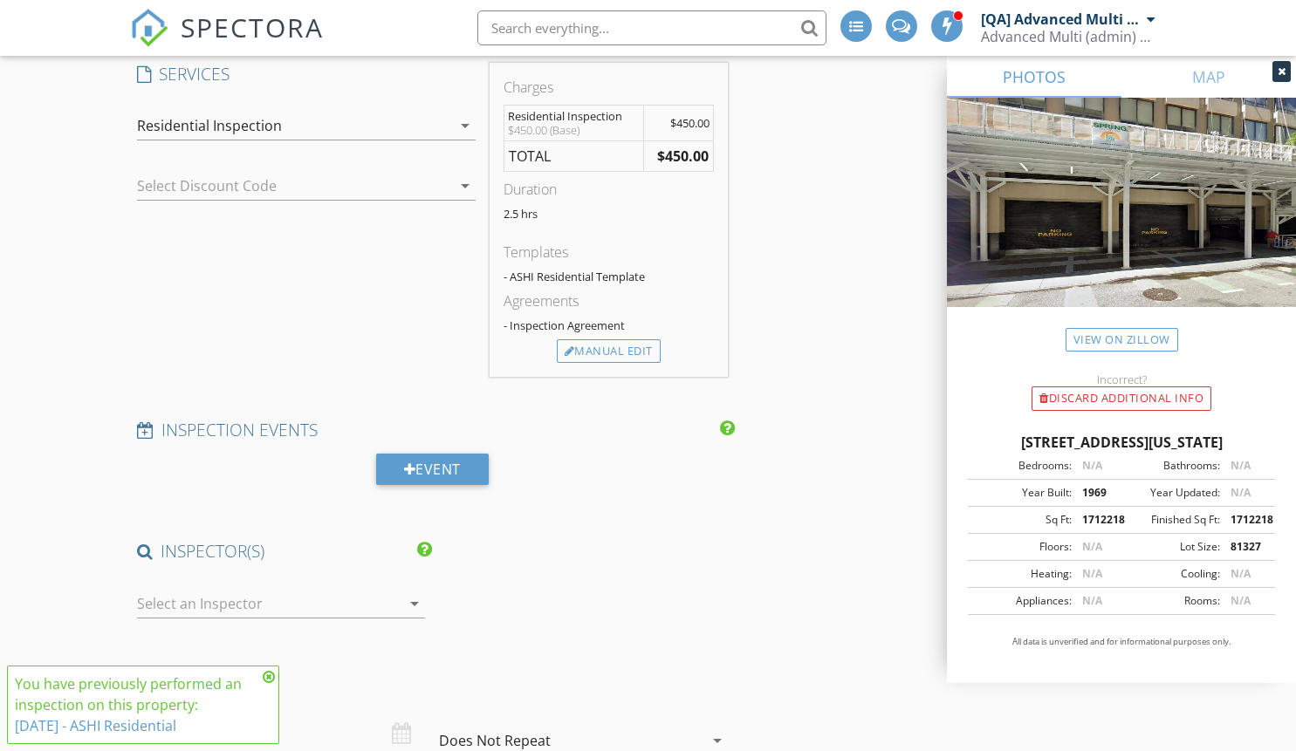
scroll to position [2187, 0]
click at [270, 593] on div at bounding box center [269, 600] width 264 height 28
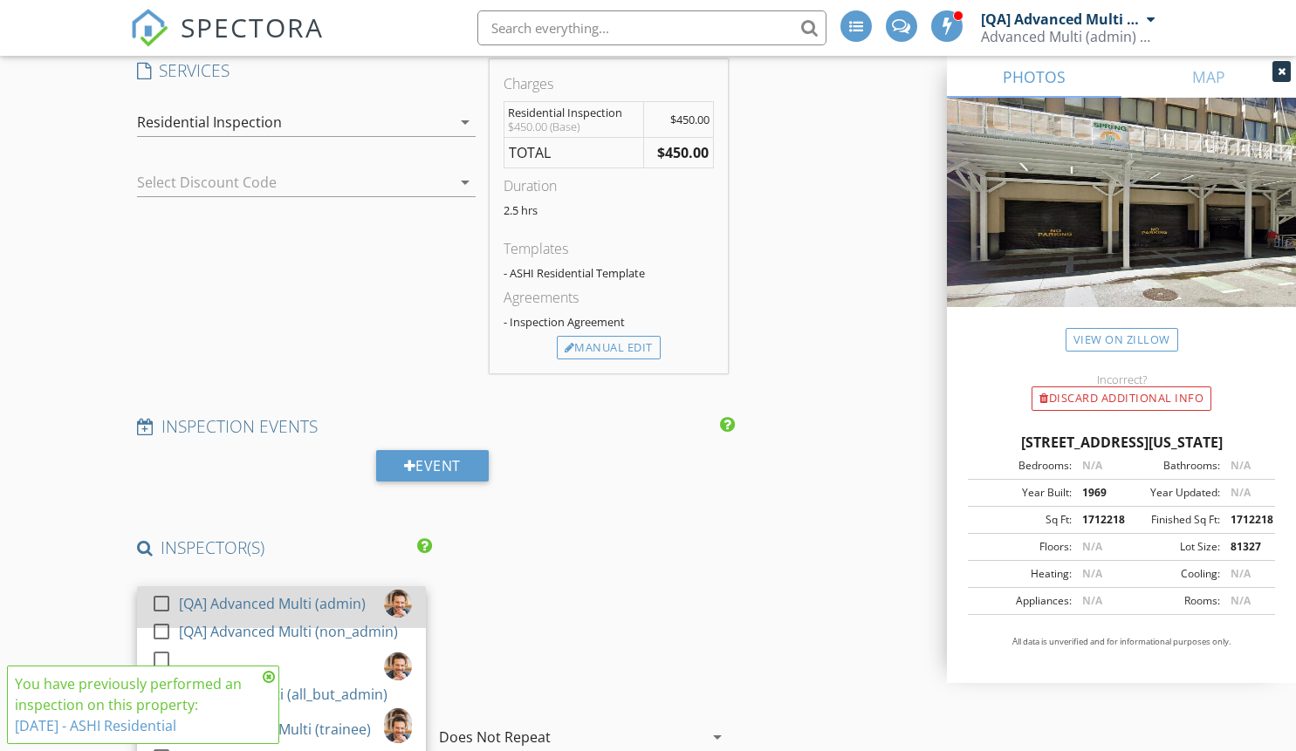
click at [288, 601] on div "[QA] Advanced Multi (admin)" at bounding box center [272, 604] width 187 height 28
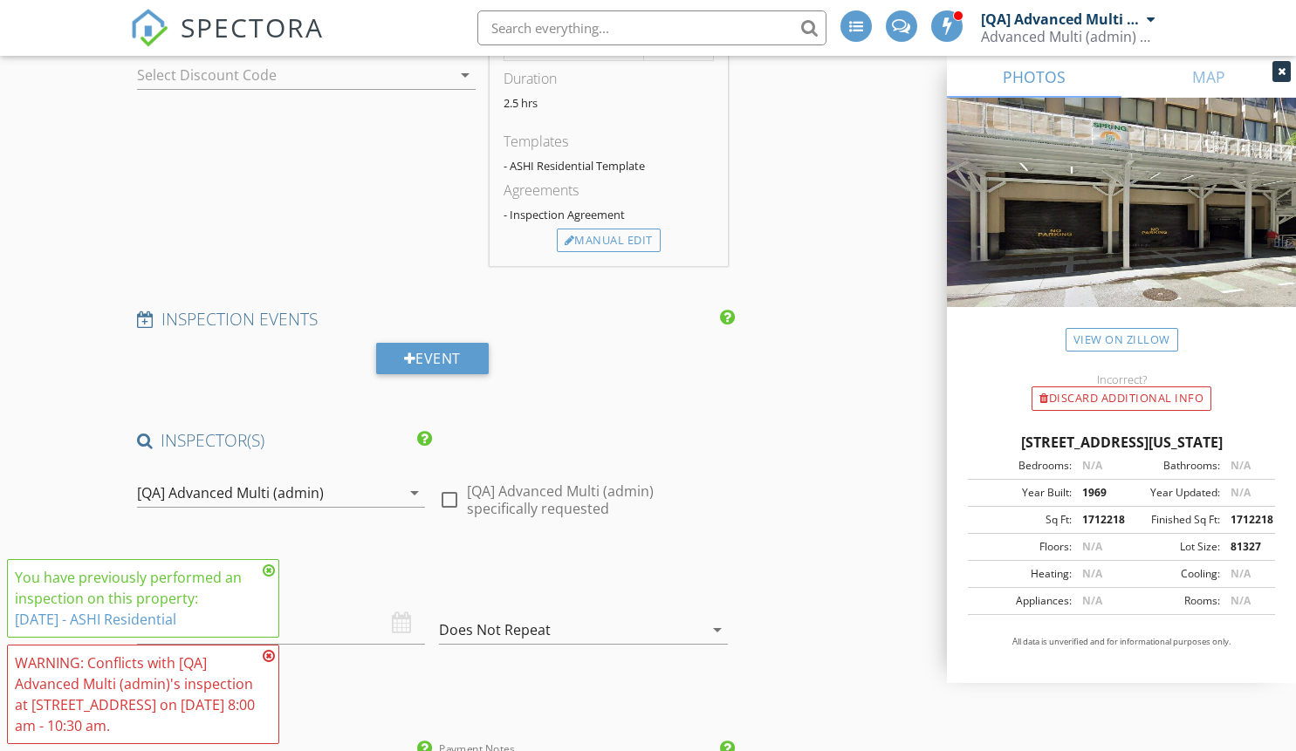
scroll to position [2479, 0]
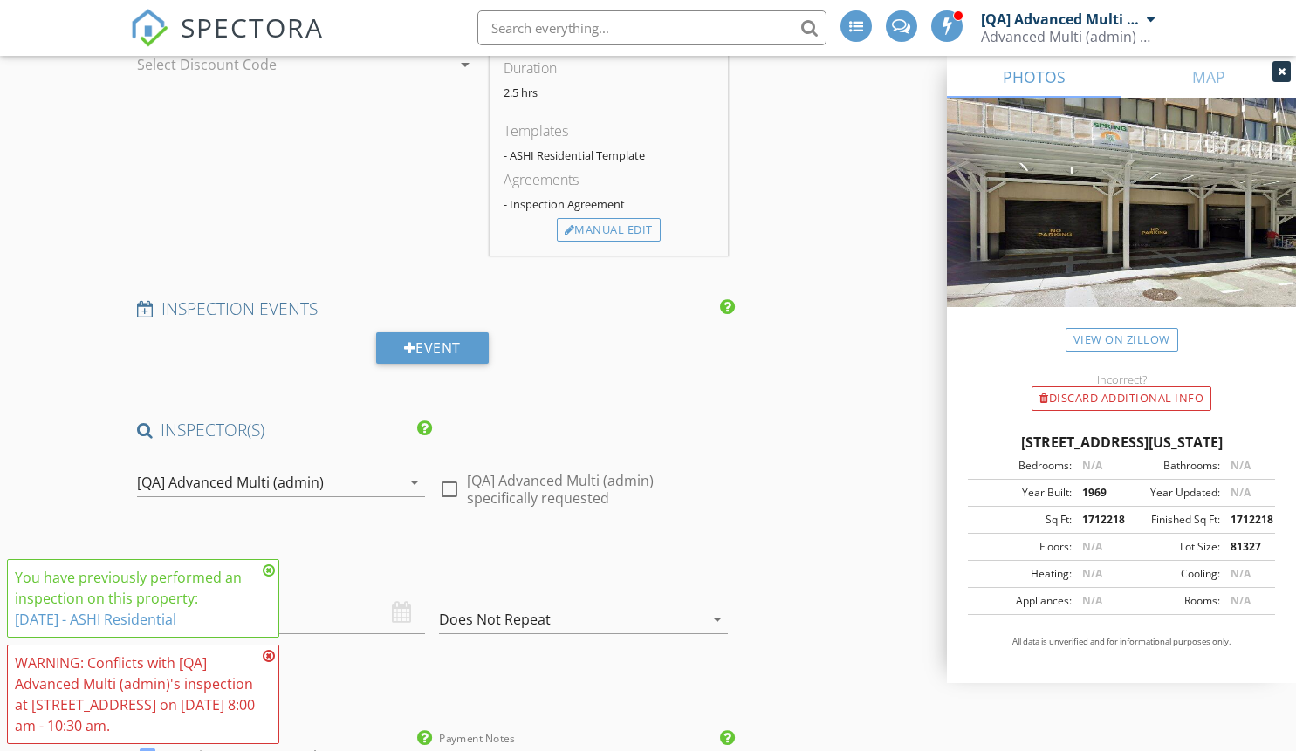
click at [267, 568] on icon at bounding box center [269, 571] width 12 height 14
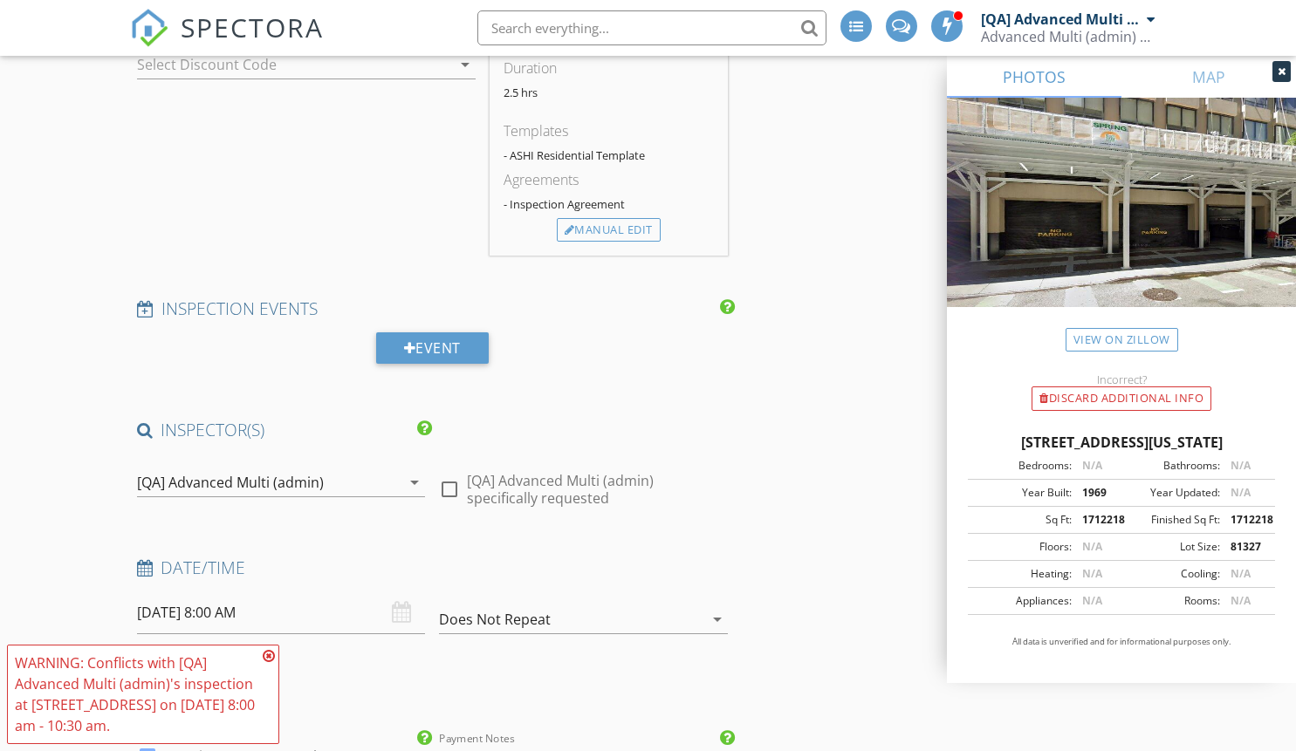
click at [269, 658] on icon at bounding box center [269, 656] width 12 height 14
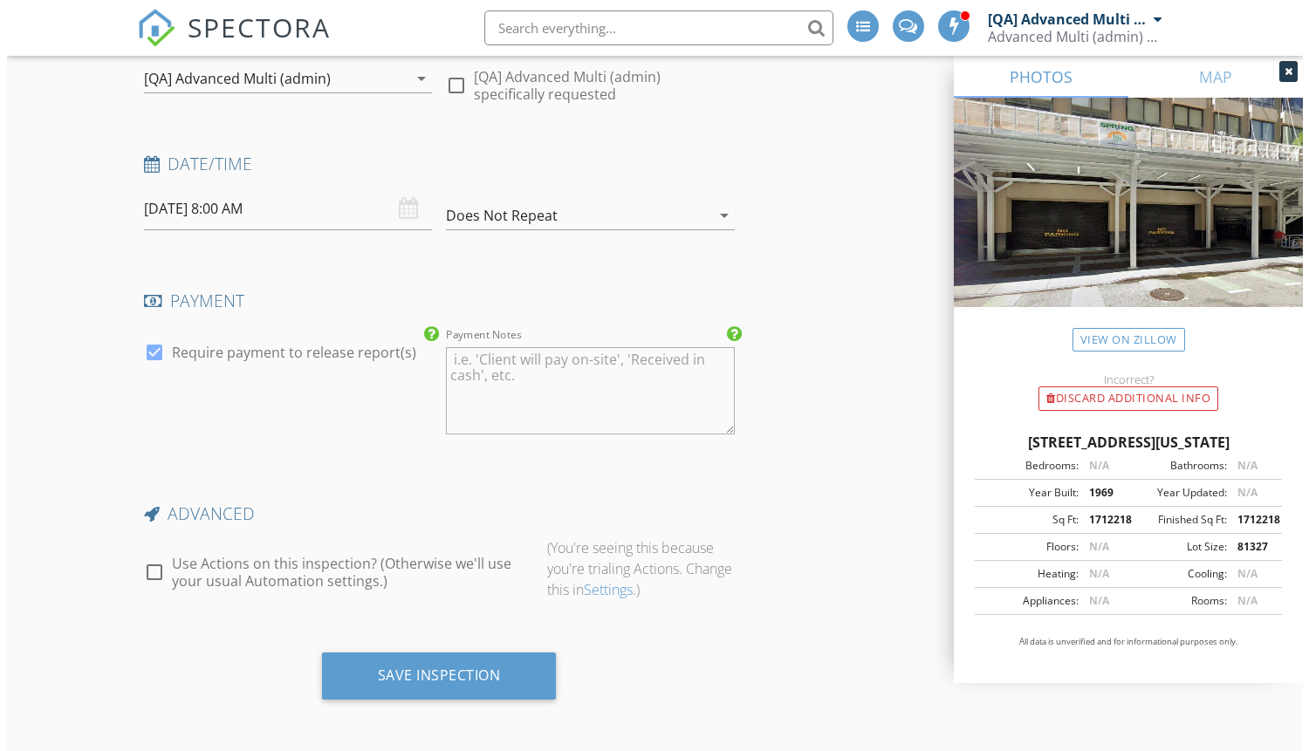
scroll to position [2887, 0]
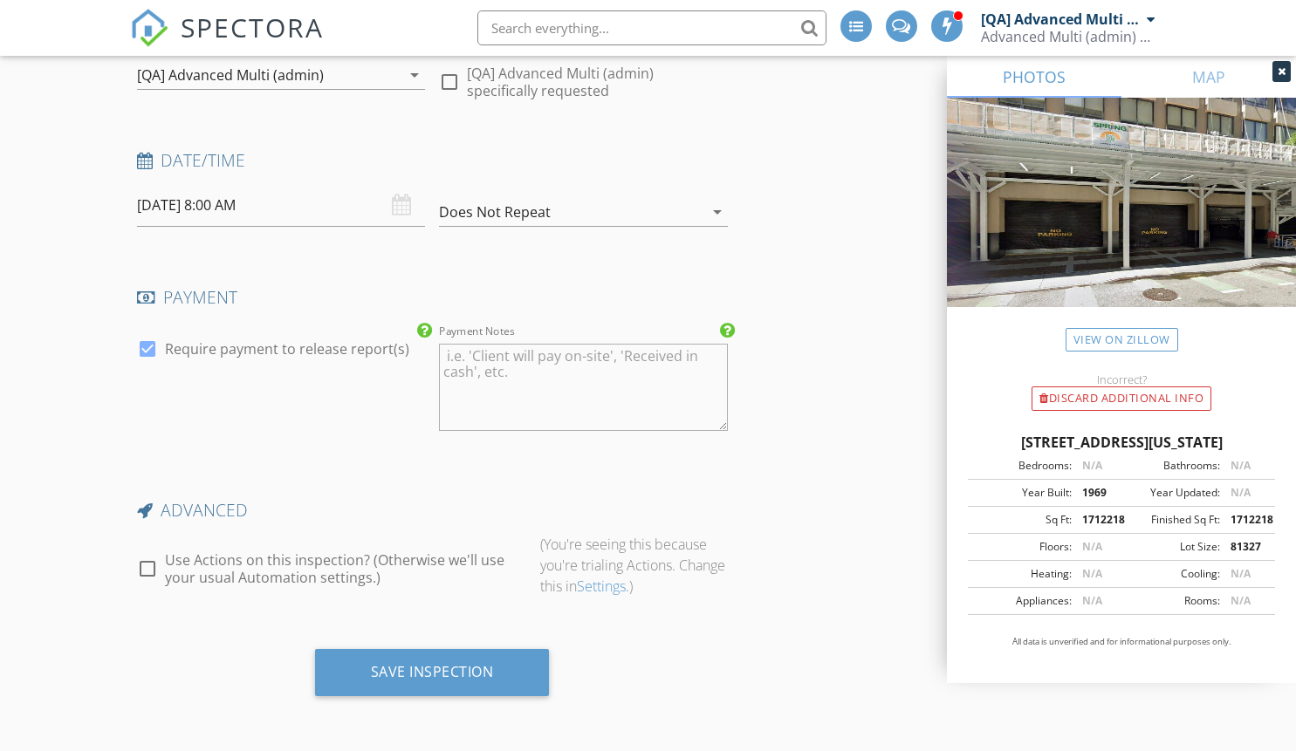
click at [266, 573] on label "Use Actions on this inspection? (Otherwise we'll use your usual Automation sett…" at bounding box center [345, 568] width 361 height 35
checkbox input "true"
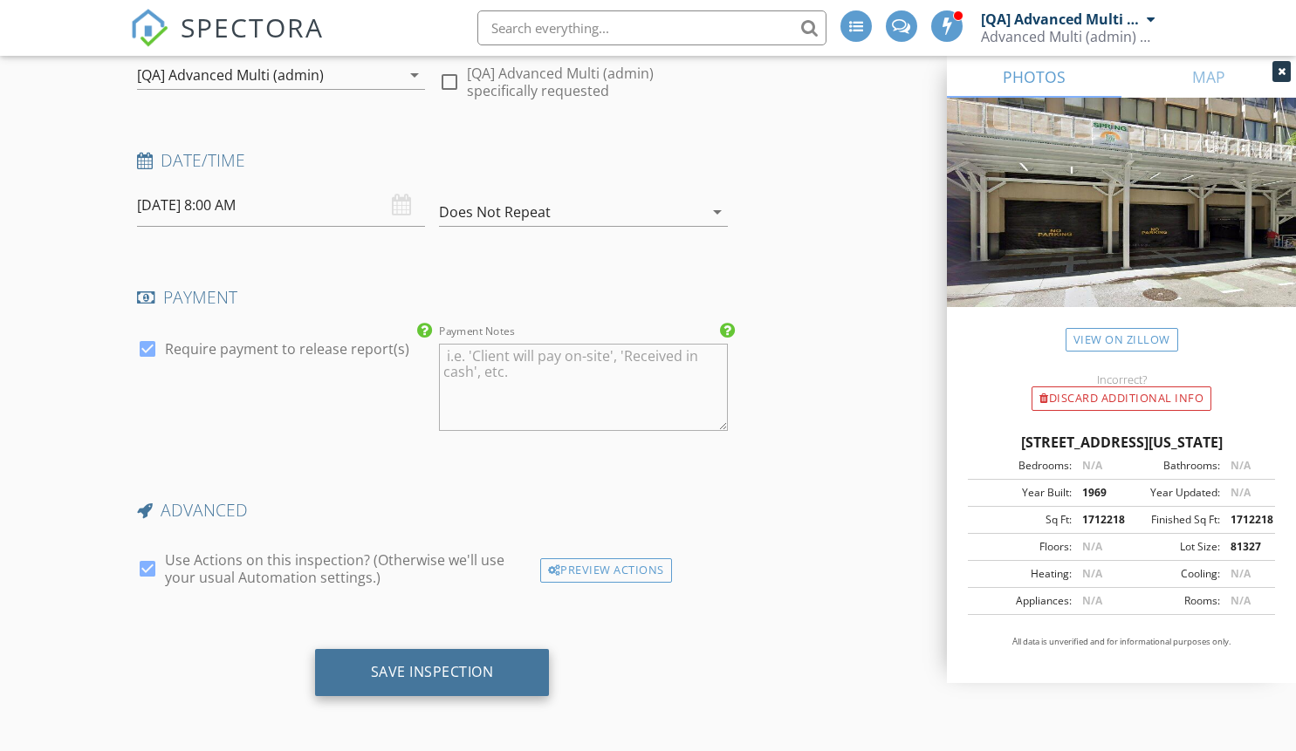
click at [440, 670] on div "Save Inspection" at bounding box center [432, 671] width 123 height 17
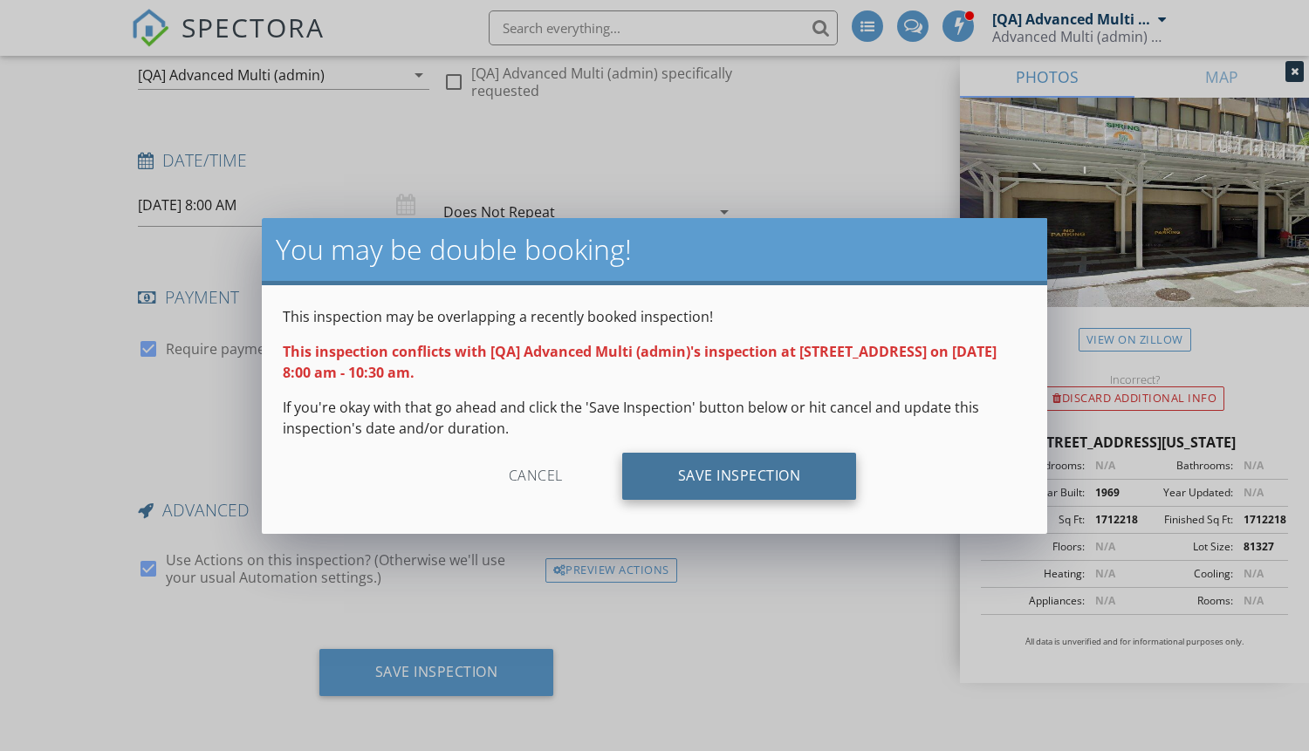
click at [782, 487] on div "Save Inspection" at bounding box center [739, 476] width 235 height 47
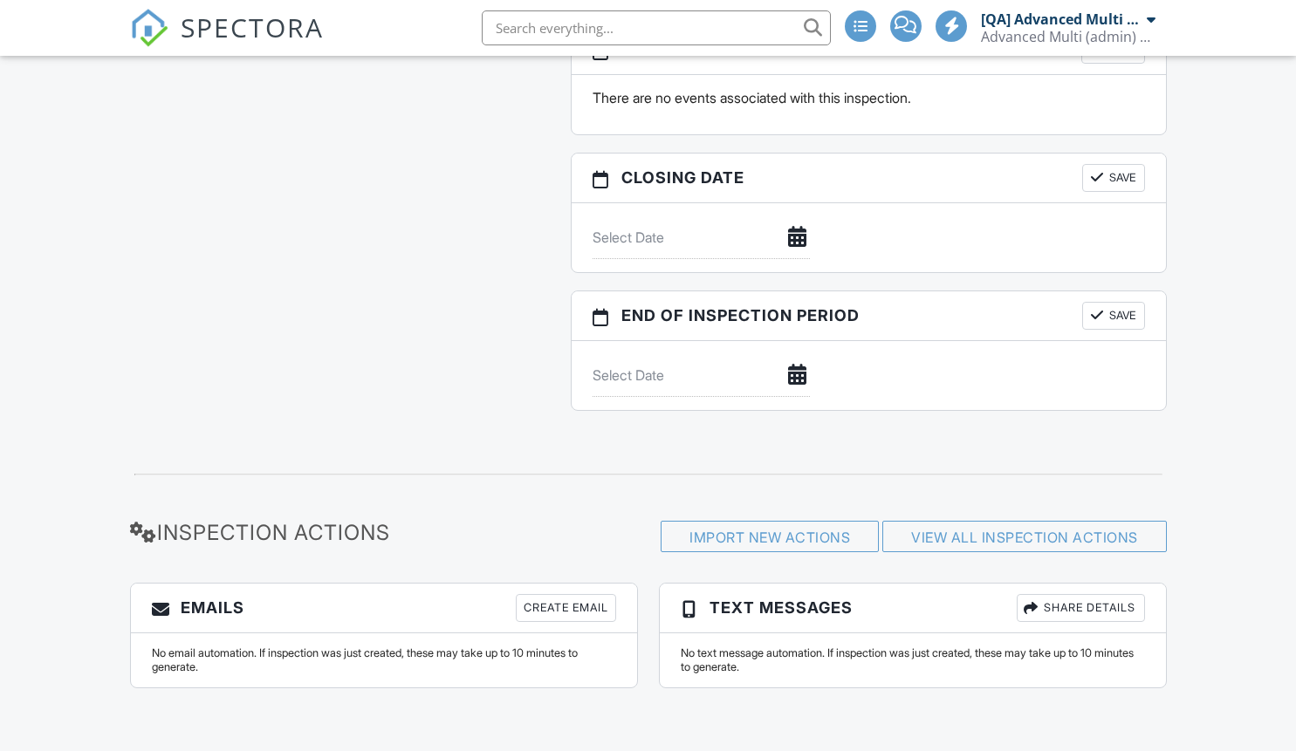
scroll to position [1816, 0]
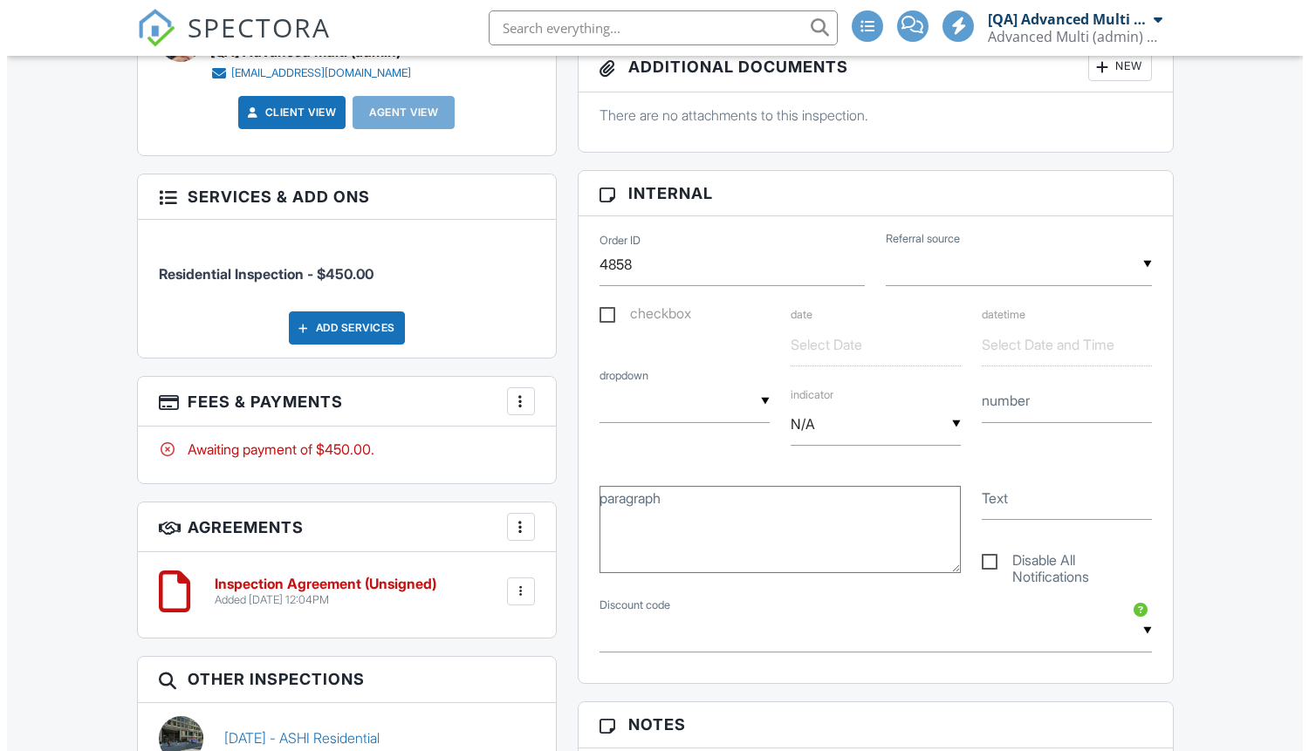
scroll to position [0, 0]
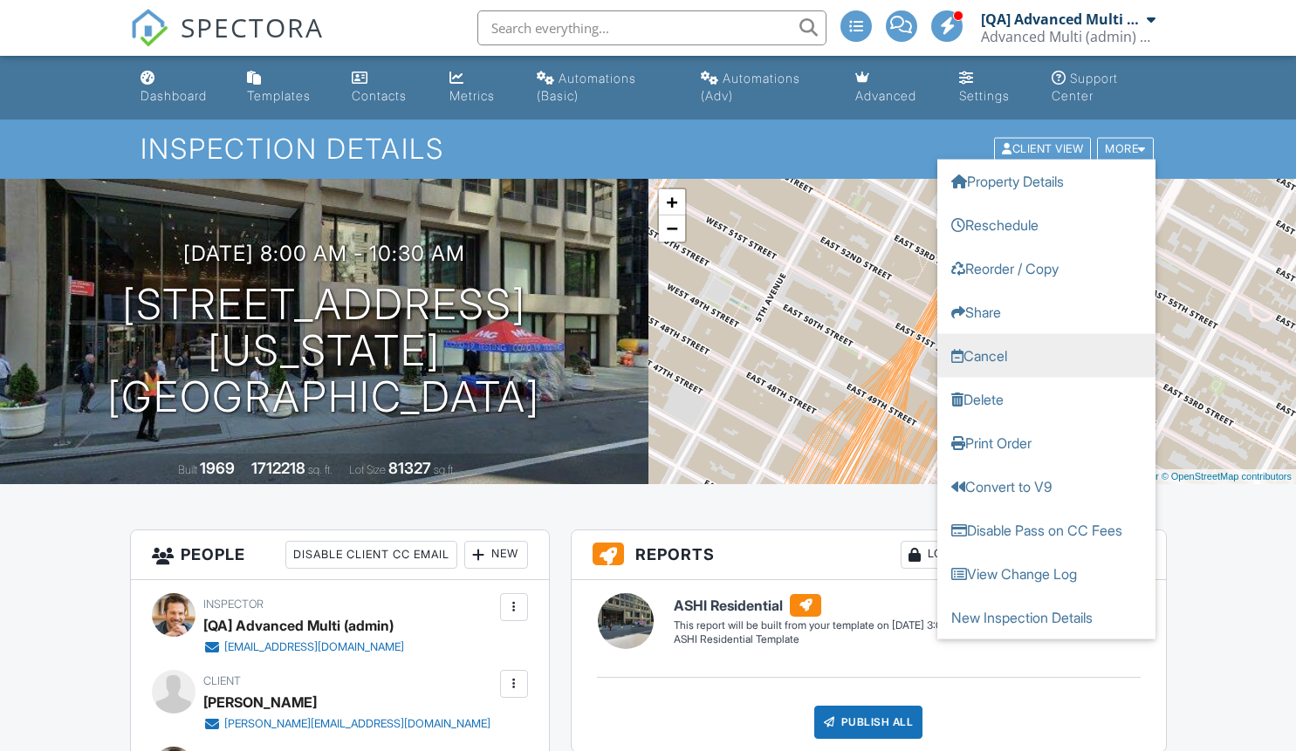
click at [1004, 357] on link "Cancel" at bounding box center [1046, 356] width 218 height 44
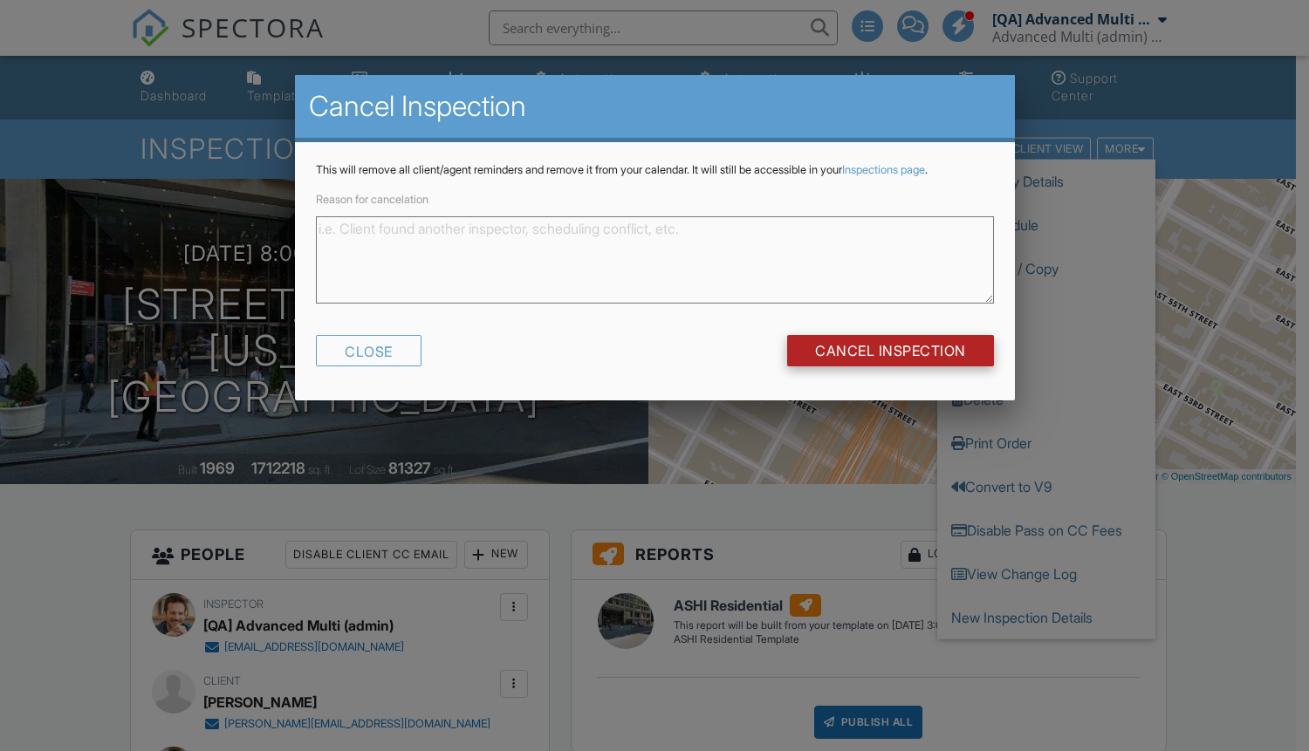
click at [858, 350] on input "Cancel Inspection" at bounding box center [890, 350] width 207 height 31
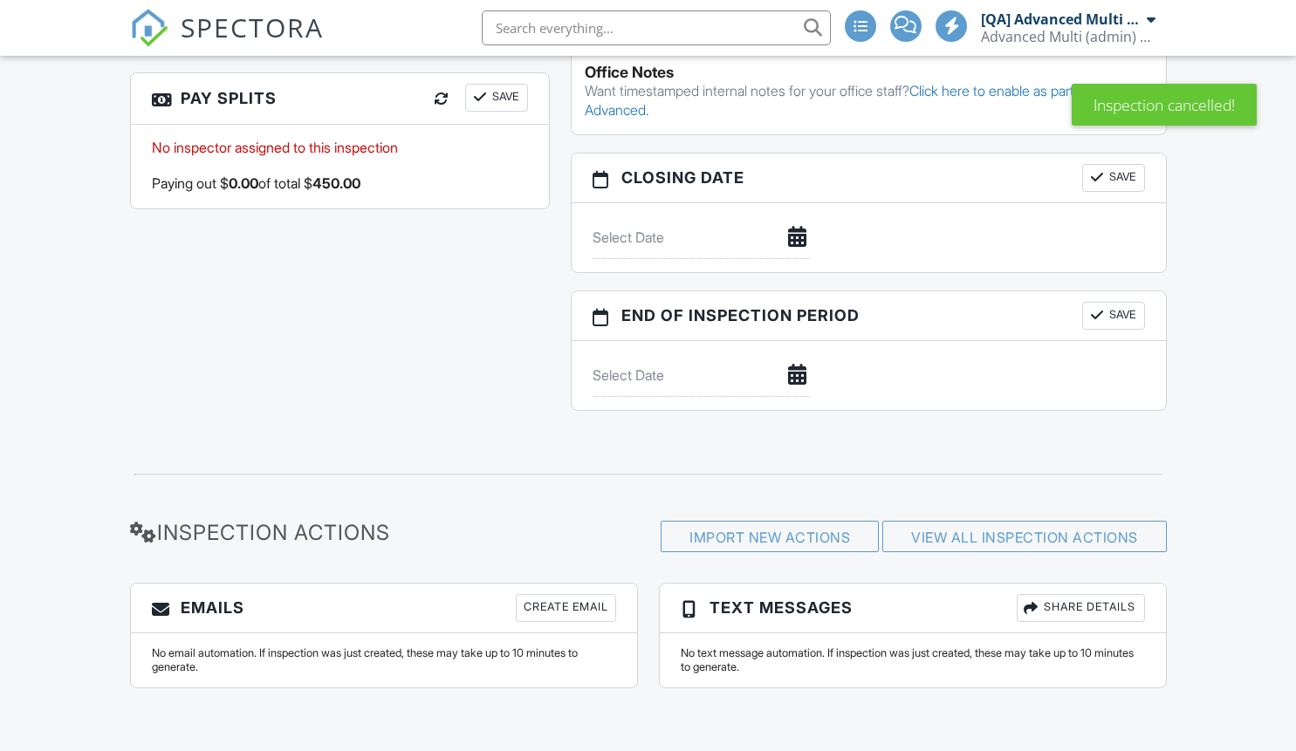
scroll to position [1405, 0]
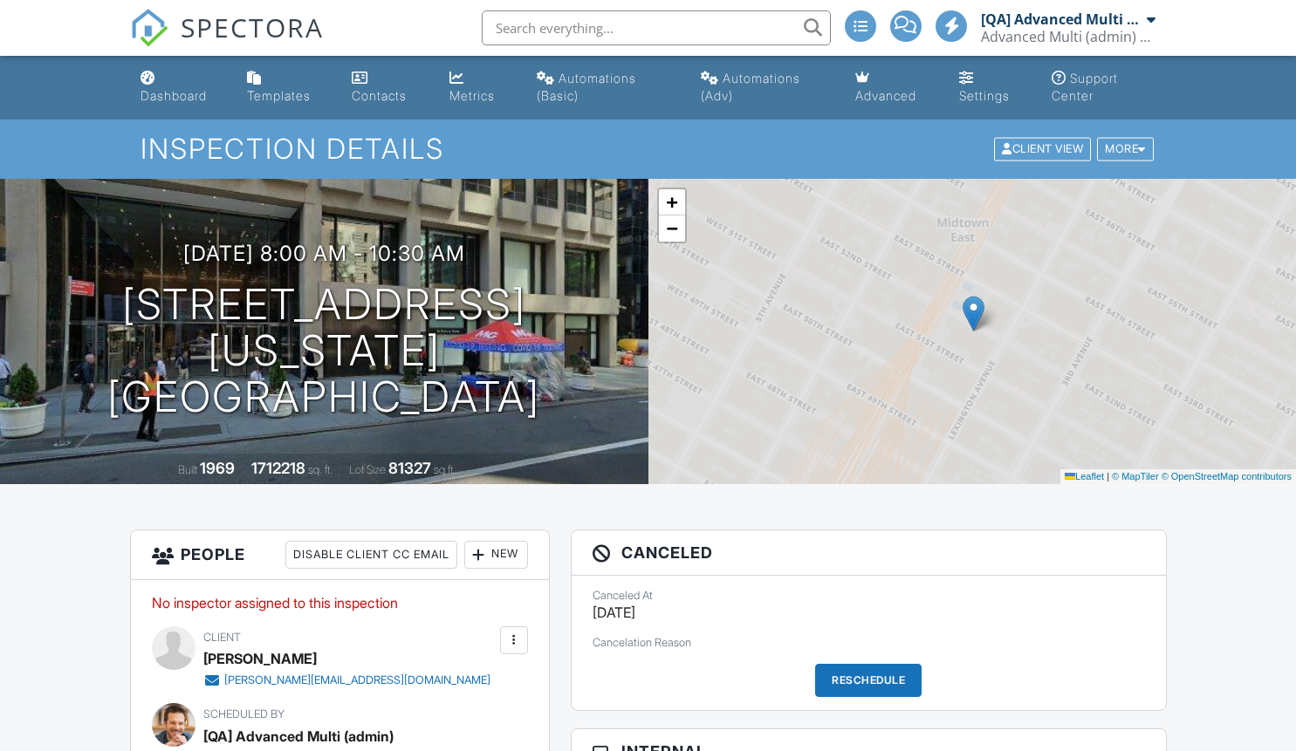
scroll to position [1431, 0]
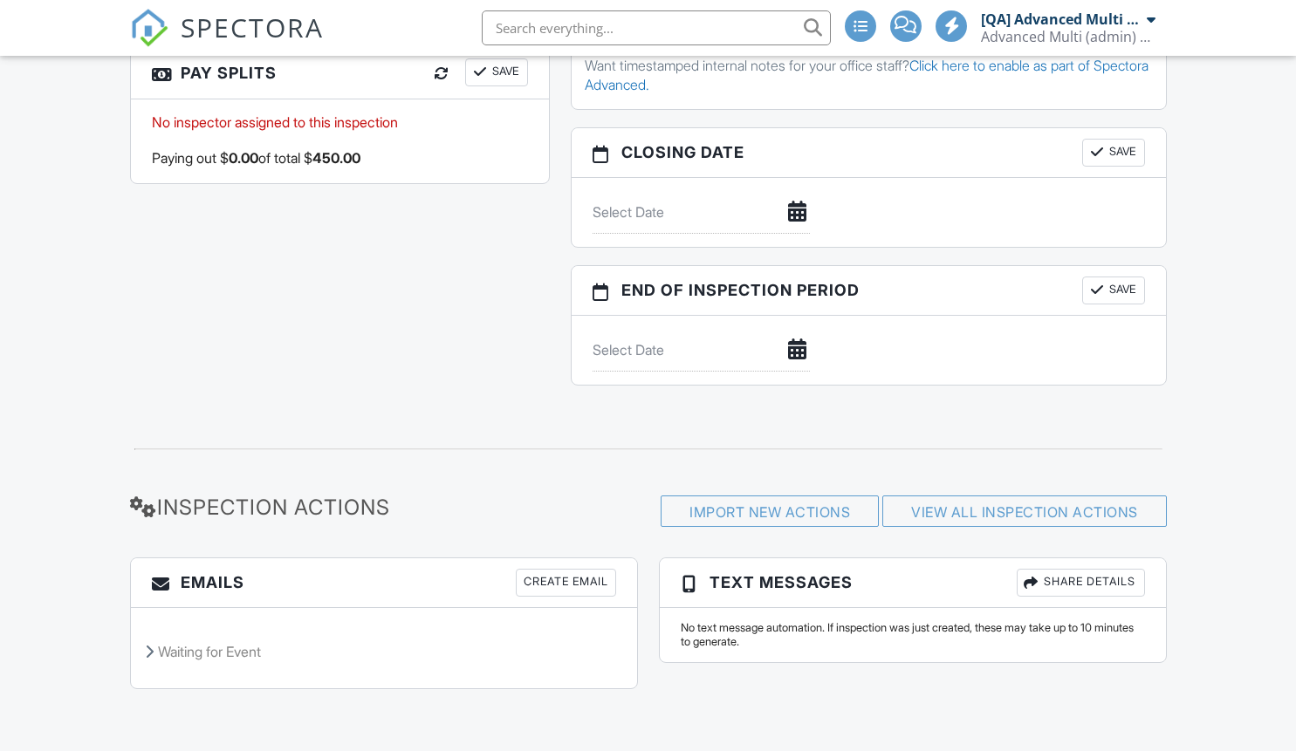
click at [208, 650] on div "Waiting for Event" at bounding box center [384, 651] width 506 height 47
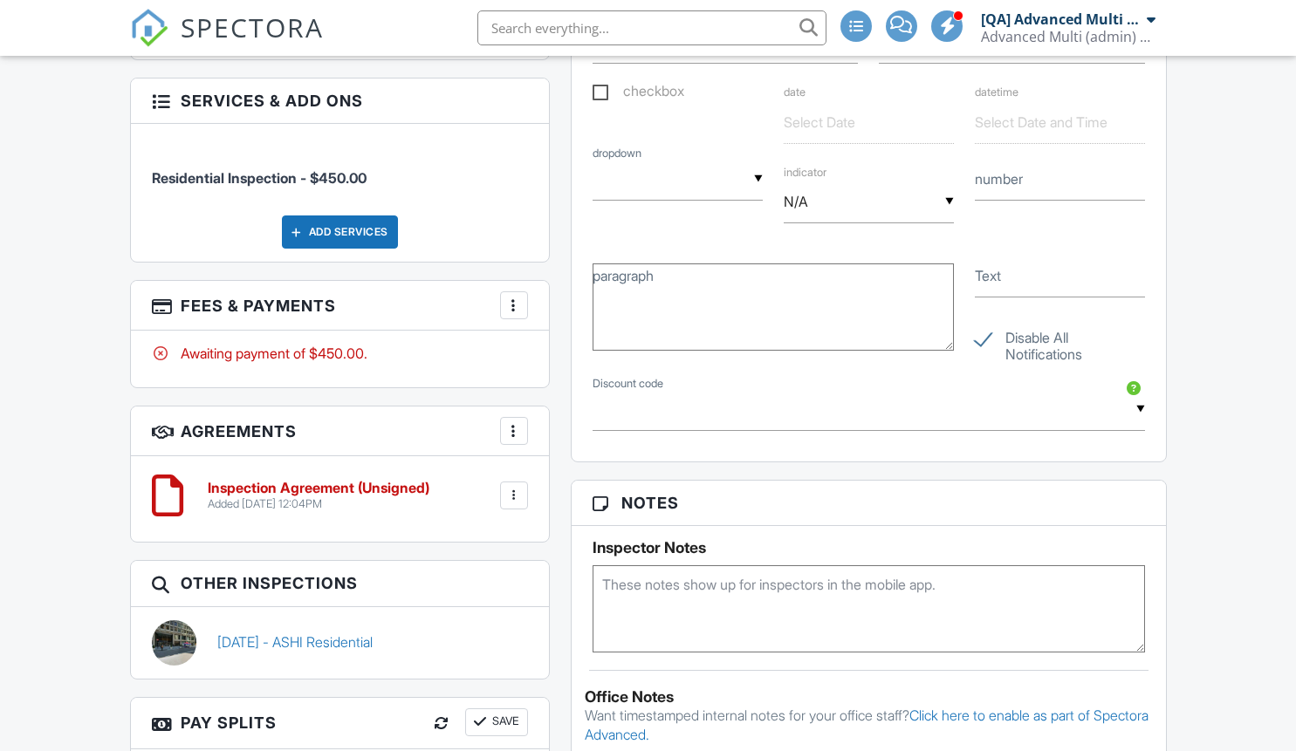
scroll to position [0, 0]
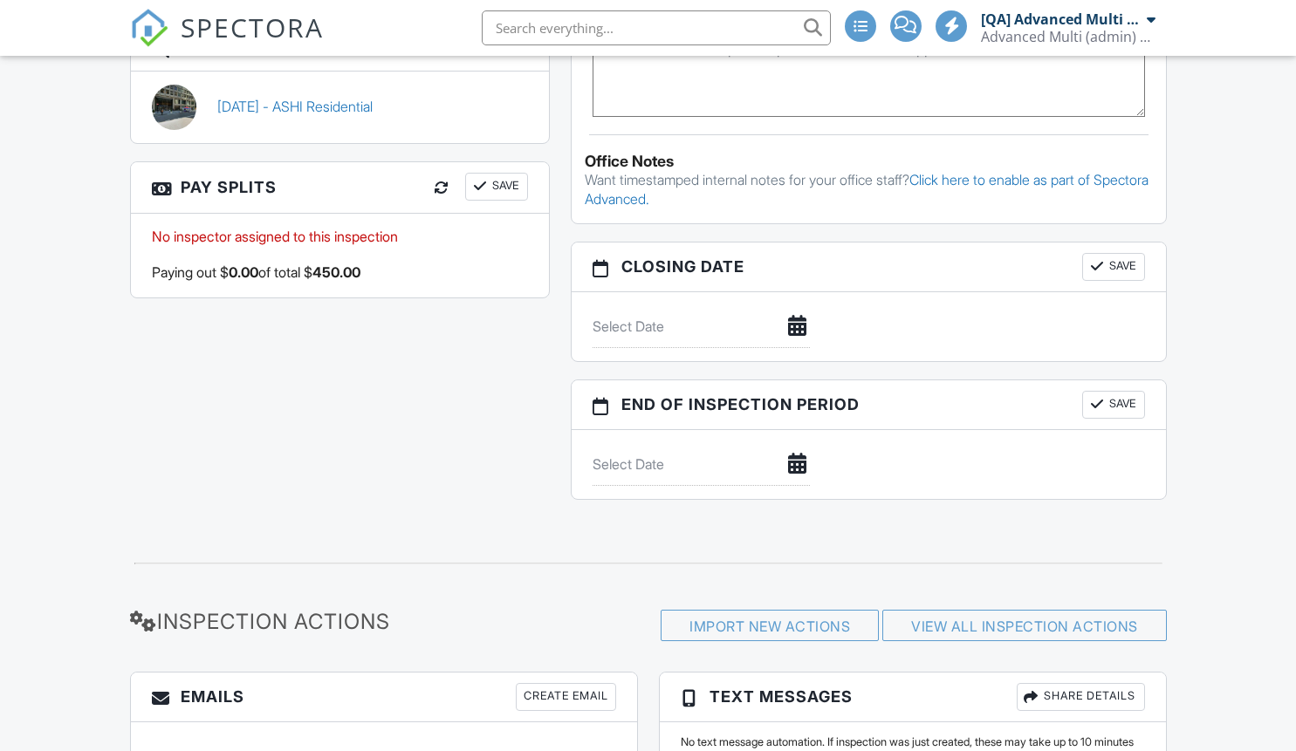
scroll to position [1323, 0]
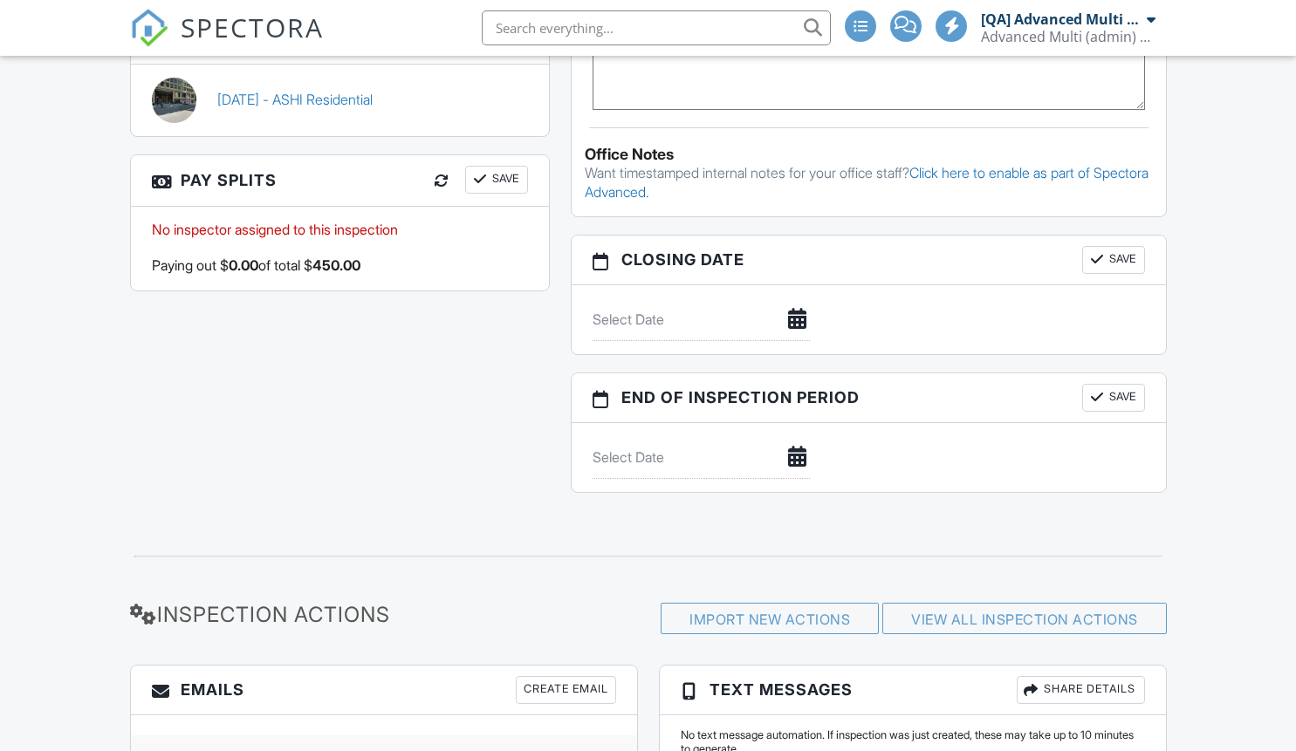
click at [282, 735] on div "Waiting for Event" at bounding box center [384, 758] width 506 height 47
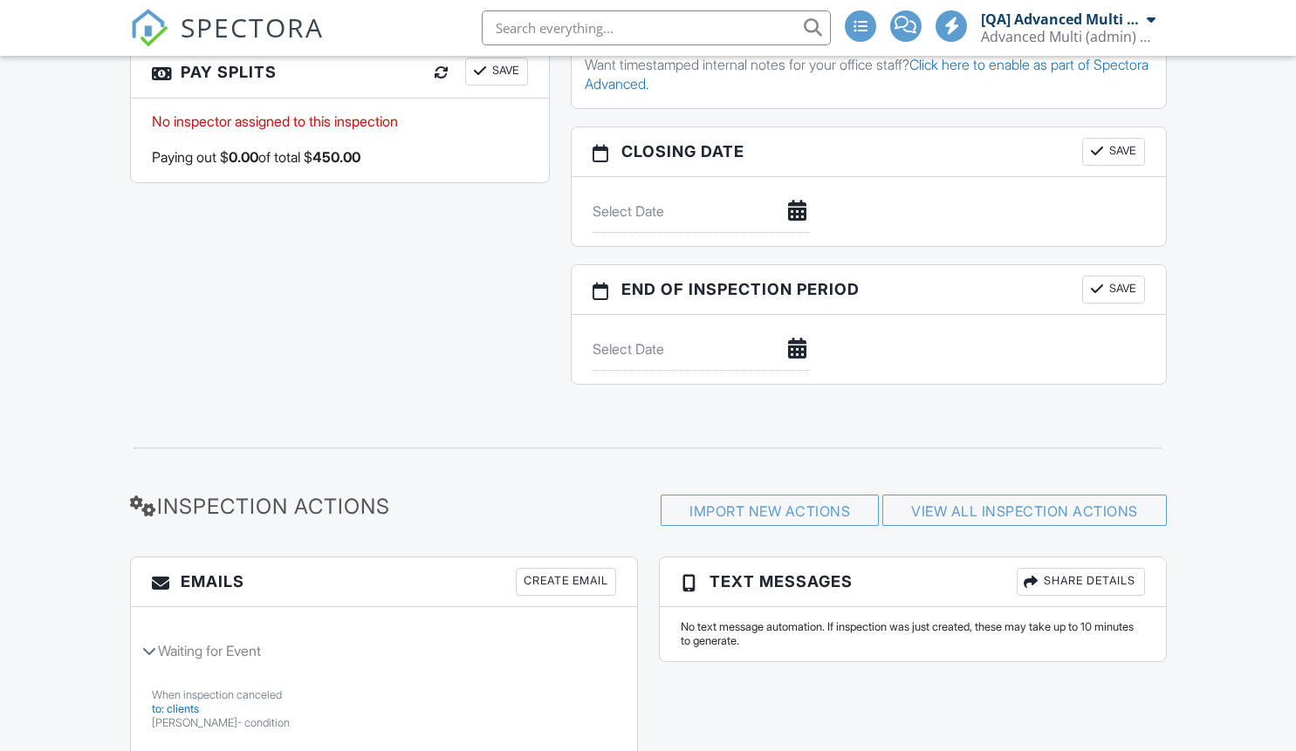
scroll to position [1446, 0]
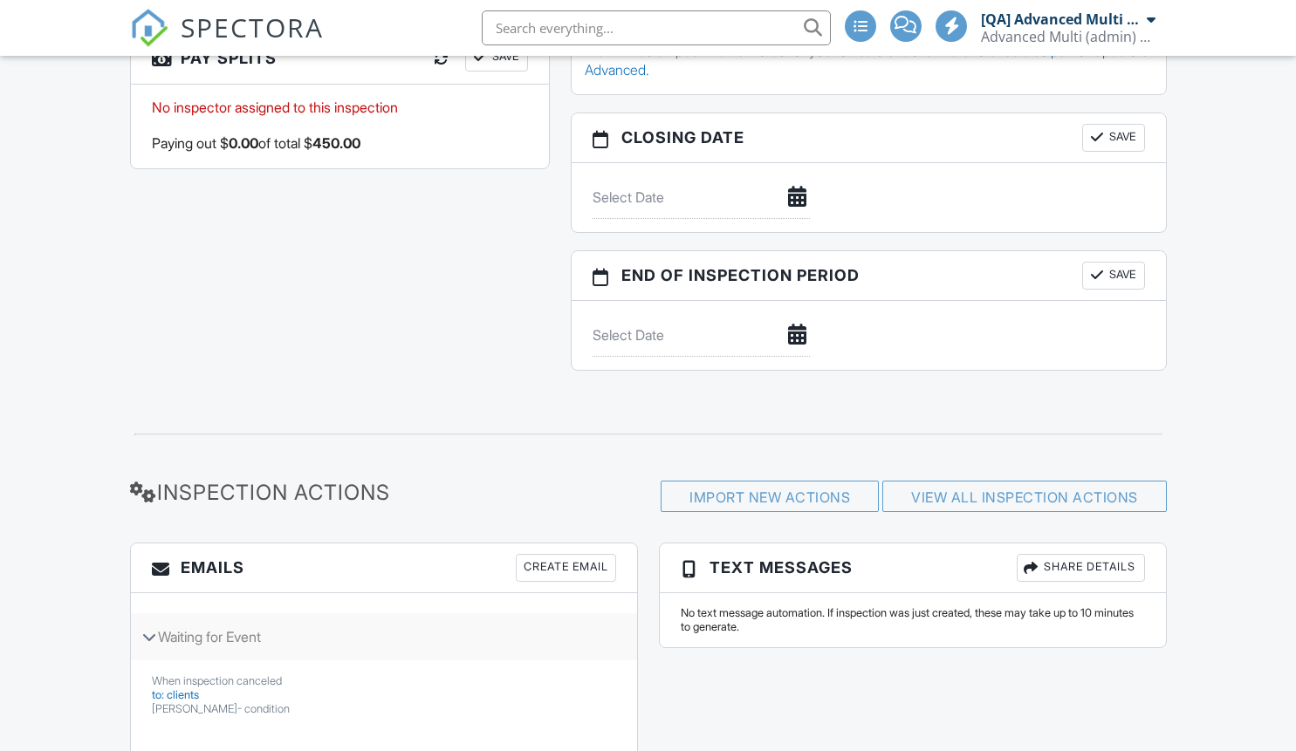
click at [238, 613] on div "Waiting for Event" at bounding box center [384, 636] width 506 height 47
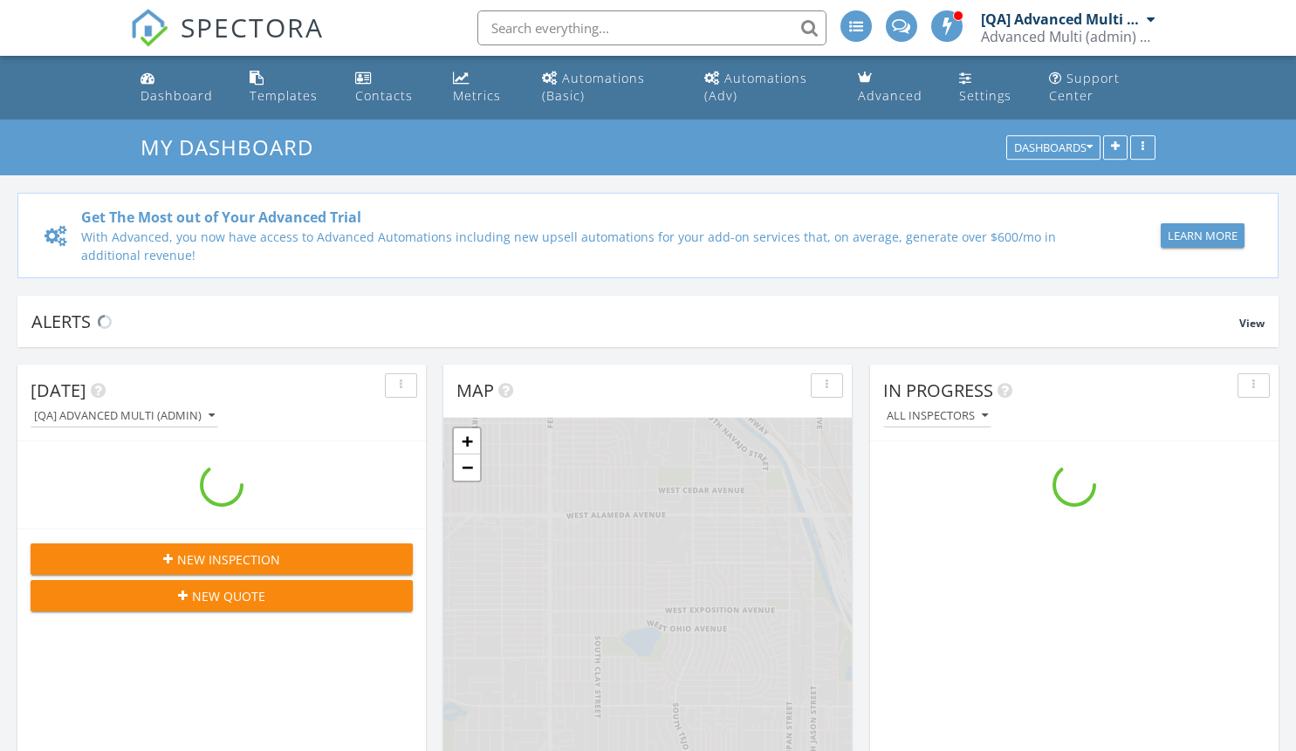
scroll to position [1615, 1323]
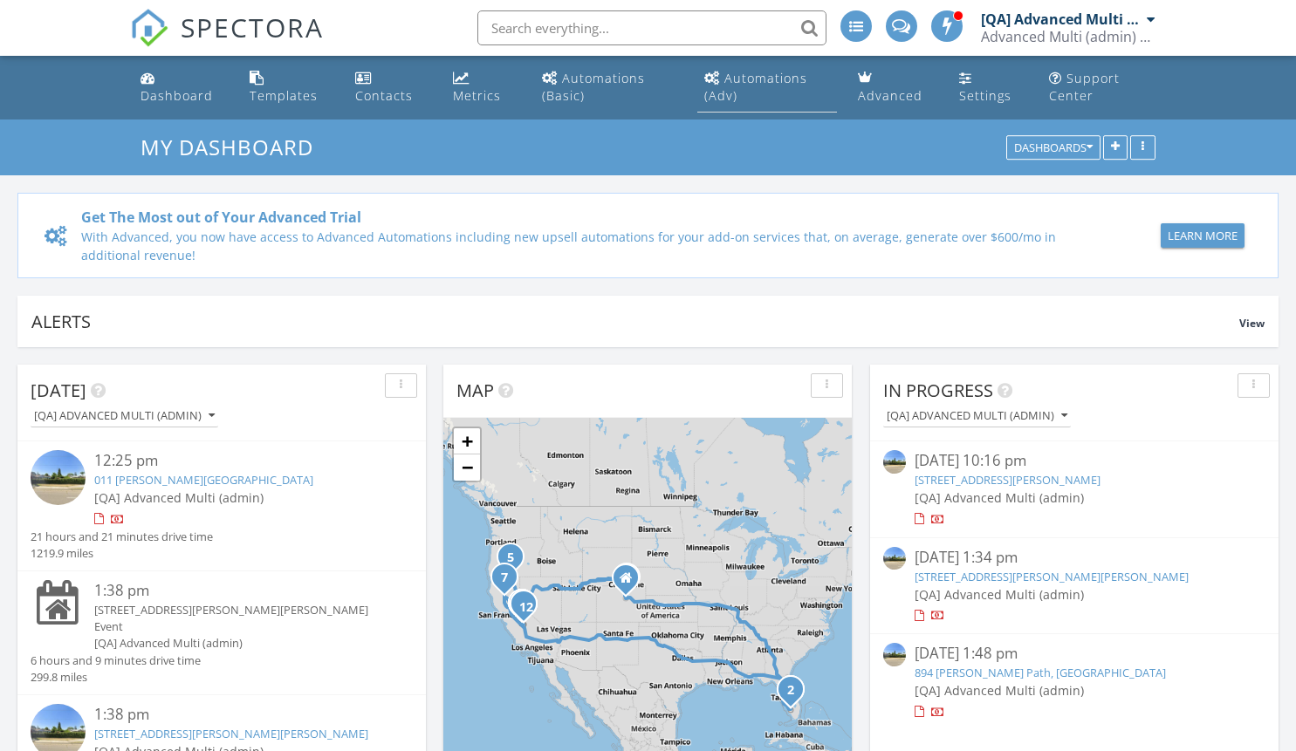
click at [766, 78] on div "Automations (Adv)" at bounding box center [755, 87] width 103 height 34
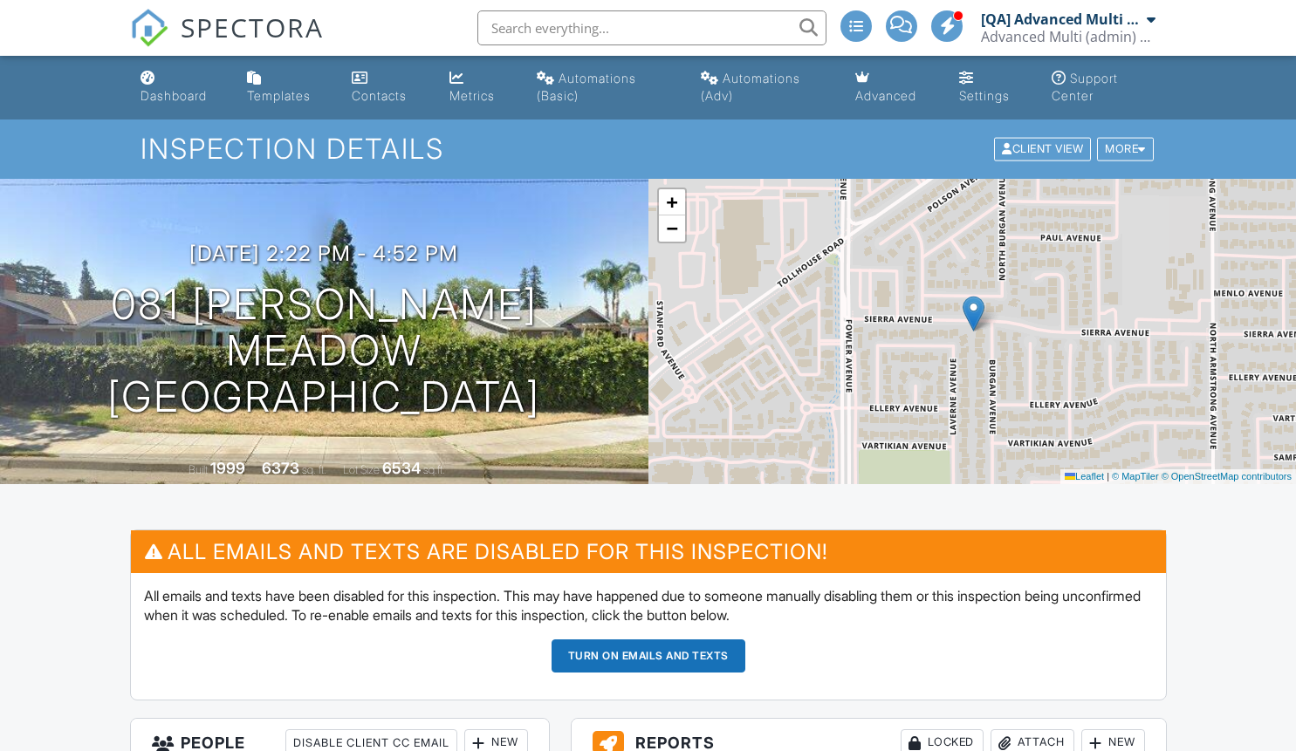
click at [647, 655] on button "Turn on emails and texts" at bounding box center [648, 655] width 194 height 33
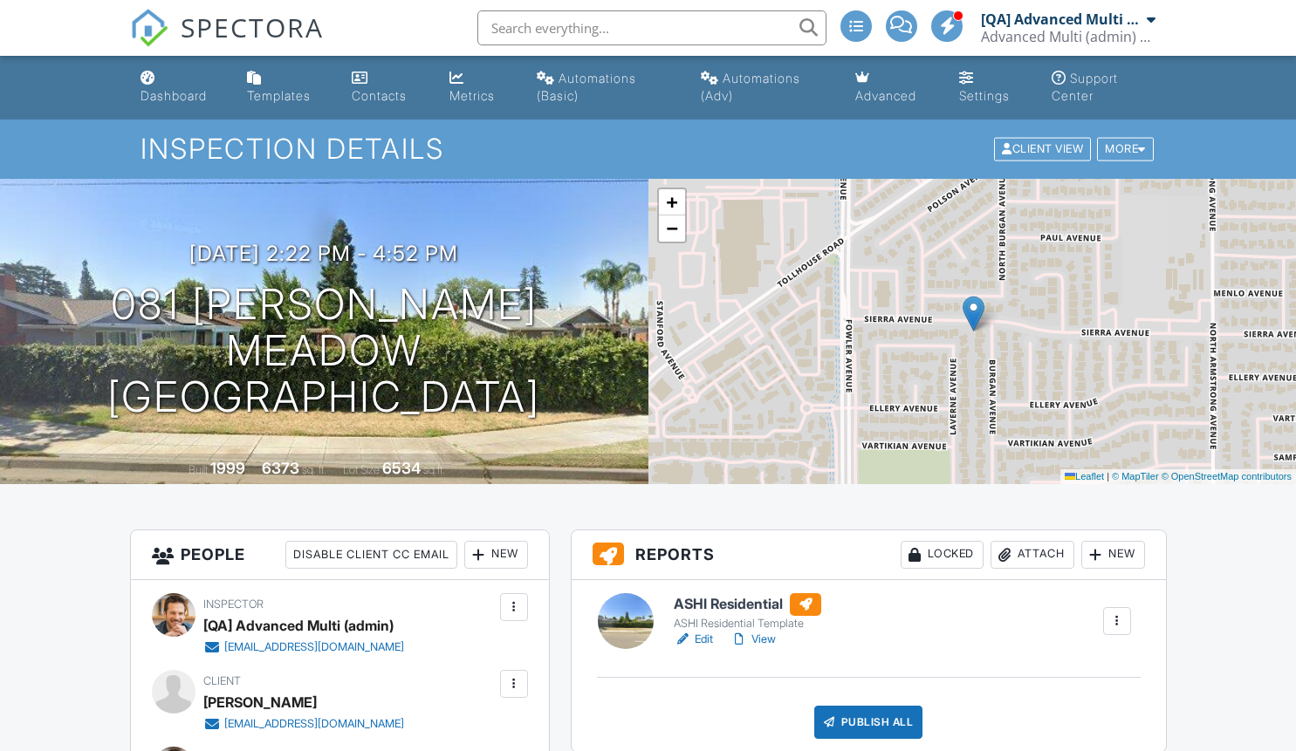
scroll to position [1843, 0]
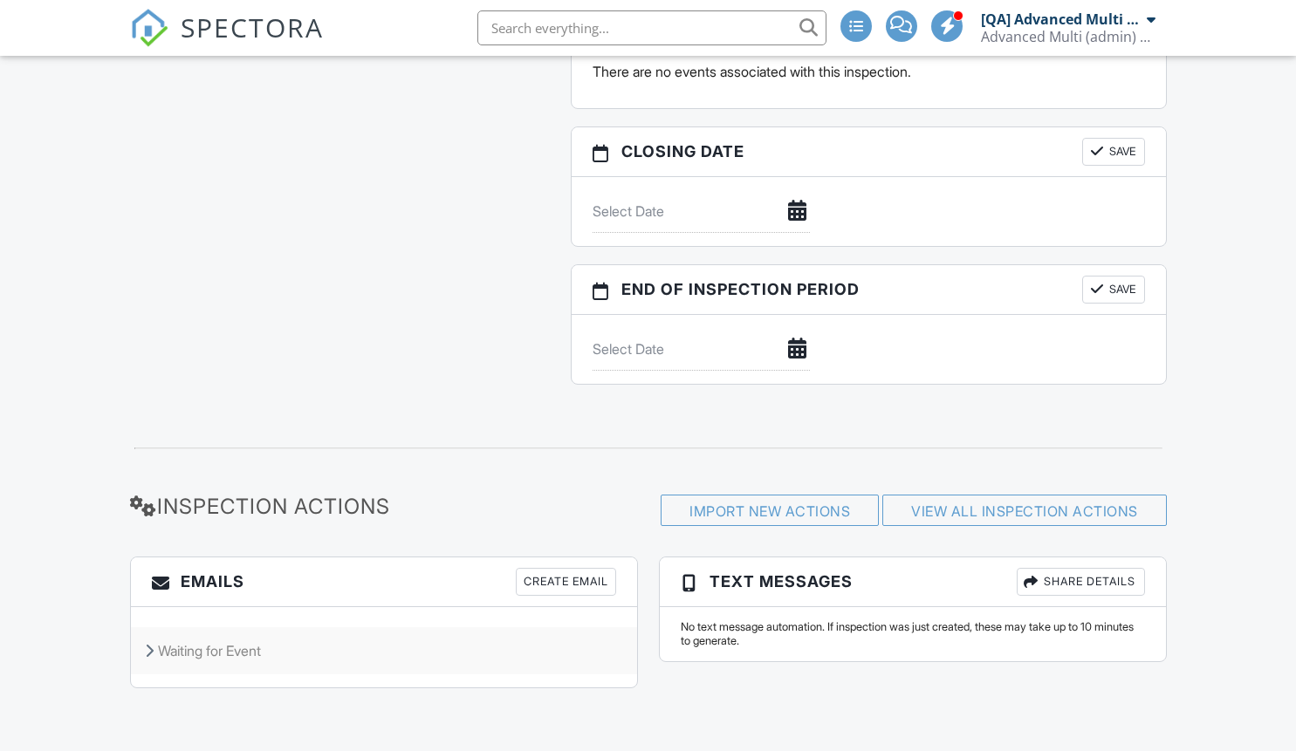
click at [383, 651] on div "Waiting for Event" at bounding box center [384, 650] width 506 height 47
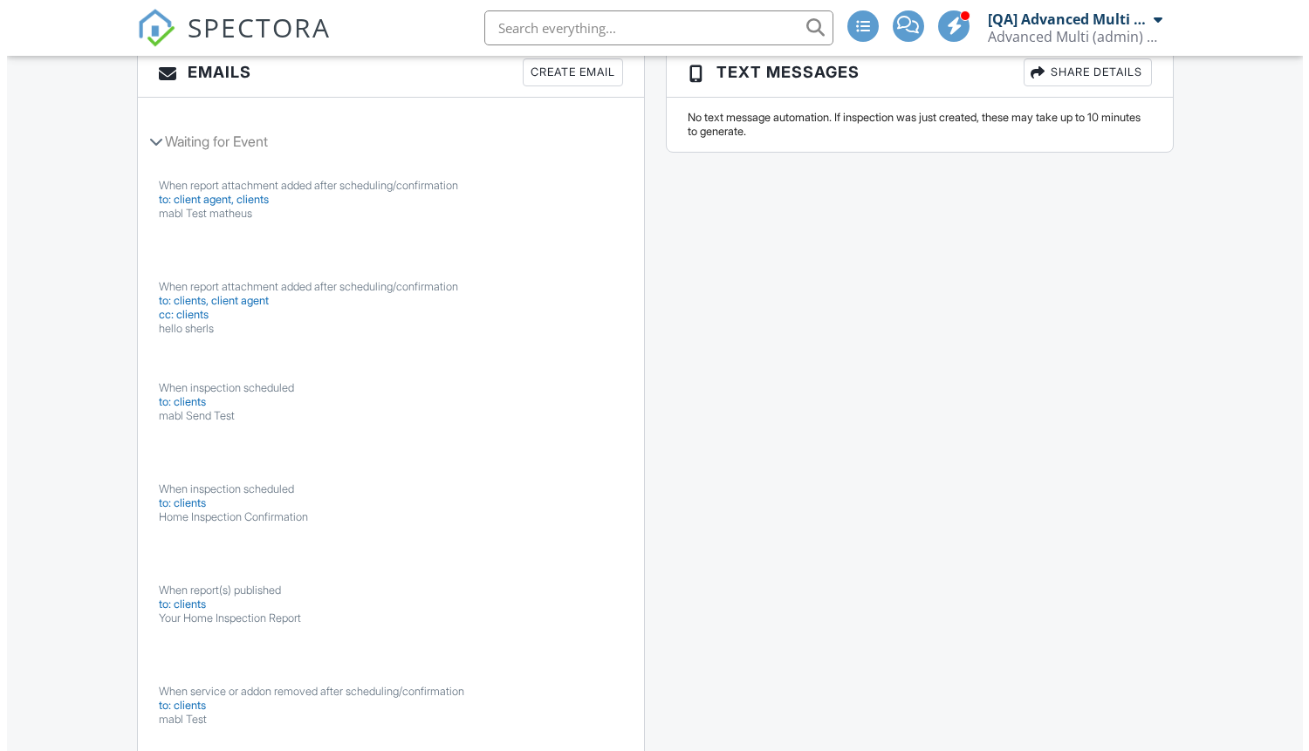
scroll to position [706, 0]
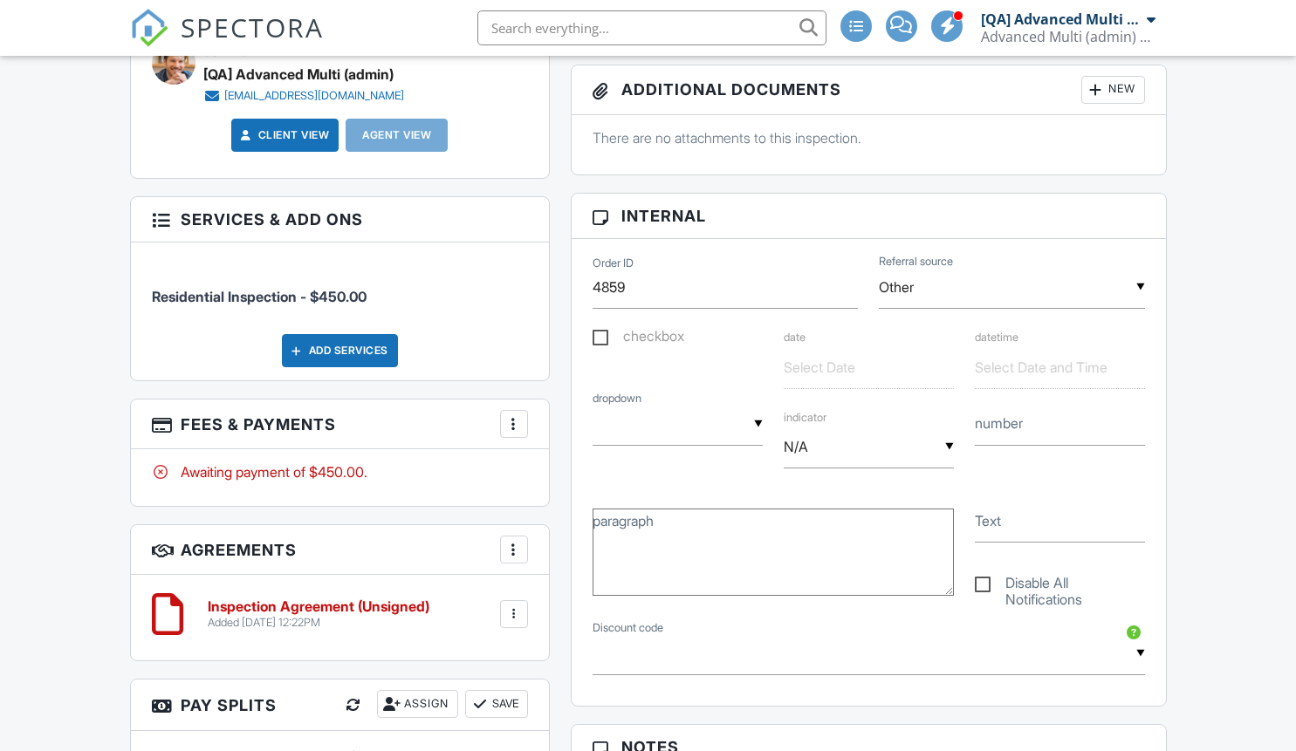
click at [339, 367] on div "Add Services" at bounding box center [340, 350] width 116 height 33
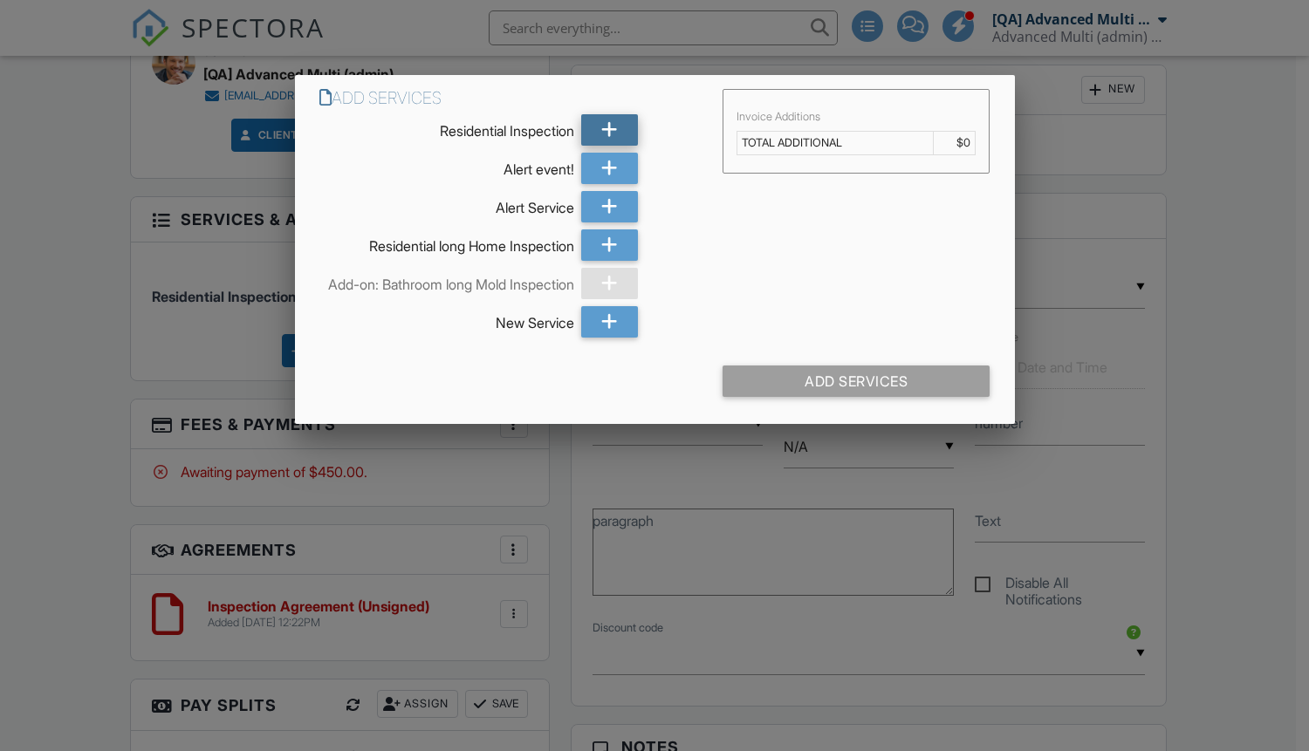
click at [609, 130] on icon at bounding box center [609, 129] width 17 height 31
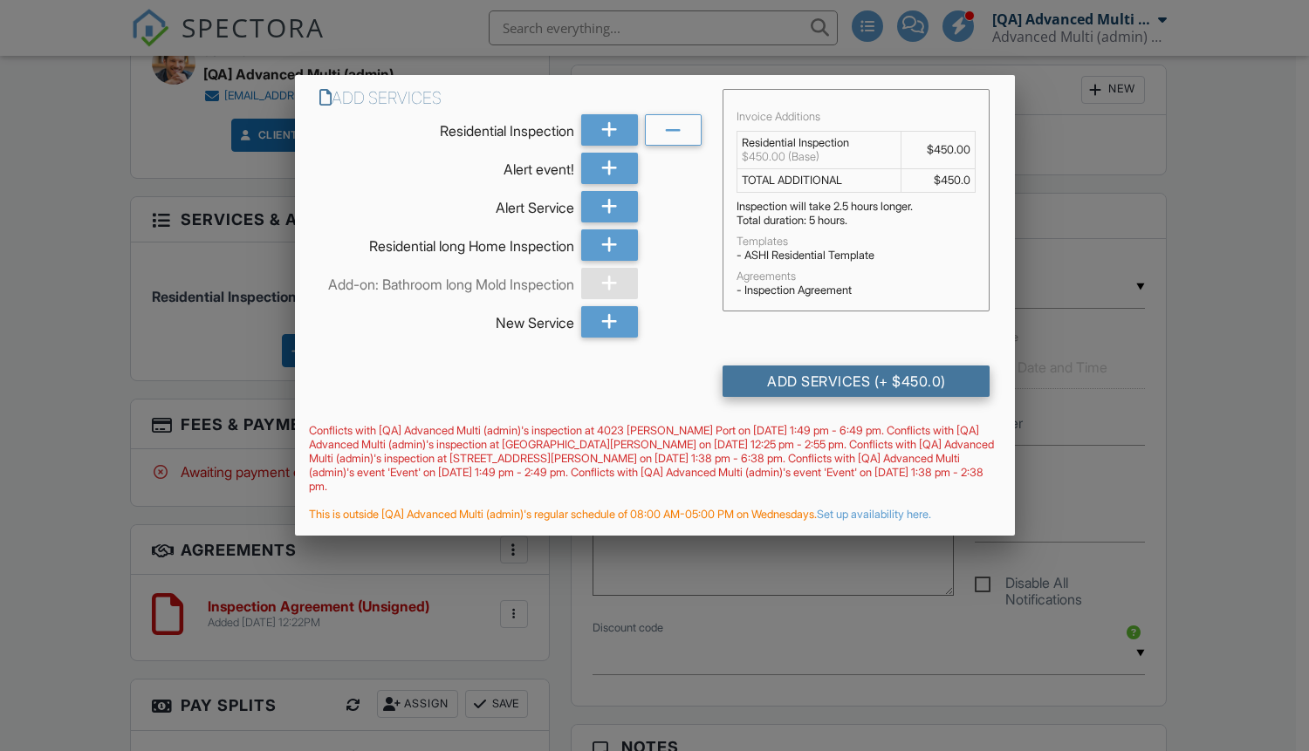
click at [856, 396] on div "Add Services (+ $450.0)" at bounding box center [855, 381] width 267 height 31
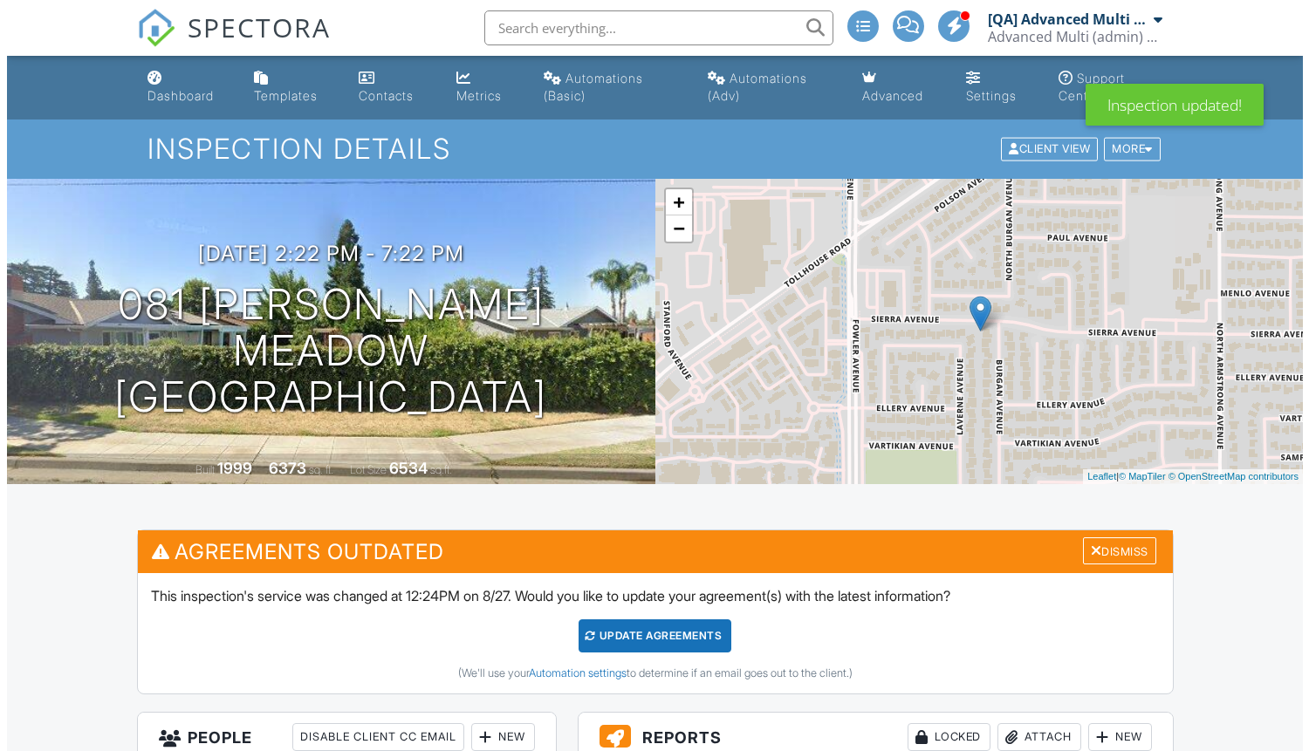
scroll to position [2103, 0]
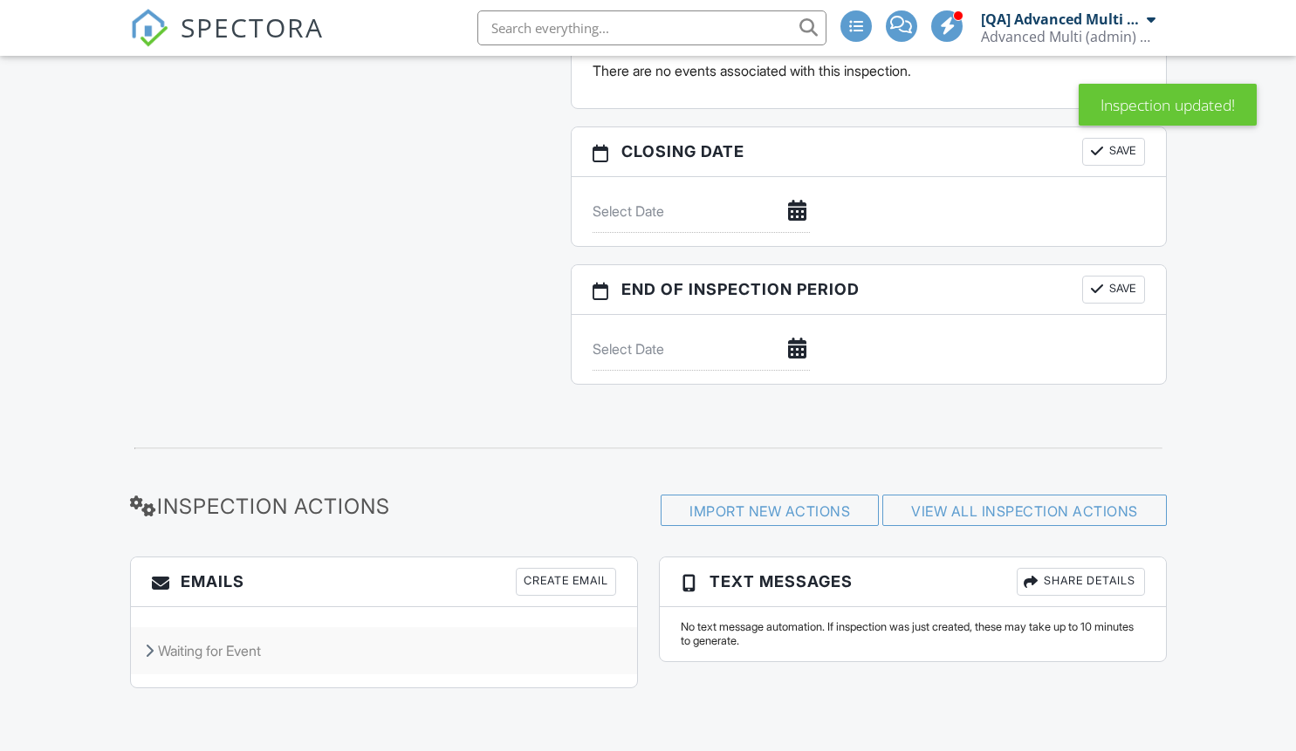
click at [383, 650] on div "Waiting for Event" at bounding box center [384, 650] width 506 height 47
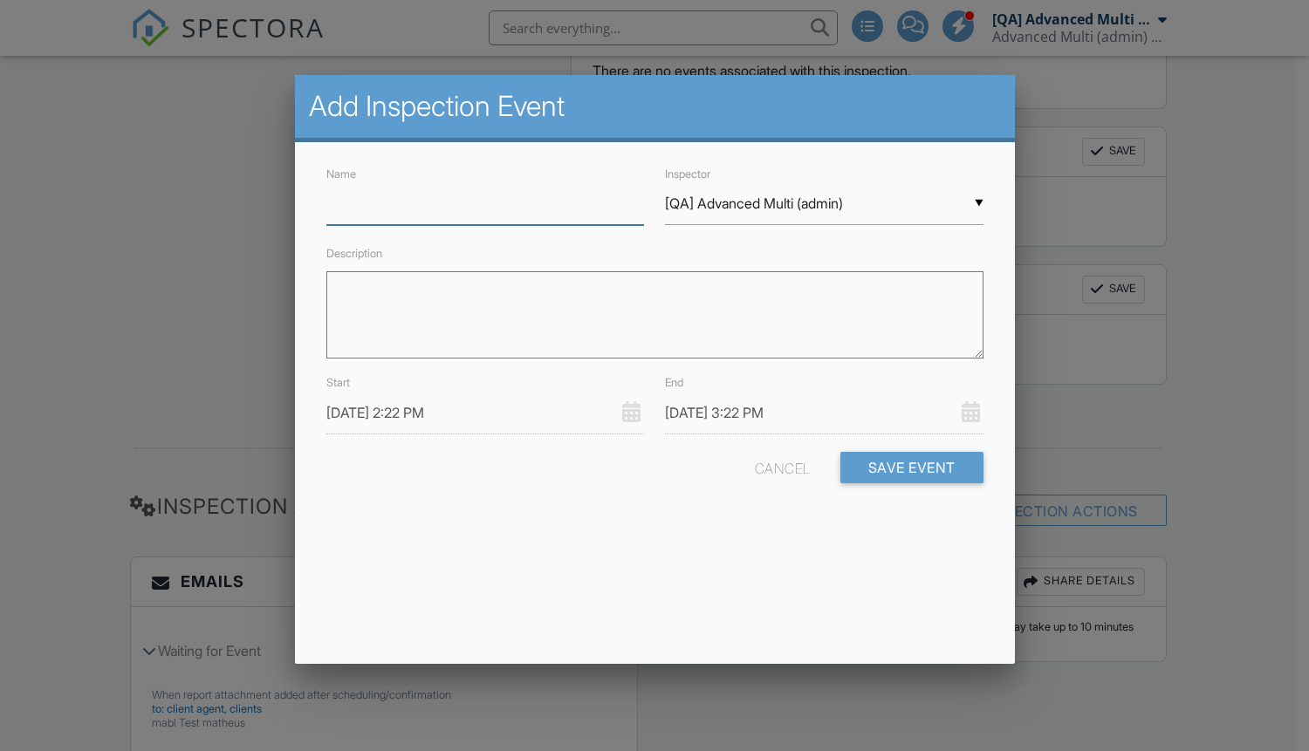
click at [484, 203] on input "Name" at bounding box center [485, 203] width 318 height 43
click at [910, 467] on button "Save Event" at bounding box center [911, 467] width 143 height 31
type input "Event"
click at [910, 467] on button "Save Event" at bounding box center [911, 467] width 143 height 31
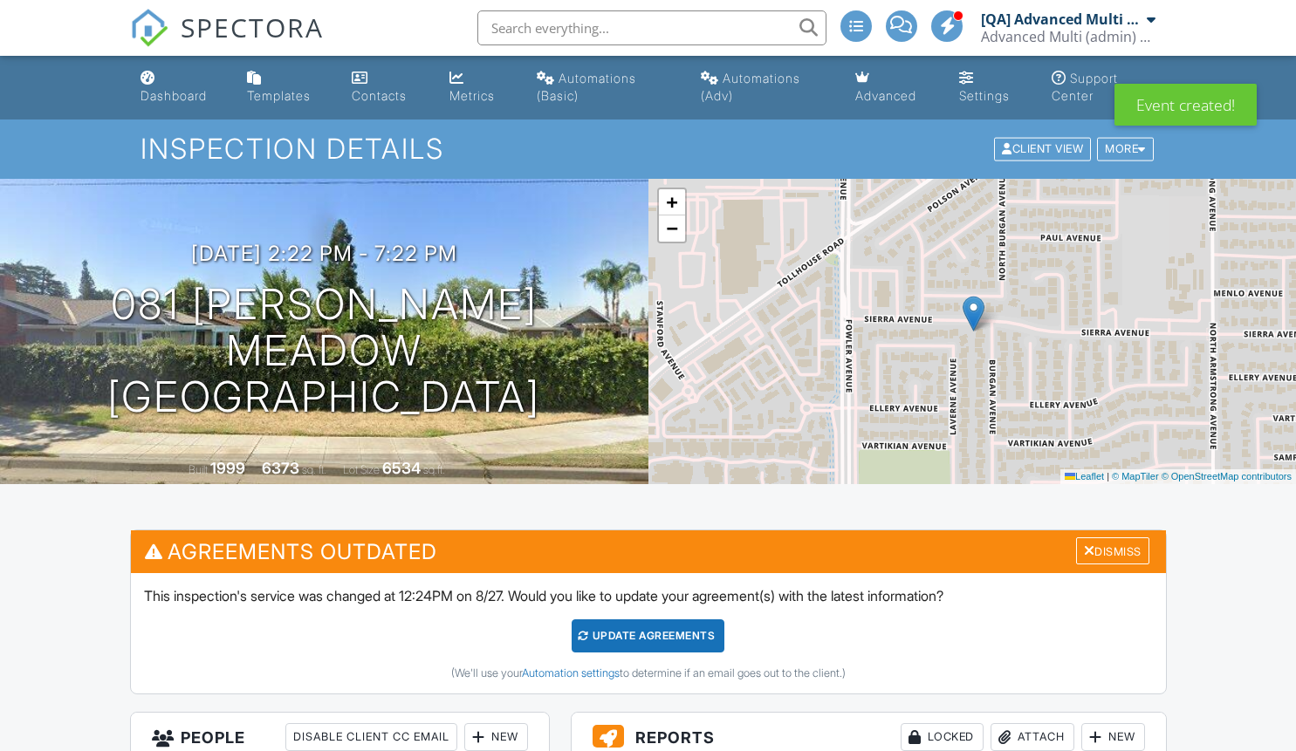
scroll to position [2117, 0]
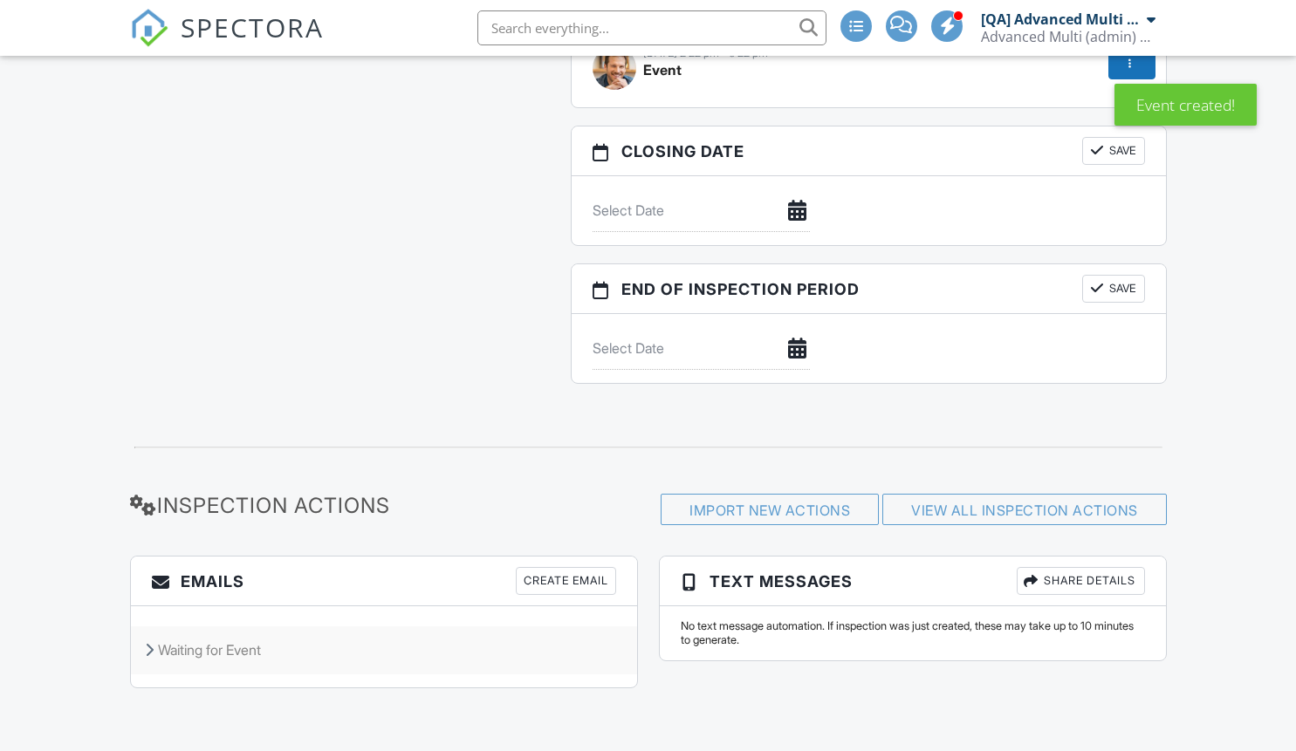
click at [383, 650] on div "Waiting for Event" at bounding box center [384, 649] width 506 height 47
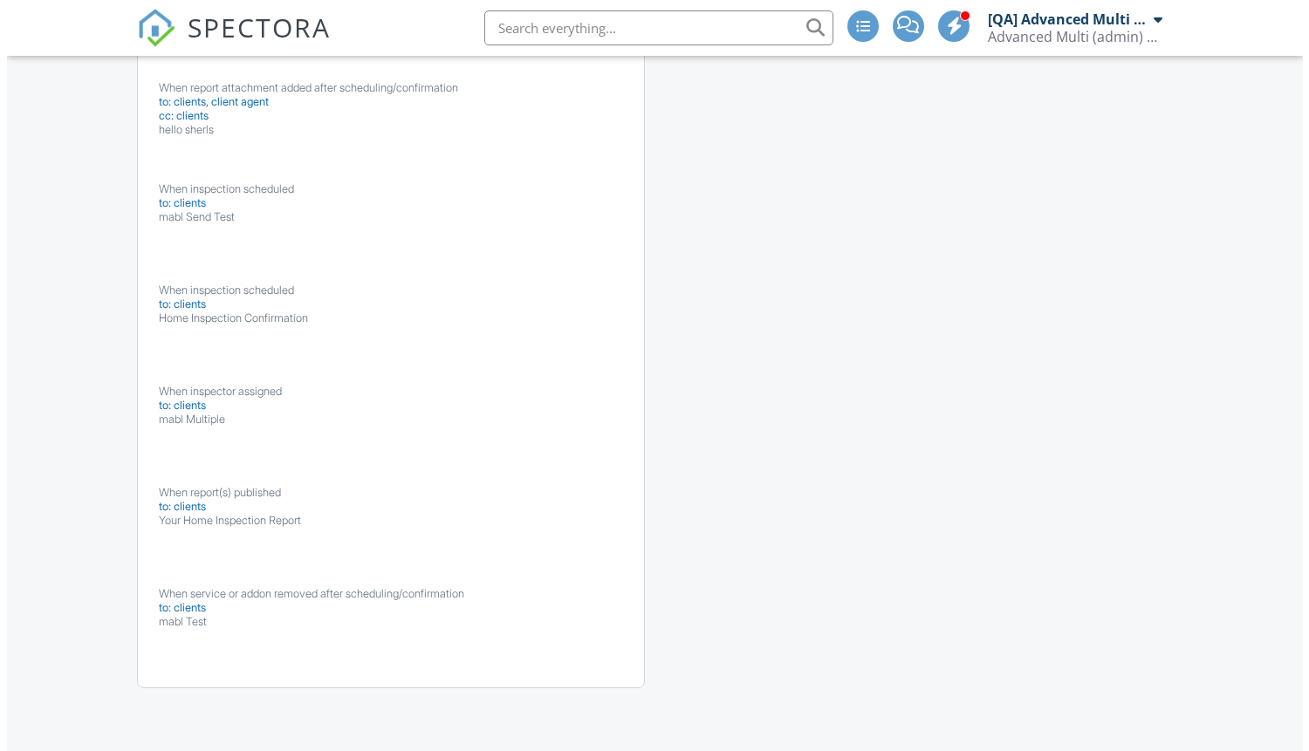
scroll to position [362, 0]
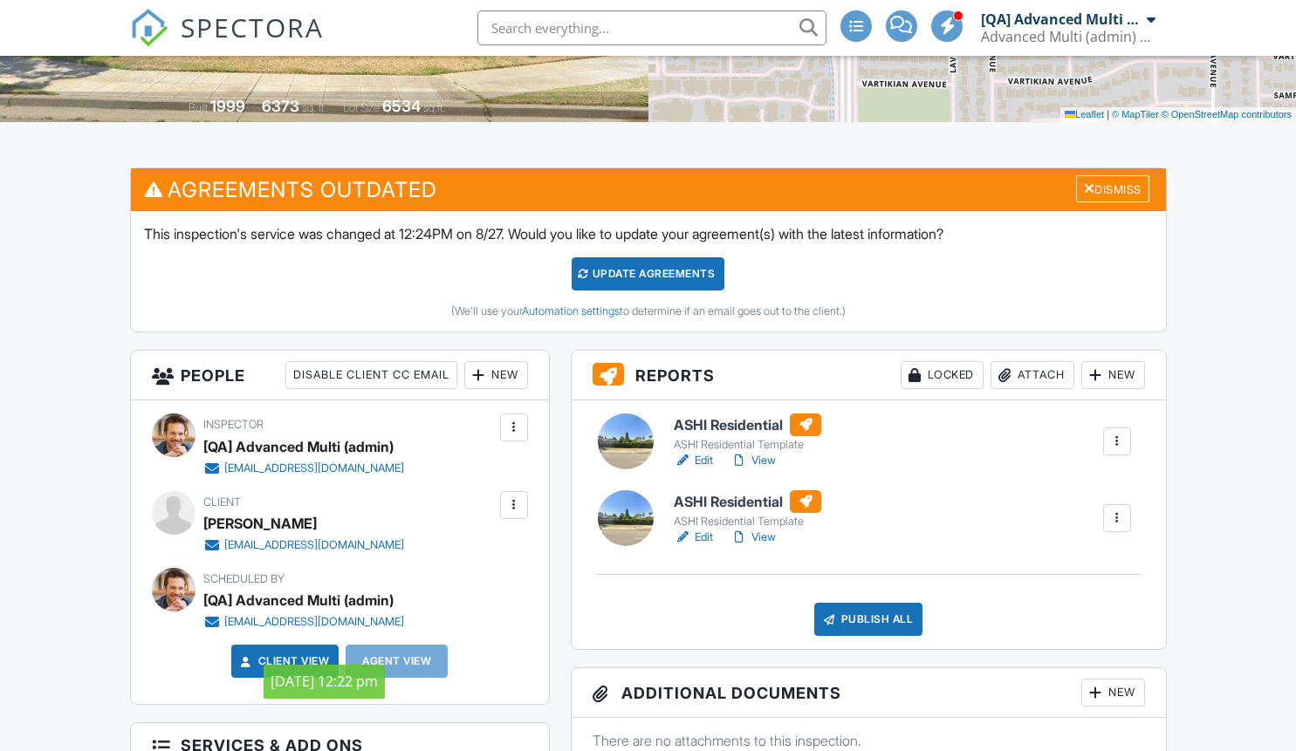
click at [495, 375] on div "New" at bounding box center [496, 375] width 64 height 28
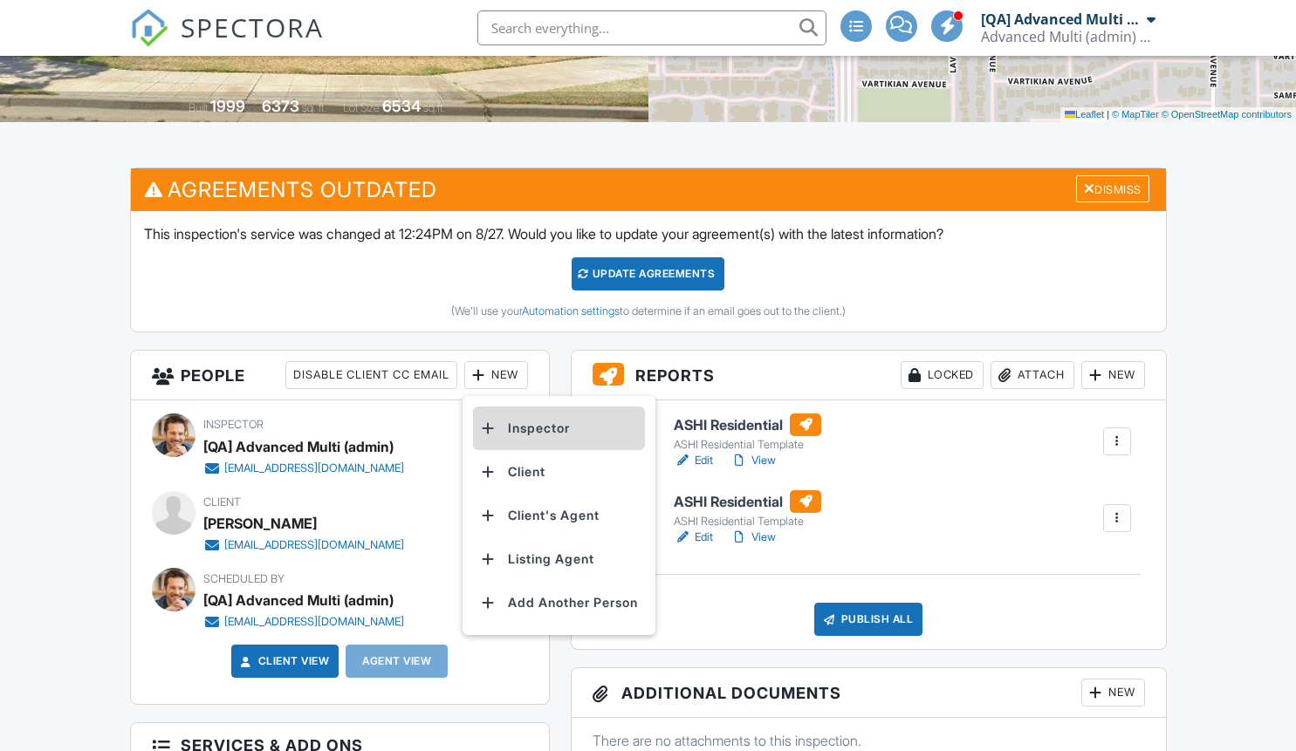
click at [562, 428] on li "Inspector" at bounding box center [559, 429] width 172 height 44
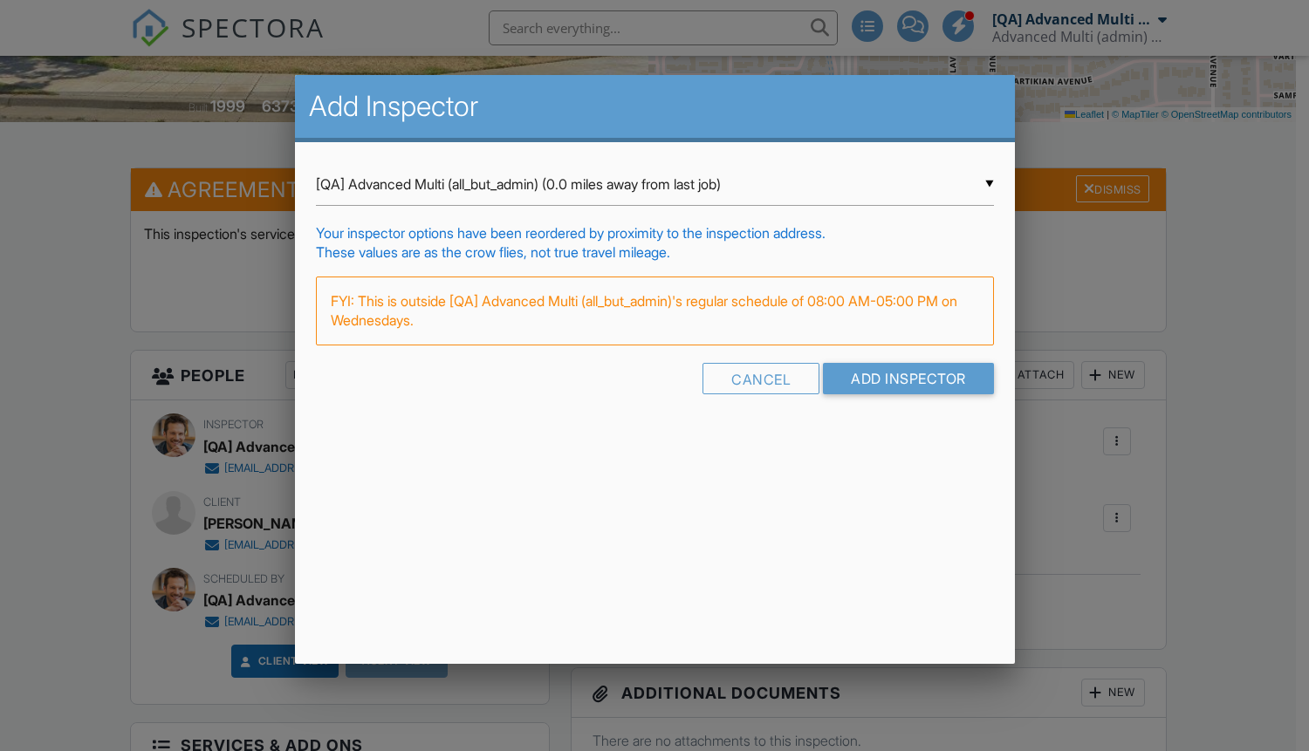
click at [654, 184] on input "[QA] Advanced Multi (all_but_admin) (0.0 miles away from last job)" at bounding box center [655, 184] width 678 height 43
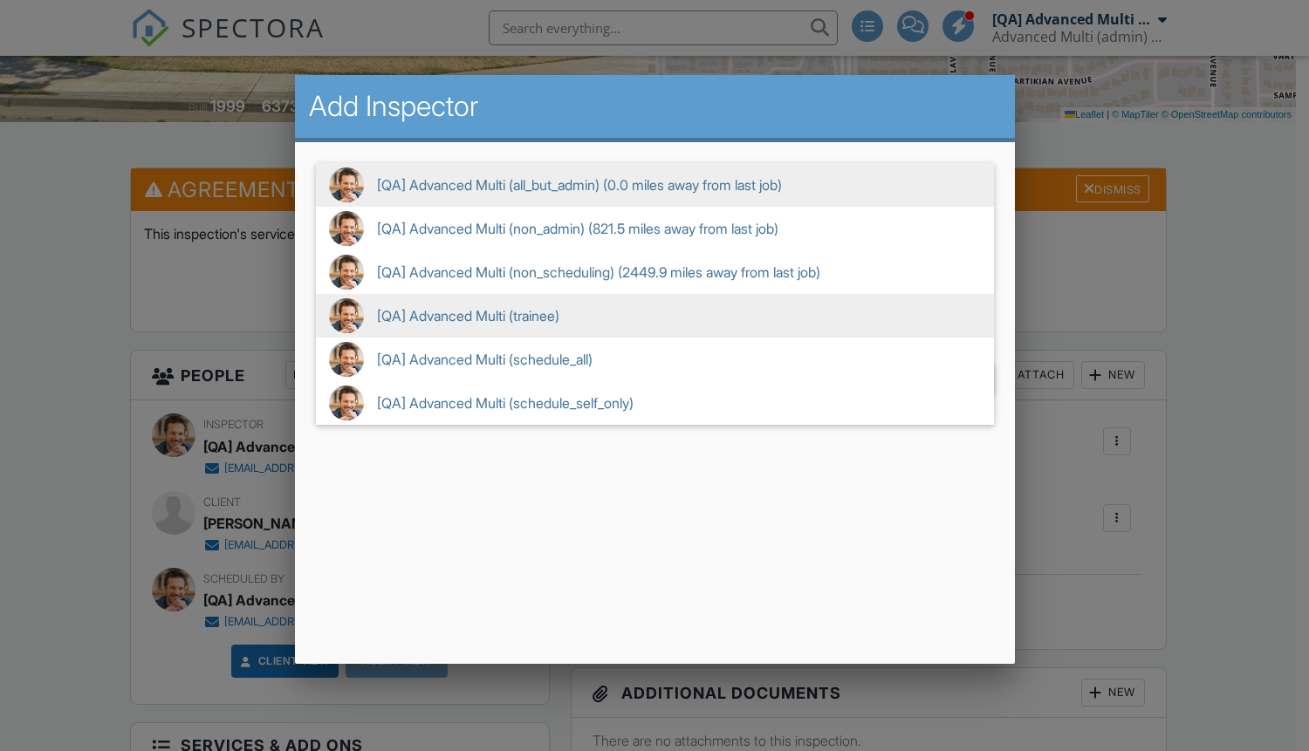
click at [654, 316] on span "[QA] Advanced Multi (trainee)" at bounding box center [655, 316] width 678 height 44
type input "[QA] Advanced Multi (trainee)"
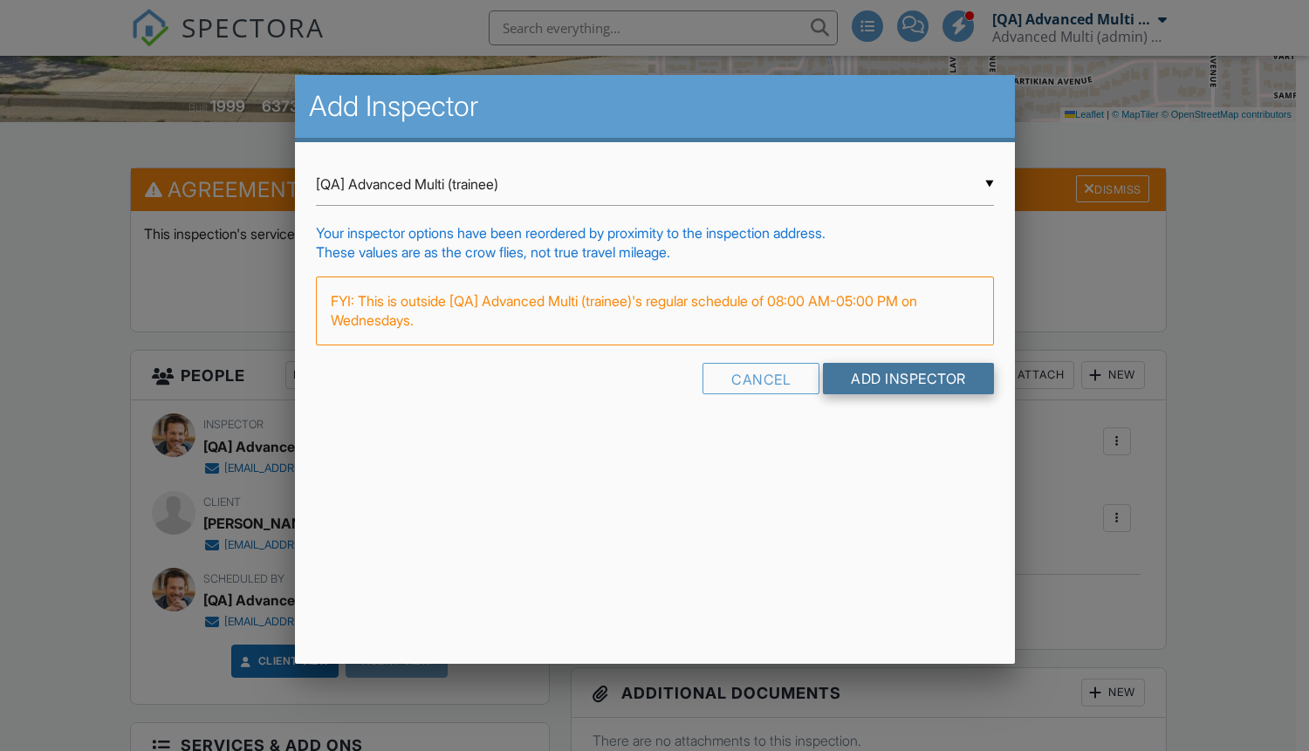
click at [906, 378] on input "Add Inspector" at bounding box center [908, 378] width 171 height 31
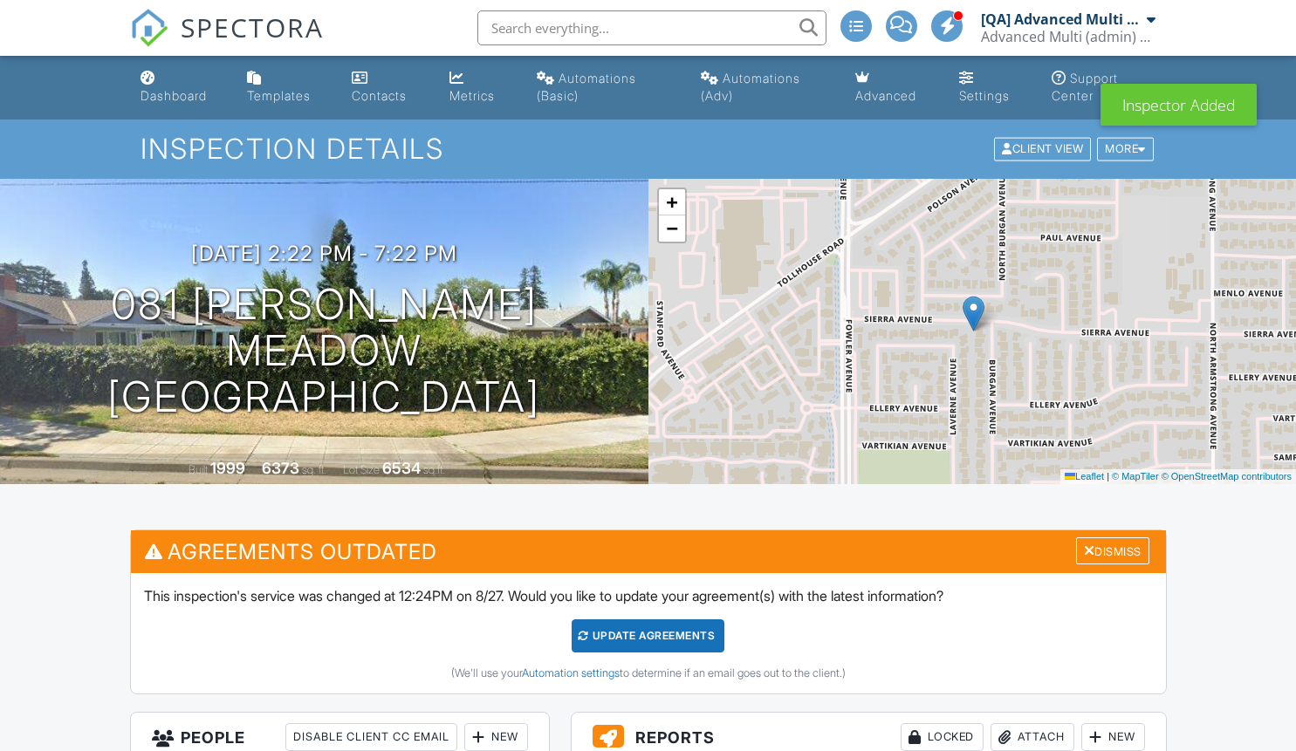
scroll to position [520, 0]
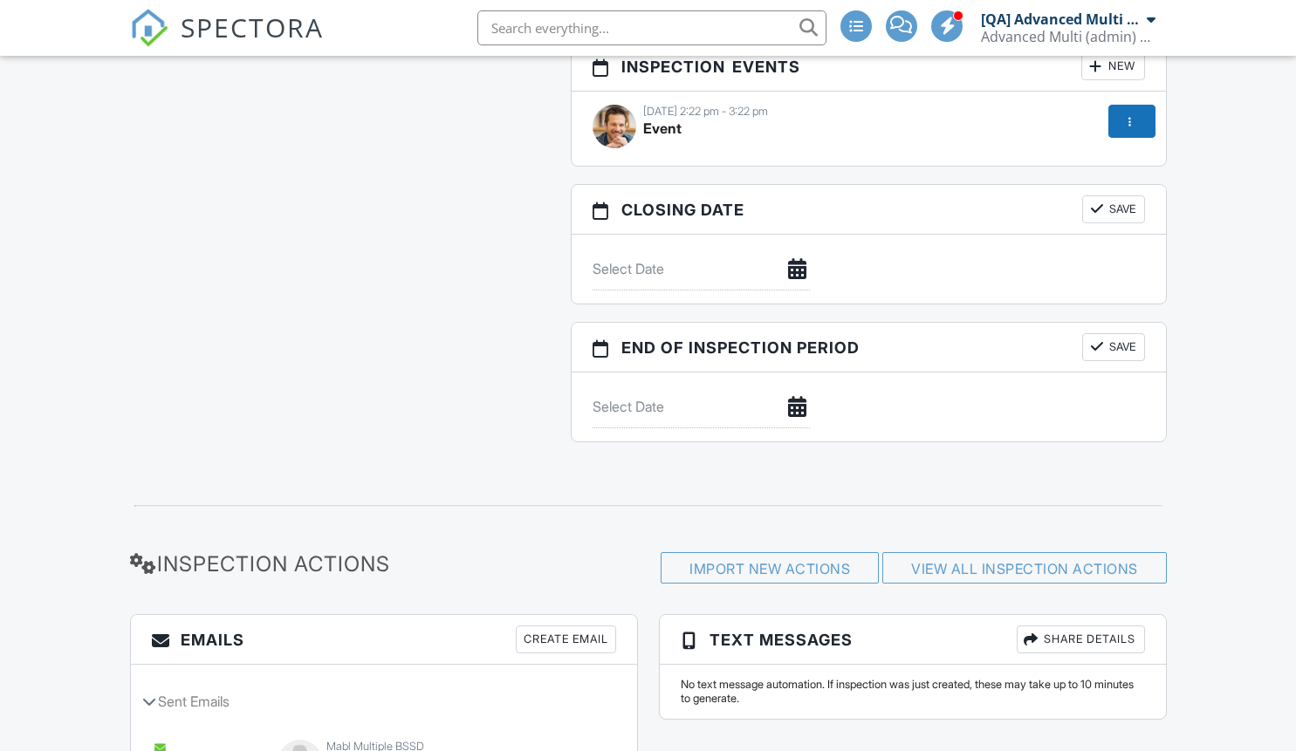
scroll to position [2266, 0]
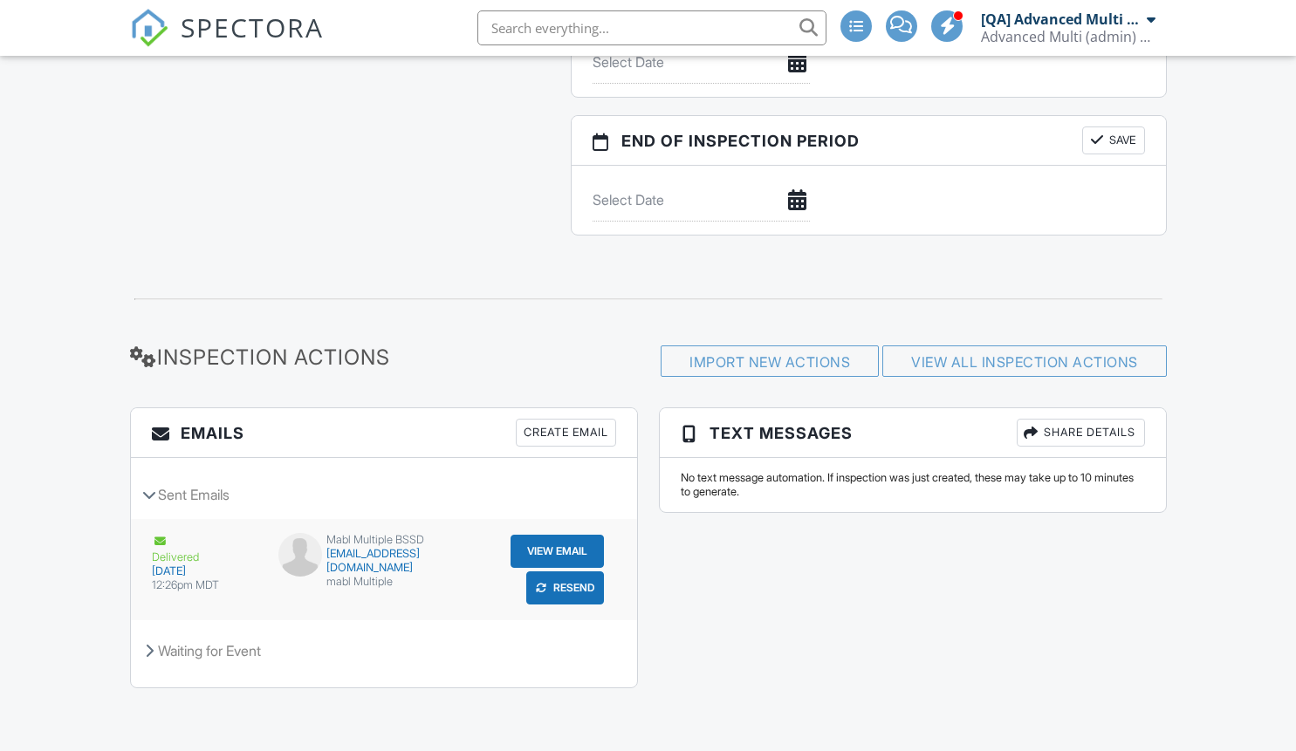
click at [538, 550] on button "View Email" at bounding box center [556, 551] width 93 height 33
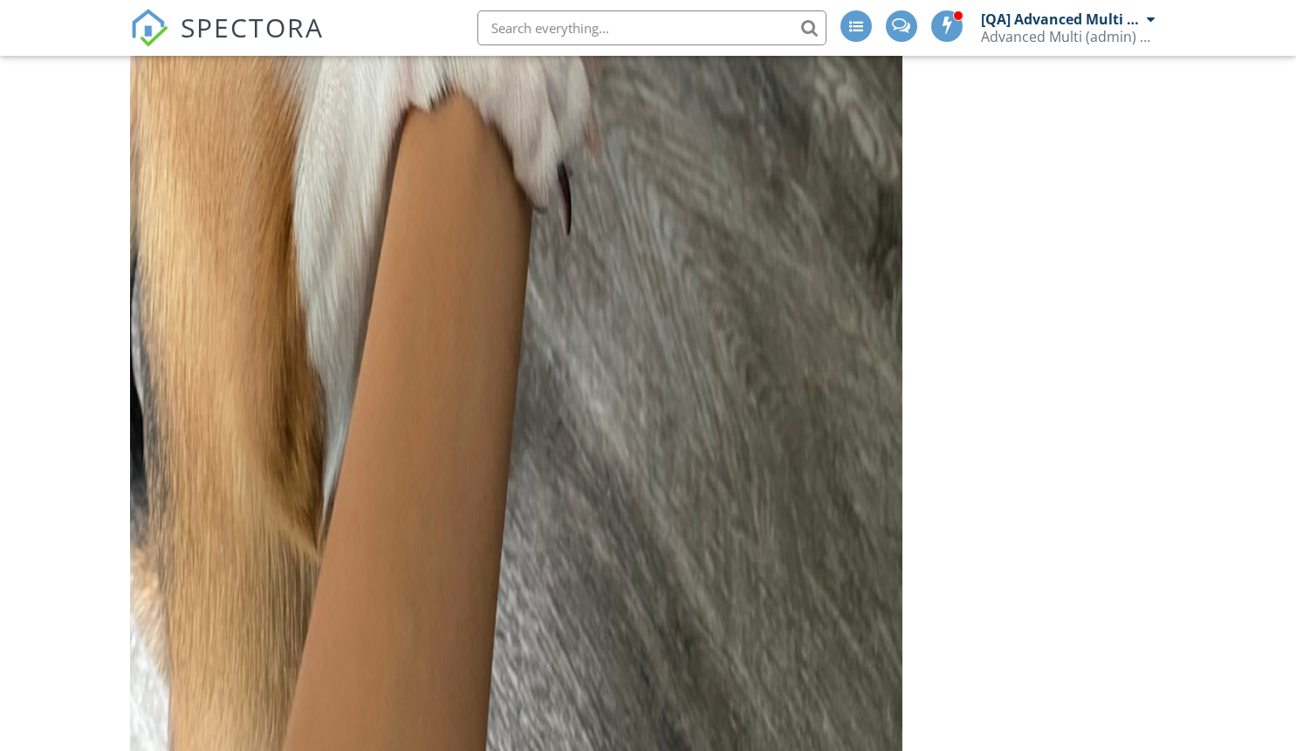
scroll to position [2837, 0]
